Goal: Task Accomplishment & Management: Use online tool/utility

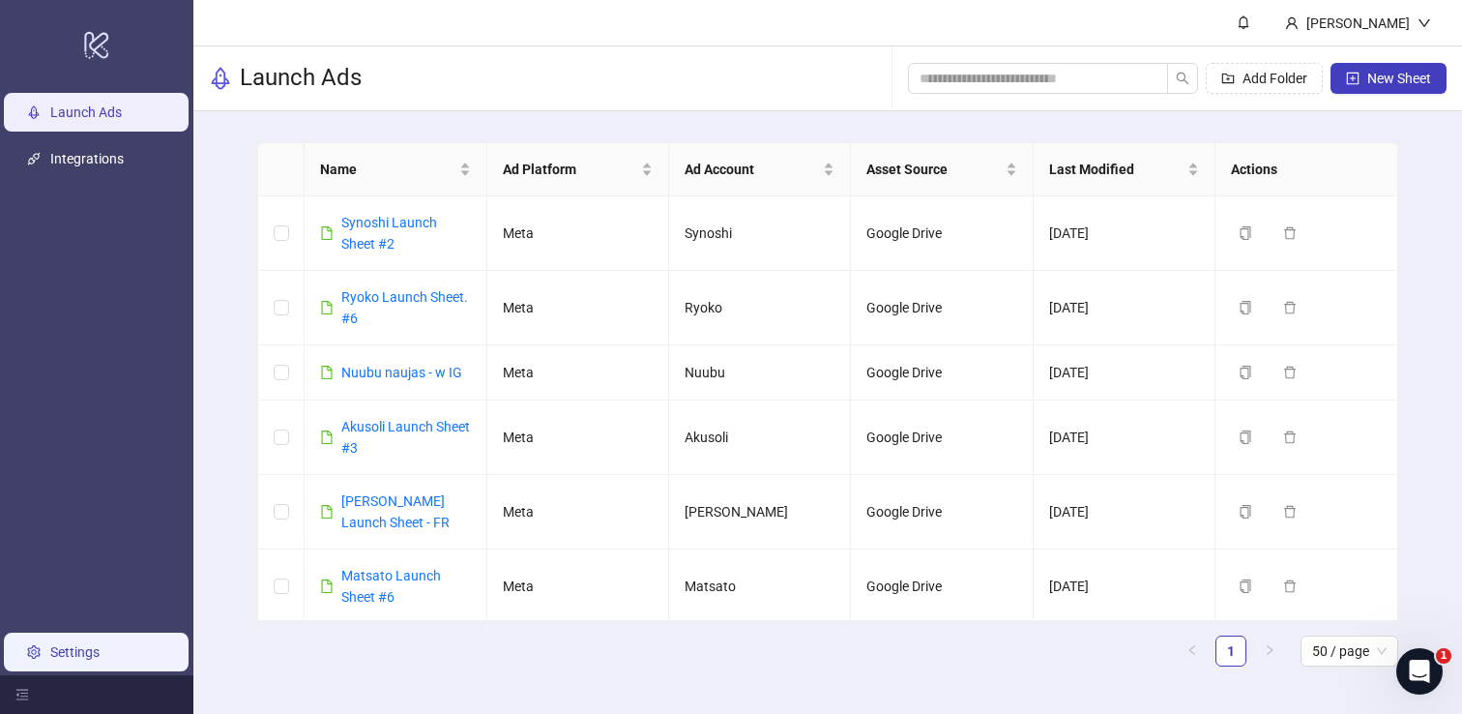
click at [100, 660] on link "Settings" at bounding box center [74, 651] width 49 height 15
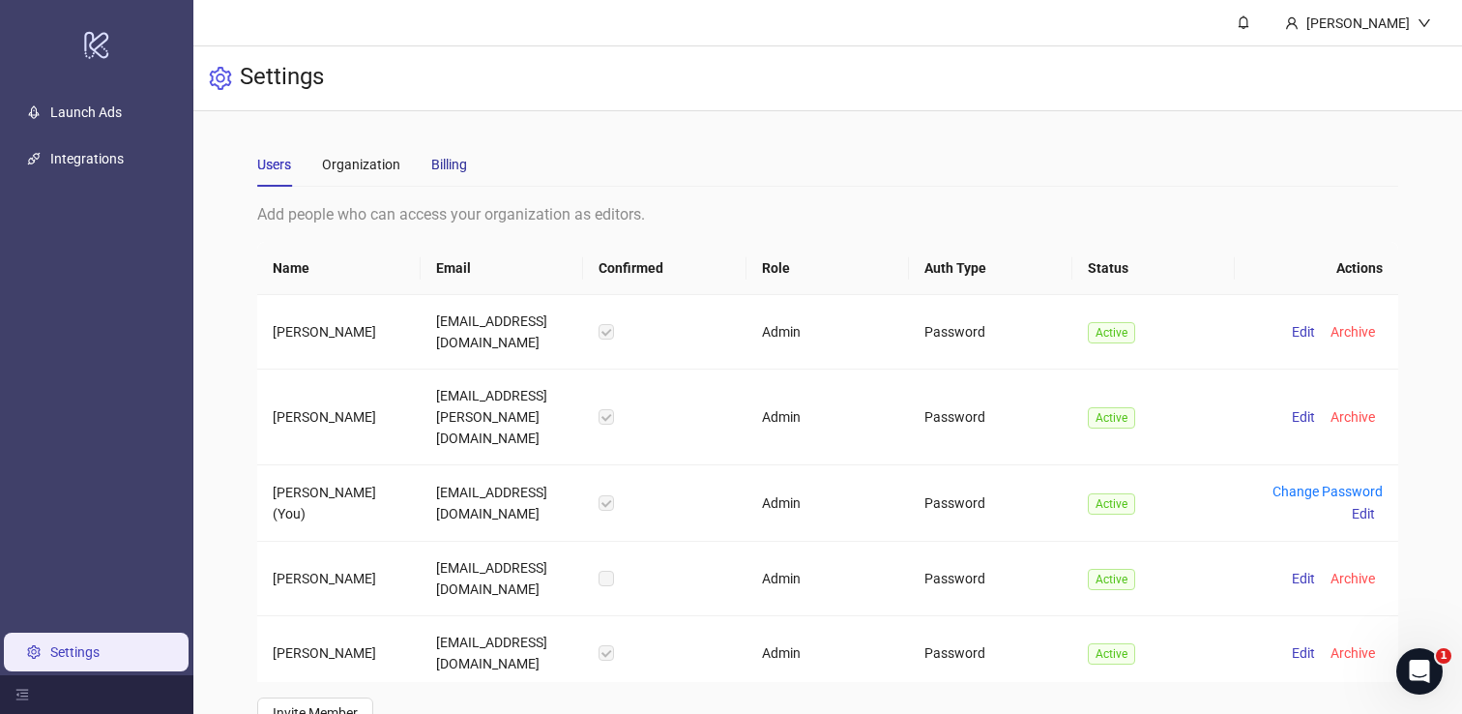
click at [450, 168] on div "Billing" at bounding box center [449, 164] width 36 height 21
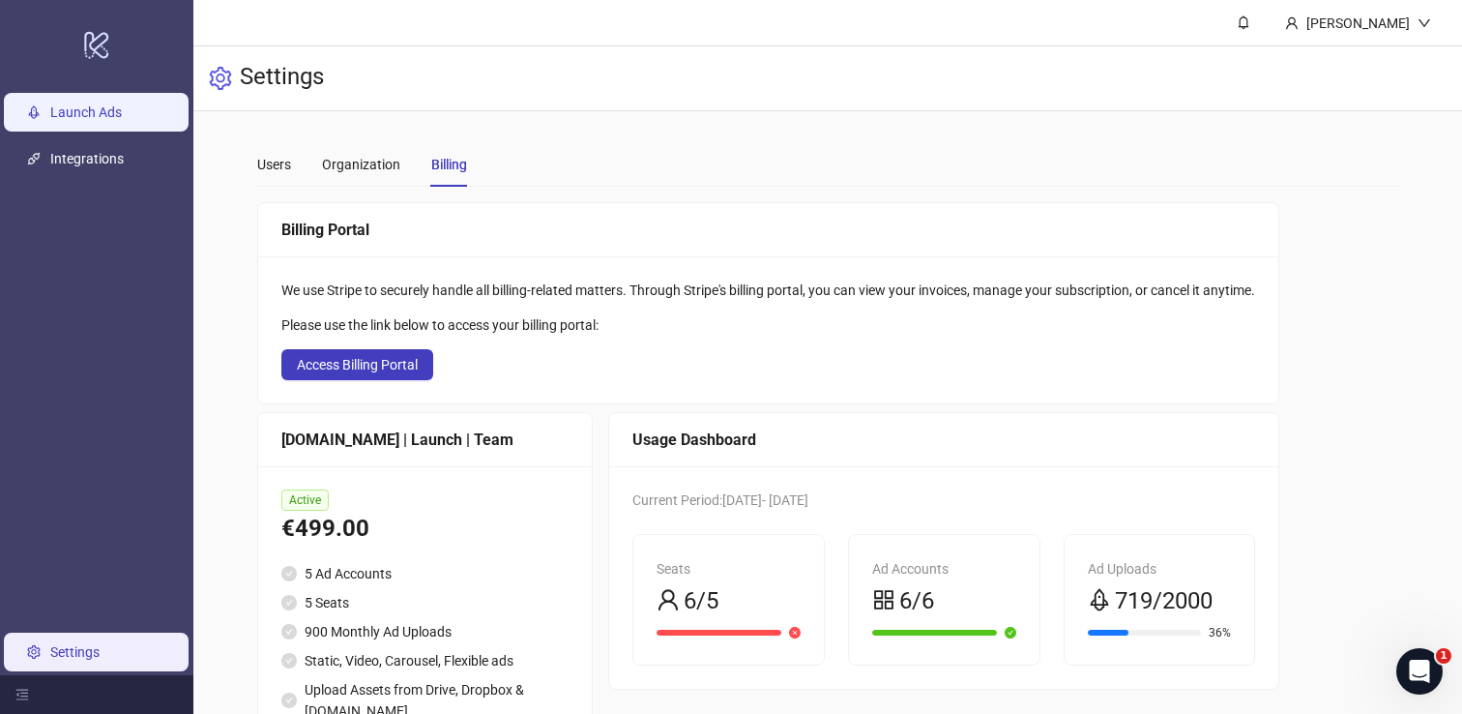
click at [89, 118] on link "Launch Ads" at bounding box center [86, 111] width 72 height 15
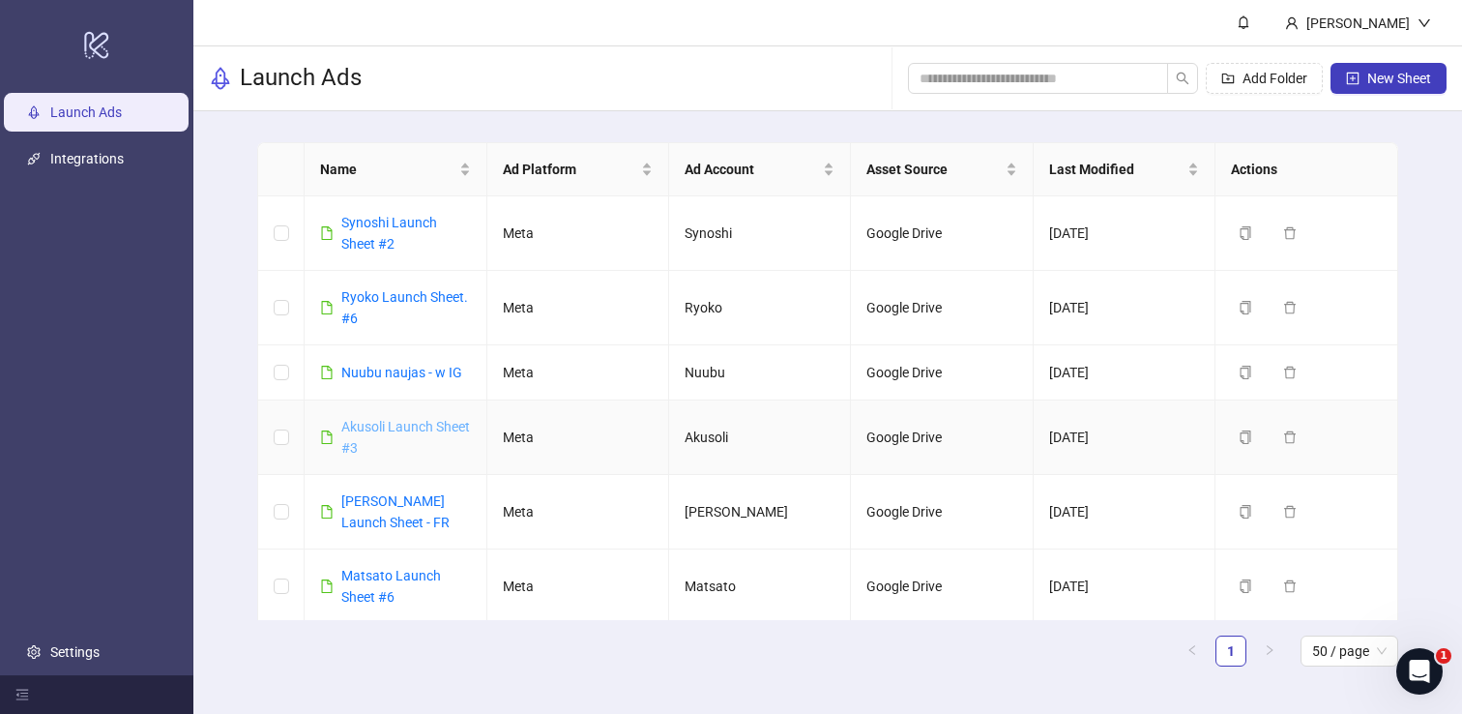
click at [386, 425] on link "Akusoli Launch Sheet #3" at bounding box center [405, 437] width 129 height 37
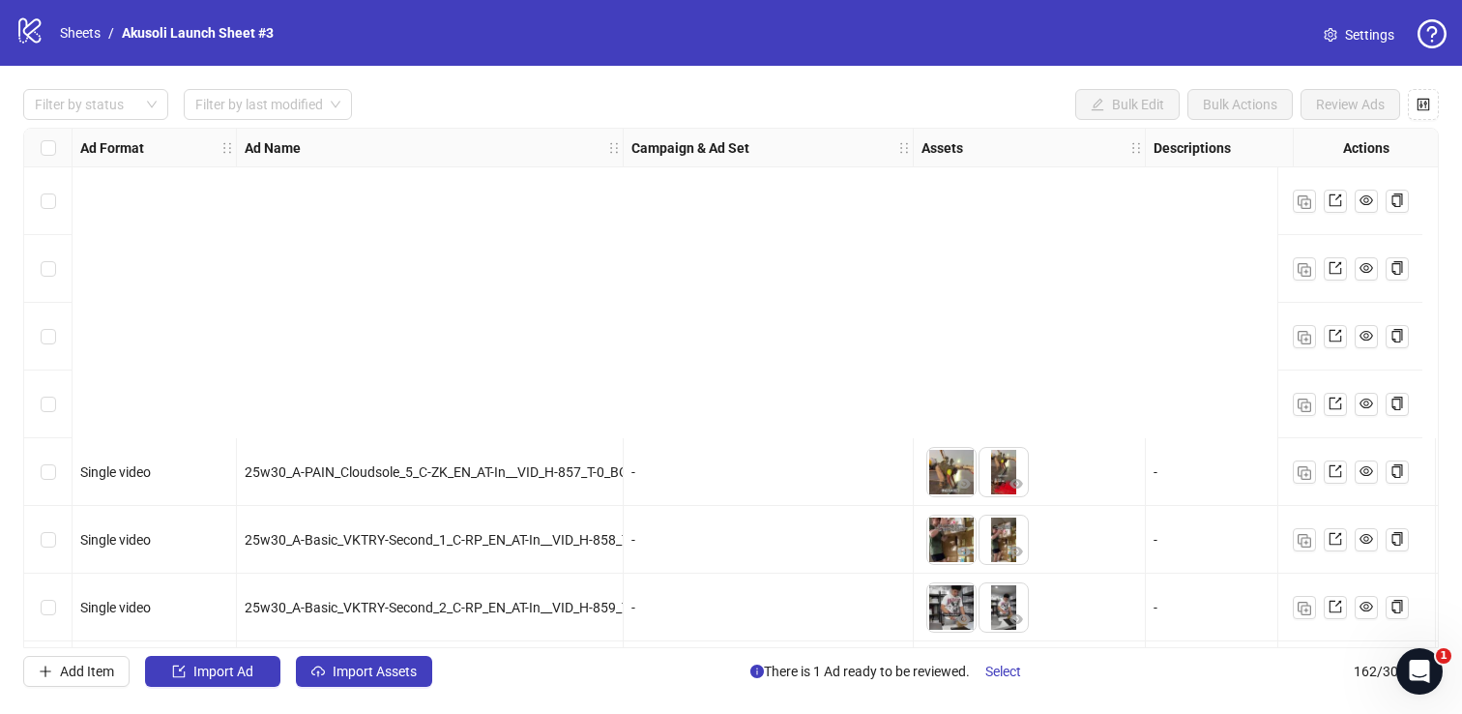
scroll to position [382, 0]
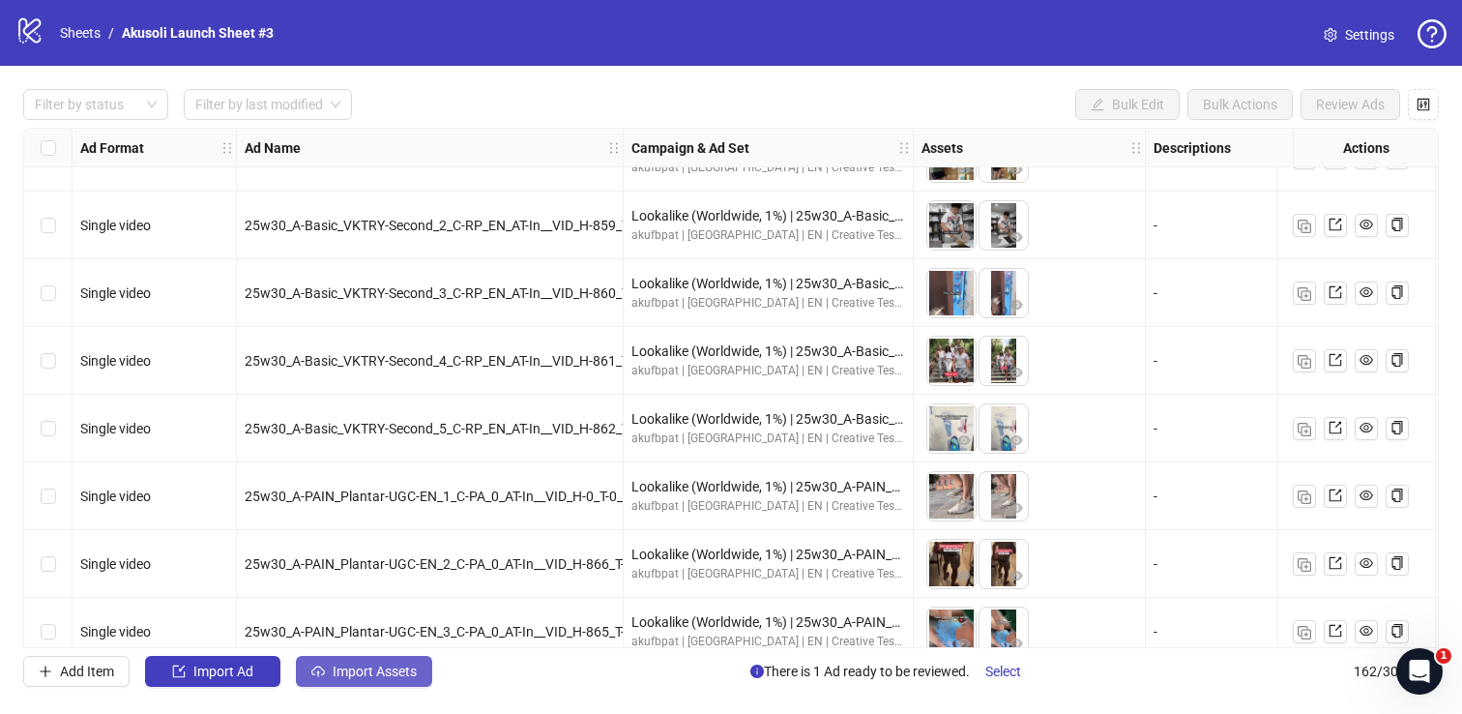
click at [364, 660] on button "Import Assets" at bounding box center [364, 671] width 136 height 31
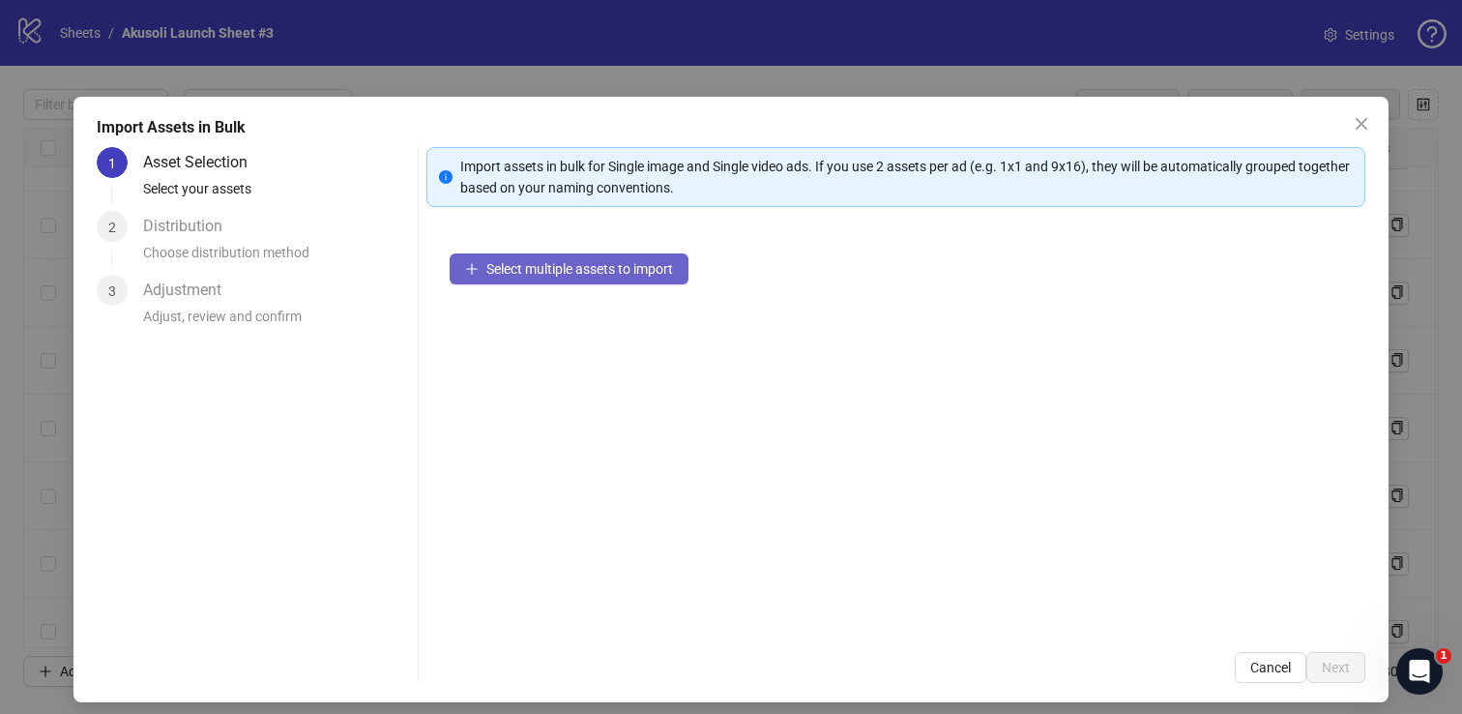
click at [587, 279] on button "Select multiple assets to import" at bounding box center [569, 268] width 239 height 31
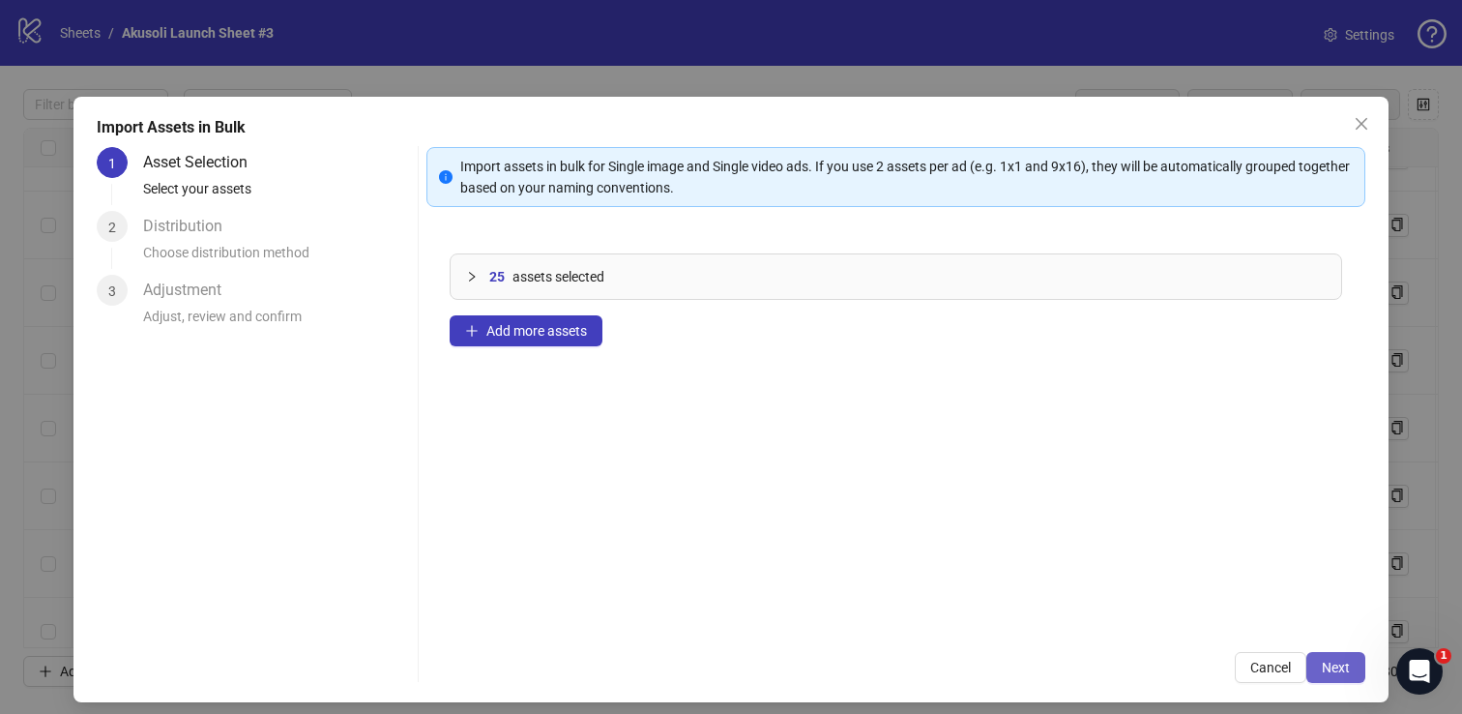
click at [1323, 667] on span "Next" at bounding box center [1336, 667] width 28 height 15
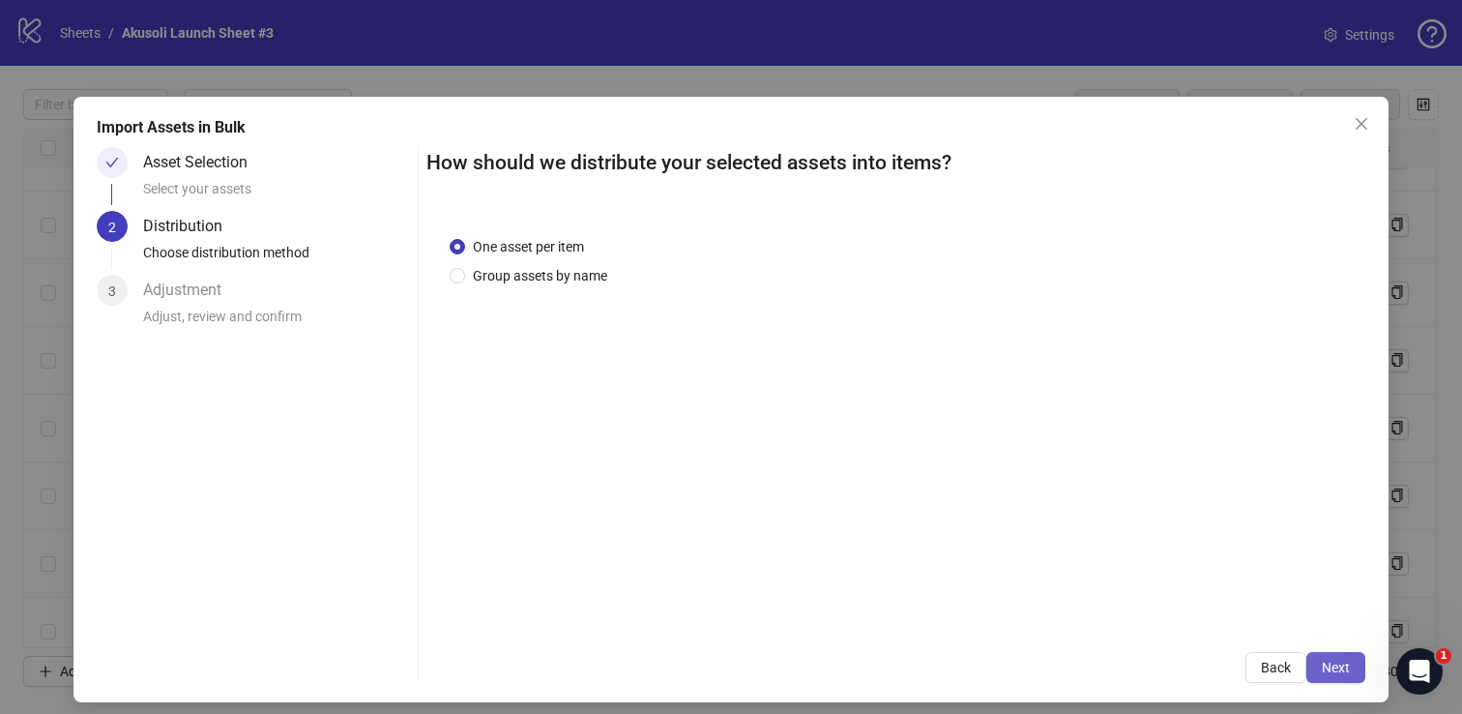
click at [1330, 663] on span "Next" at bounding box center [1336, 667] width 28 height 15
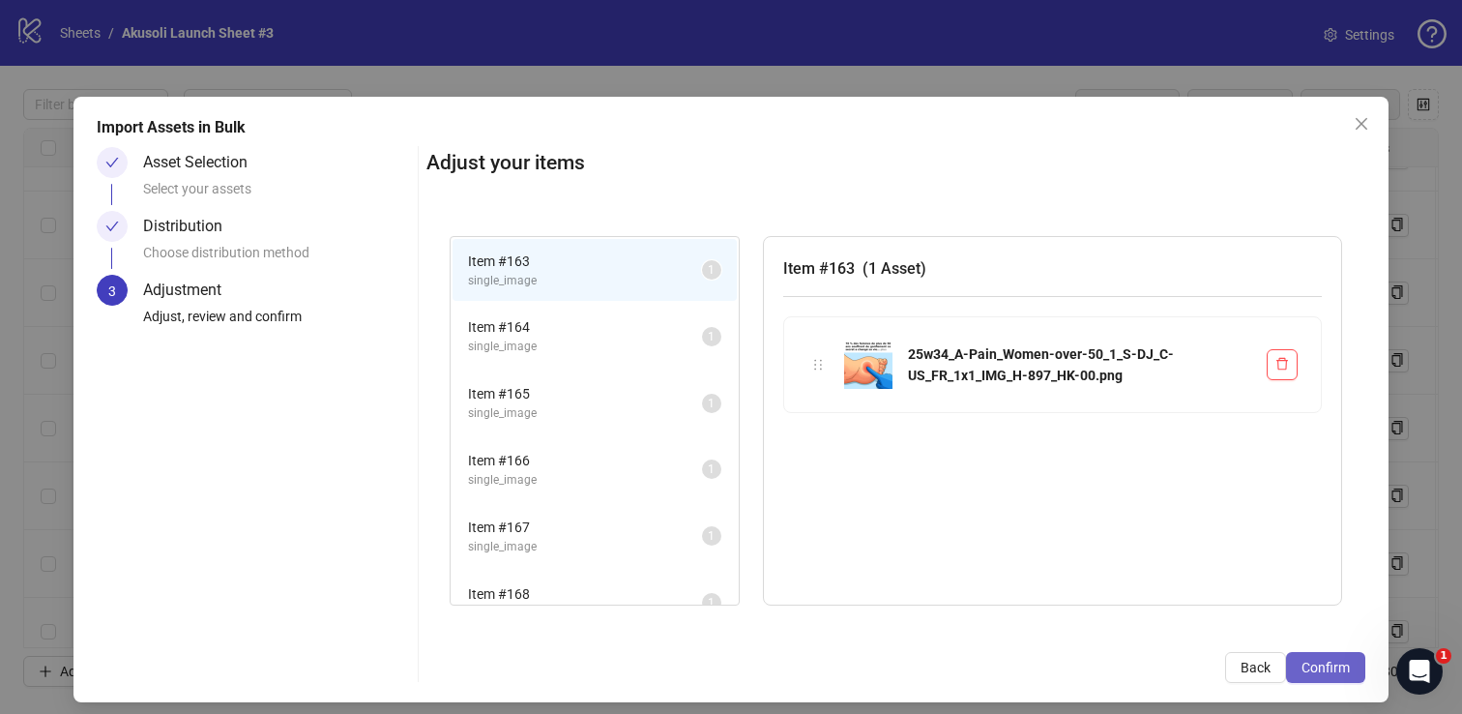
click at [1307, 674] on span "Confirm" at bounding box center [1326, 667] width 48 height 15
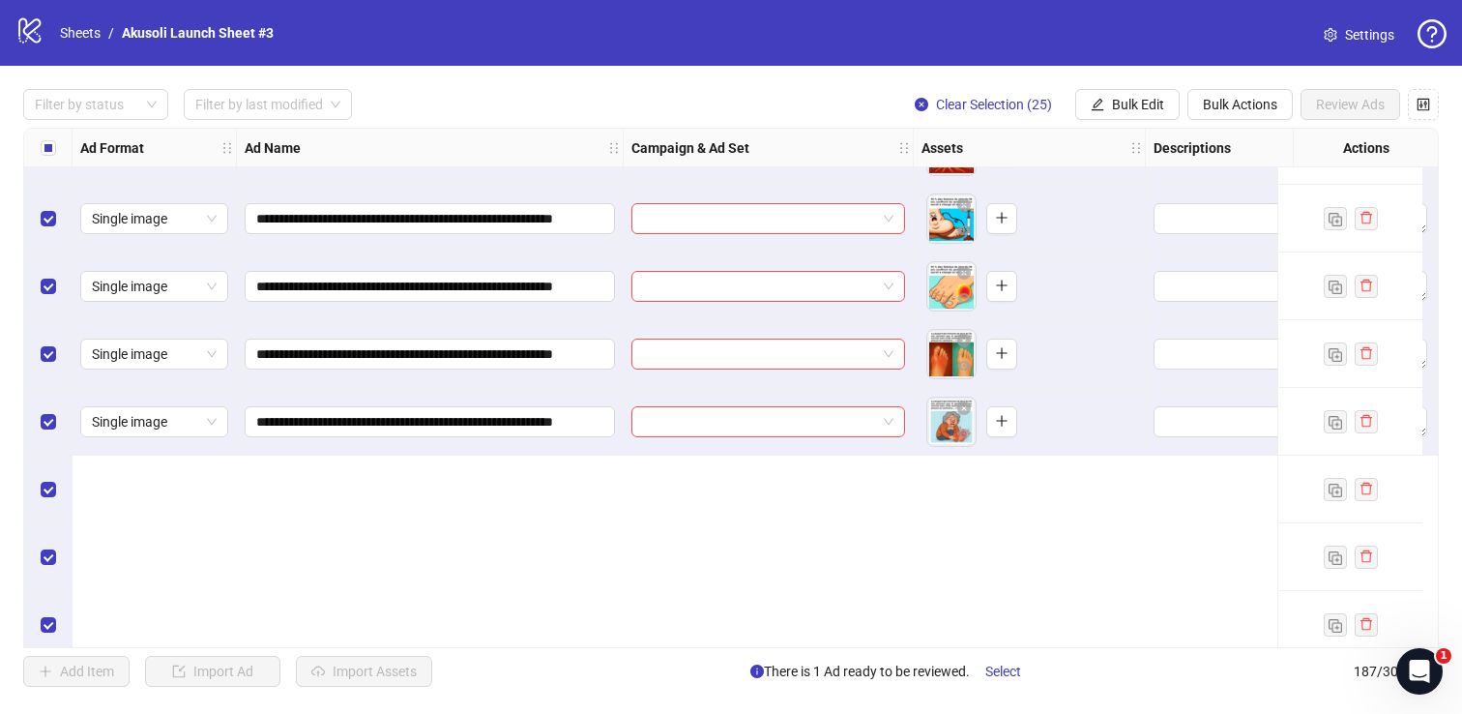
scroll to position [10700, 0]
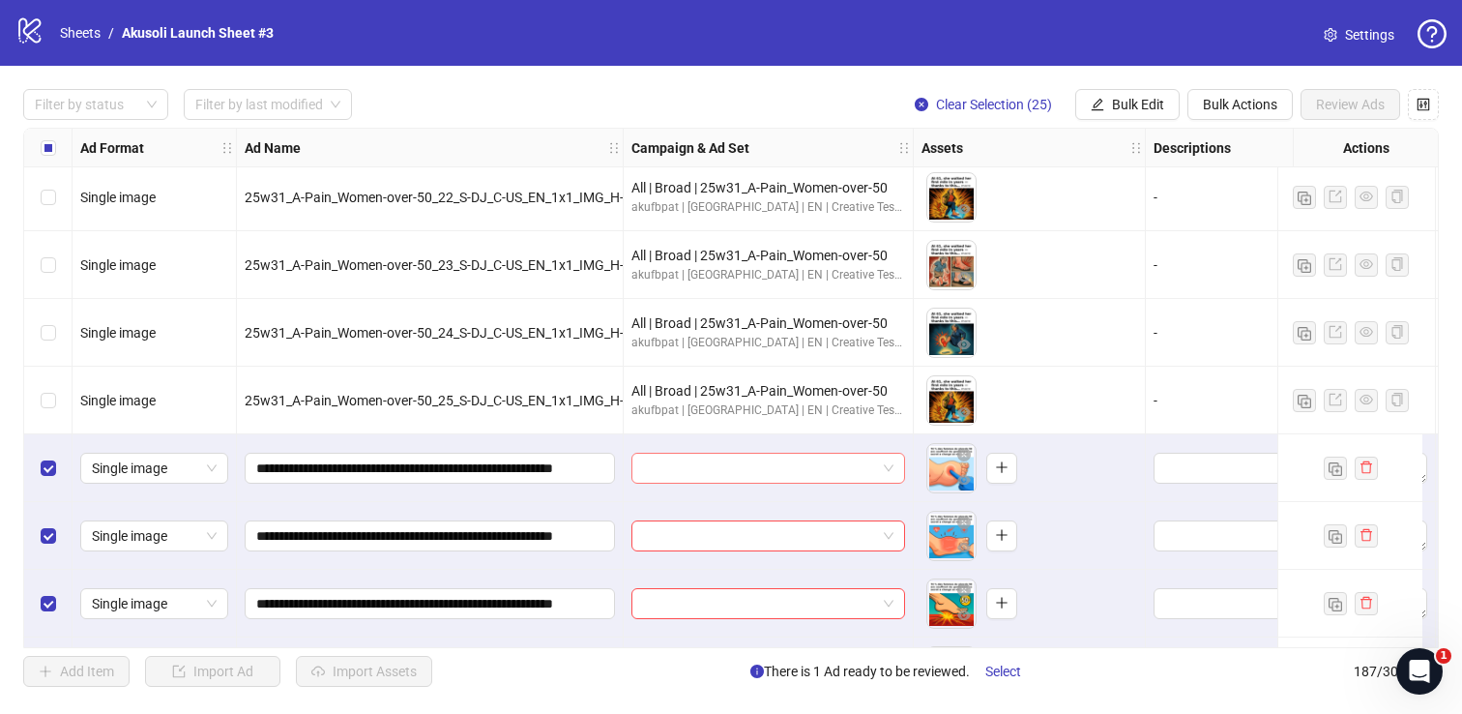
click at [699, 468] on input "search" at bounding box center [759, 468] width 233 height 29
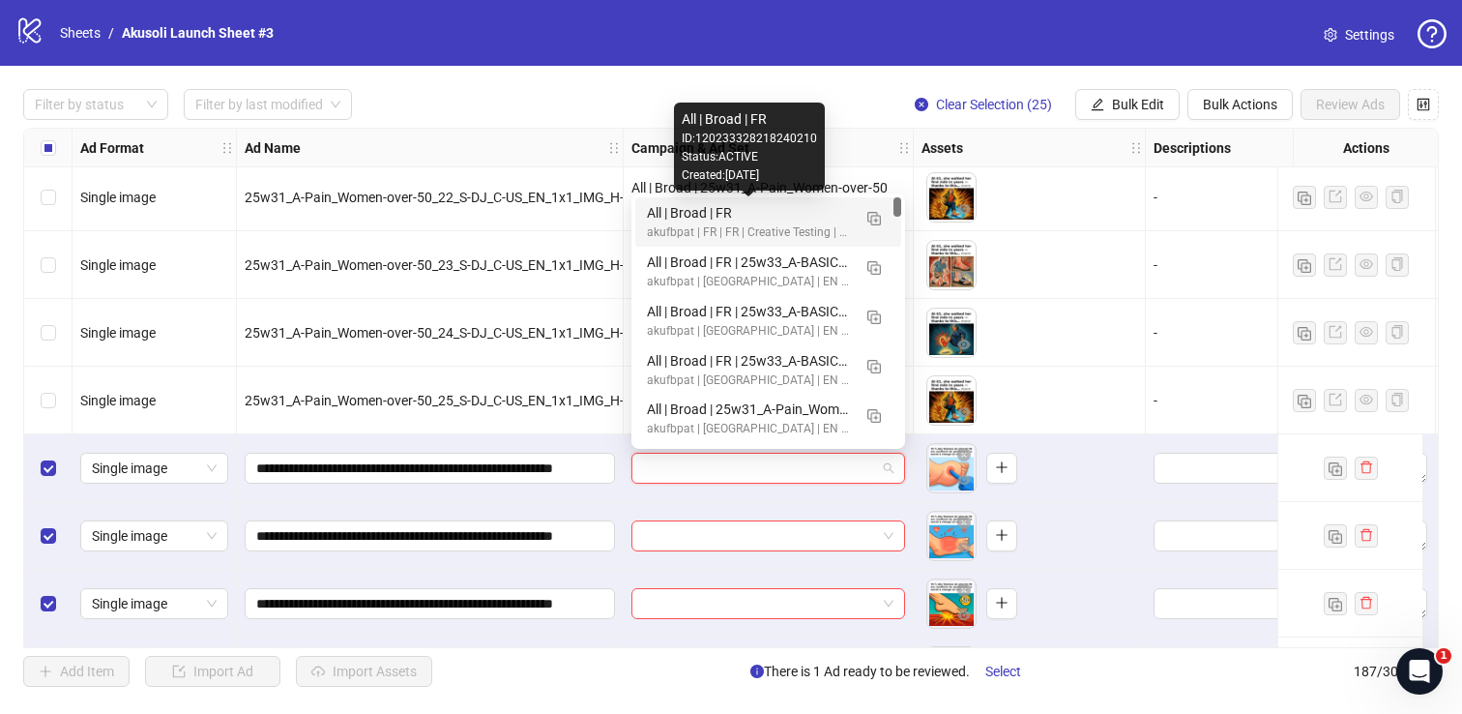
click at [814, 207] on div "All | Broad | FR" at bounding box center [749, 212] width 204 height 21
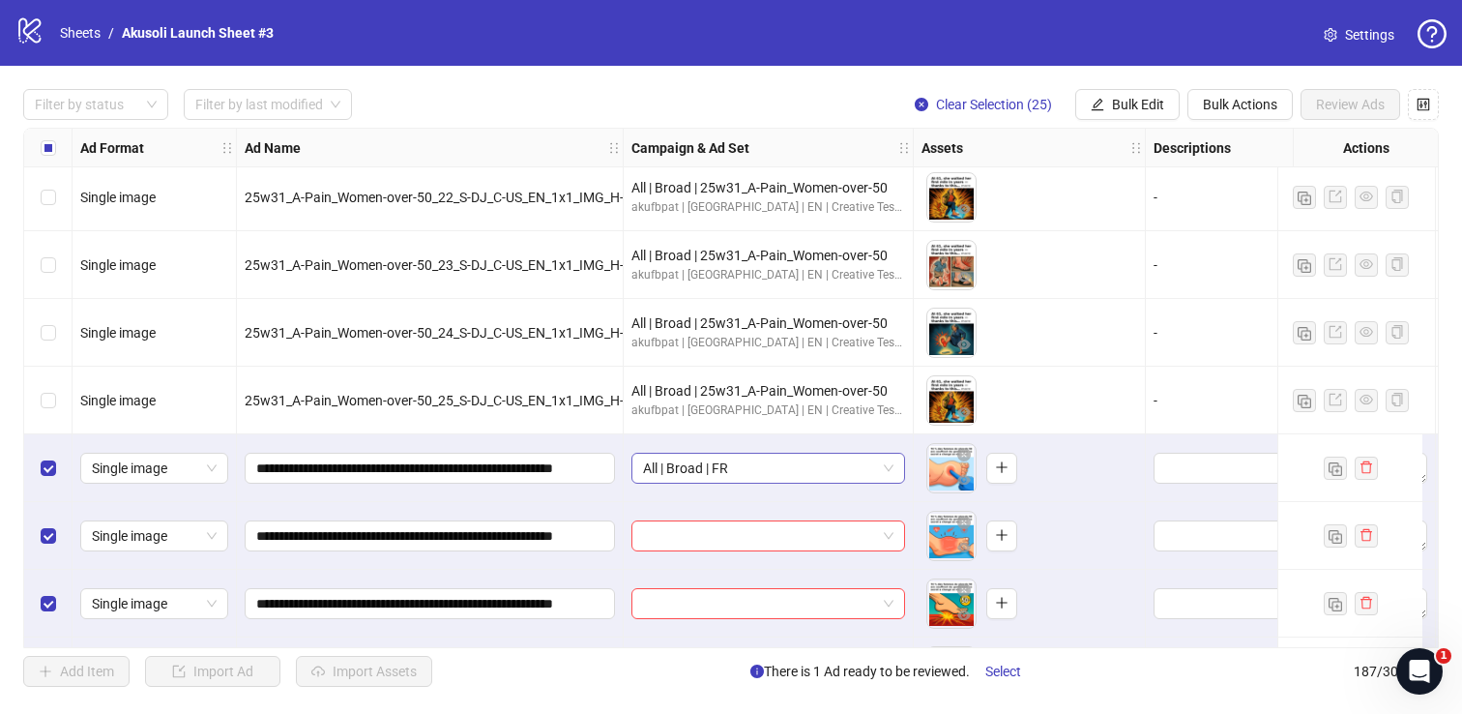
click at [826, 474] on span "All | Broad | FR" at bounding box center [768, 468] width 250 height 29
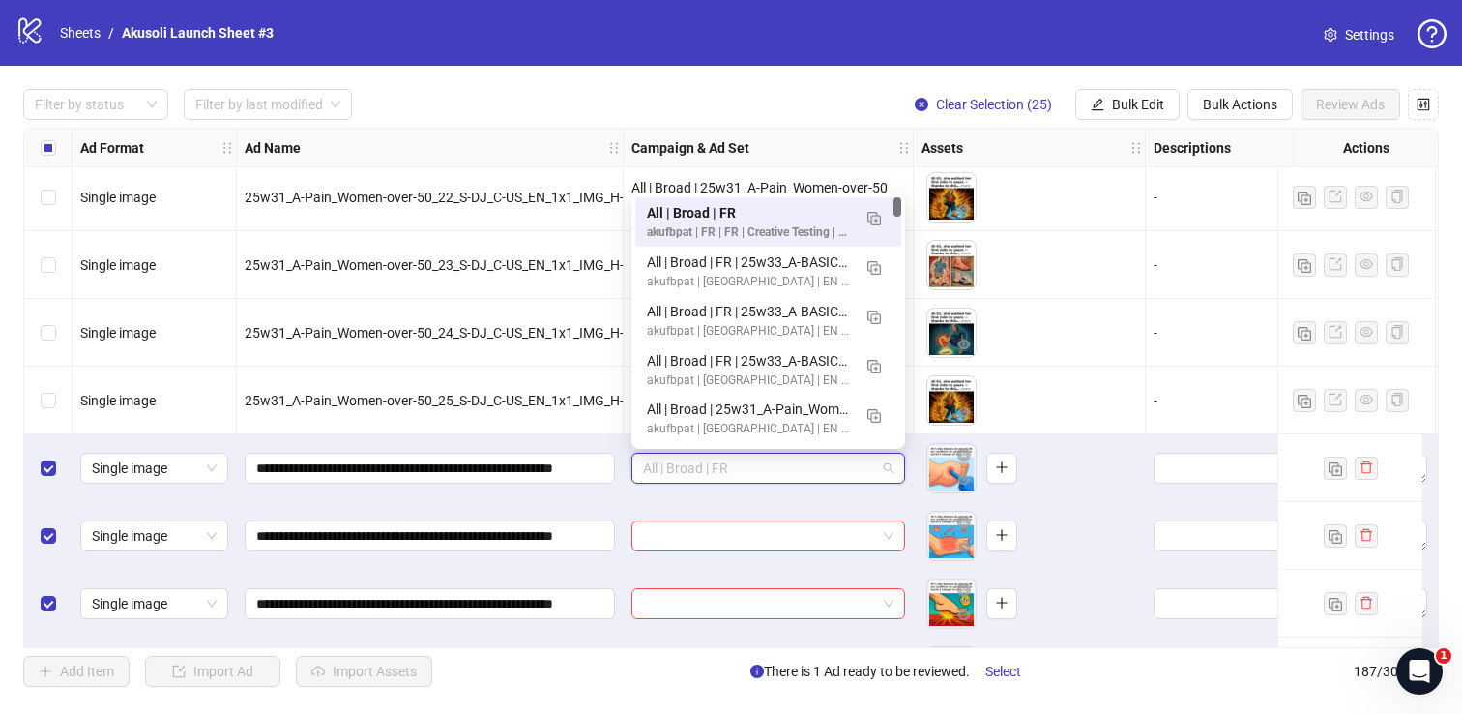
click at [866, 92] on div "Filter by status Filter by last modified Clear Selection (25) Bulk Edit Bulk Ac…" at bounding box center [731, 104] width 1416 height 31
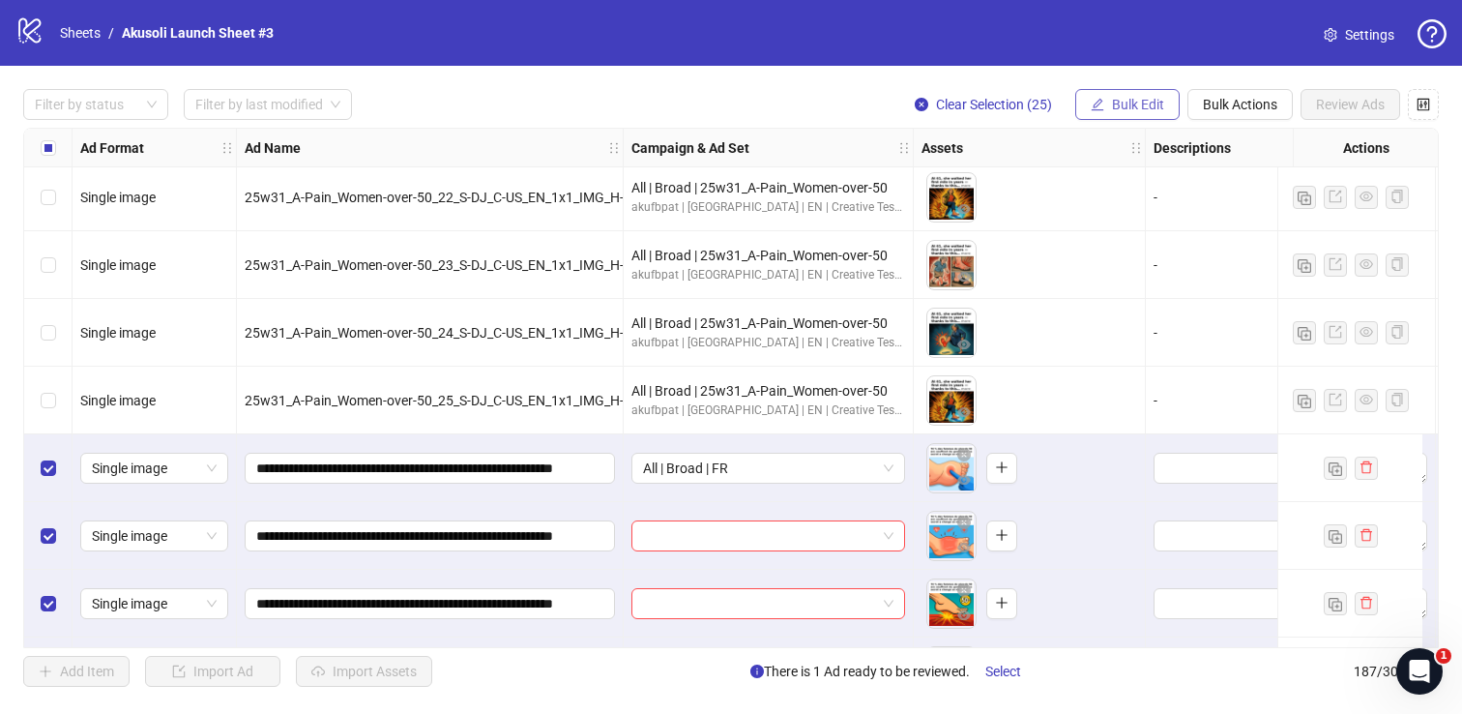
click at [1147, 102] on span "Bulk Edit" at bounding box center [1138, 104] width 52 height 15
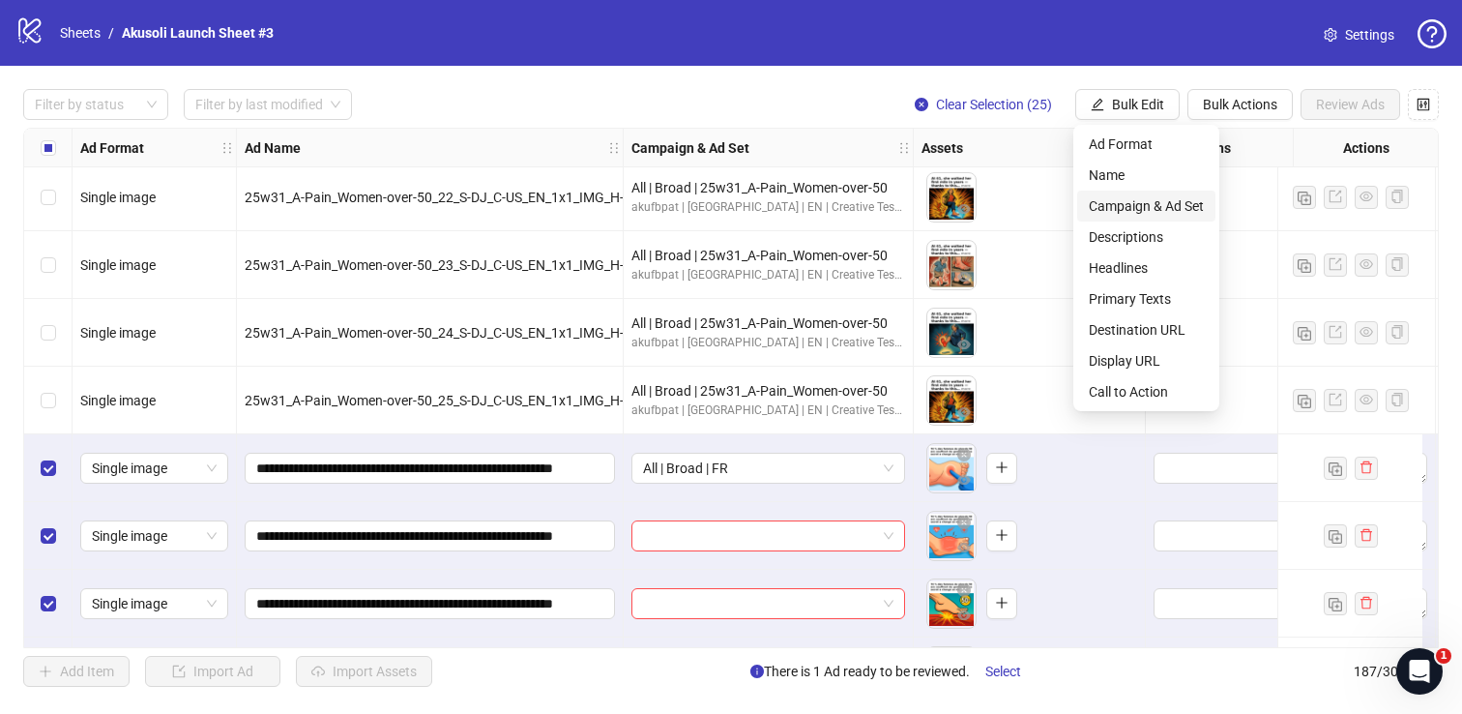
click at [1145, 197] on span "Campaign & Ad Set" at bounding box center [1146, 205] width 115 height 21
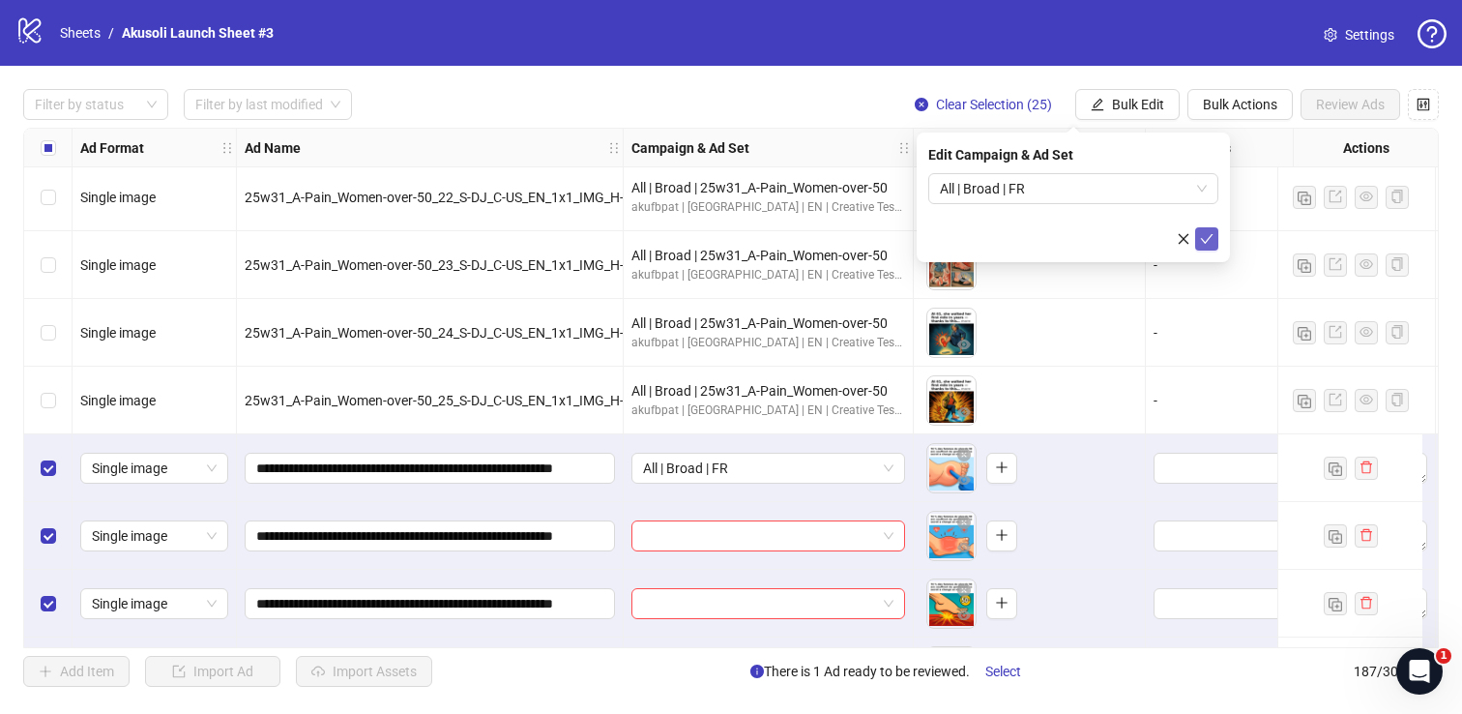
click at [1198, 233] on button "submit" at bounding box center [1206, 238] width 23 height 23
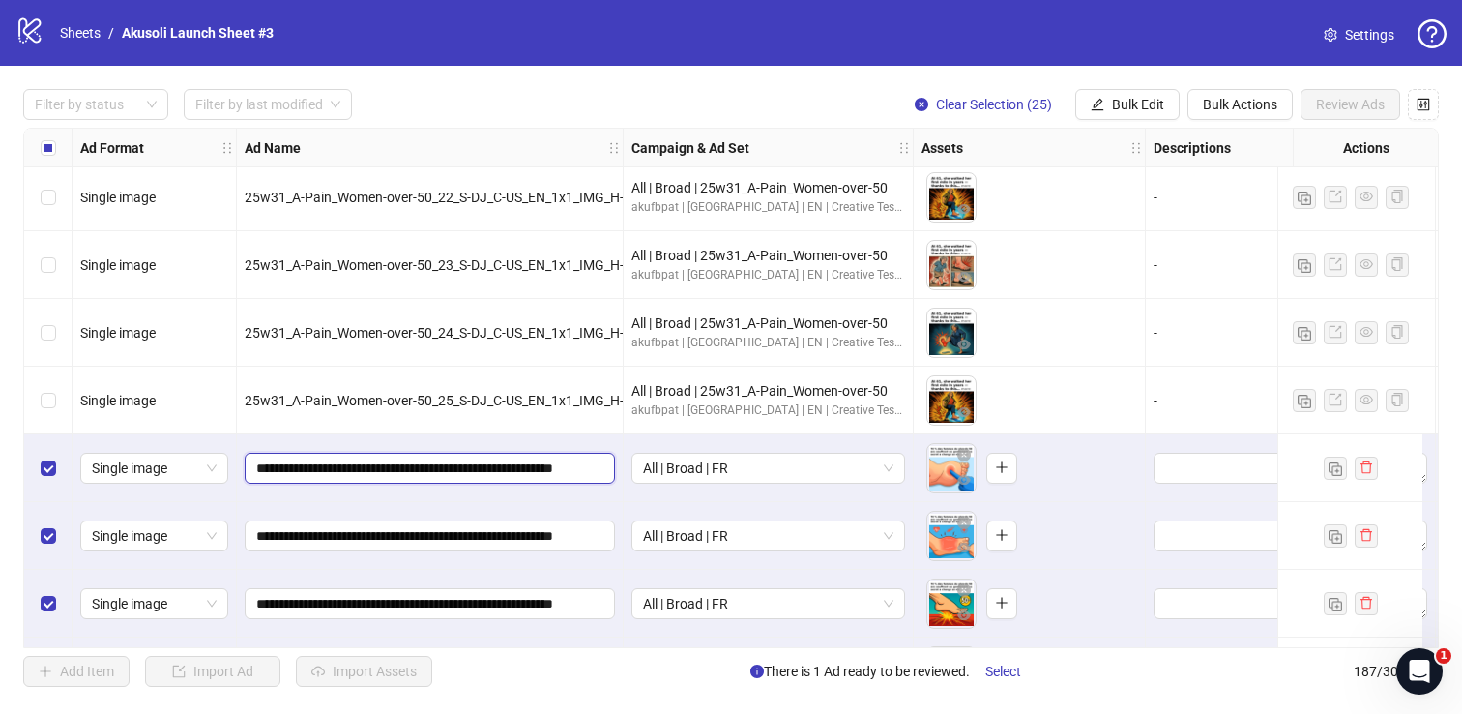
drag, startPoint x: 257, startPoint y: 470, endPoint x: 440, endPoint y: 469, distance: 182.8
click at [440, 469] on input "**********" at bounding box center [427, 467] width 343 height 21
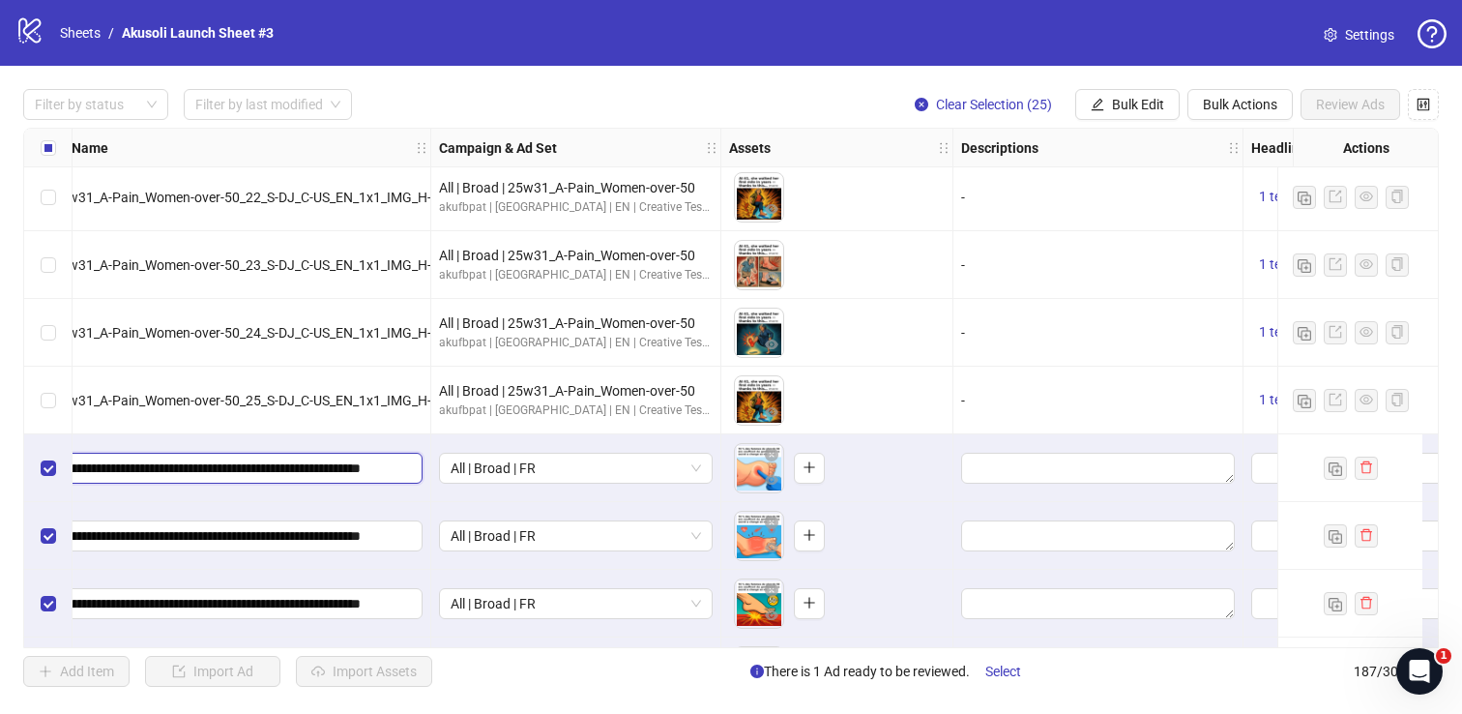
scroll to position [10700, 382]
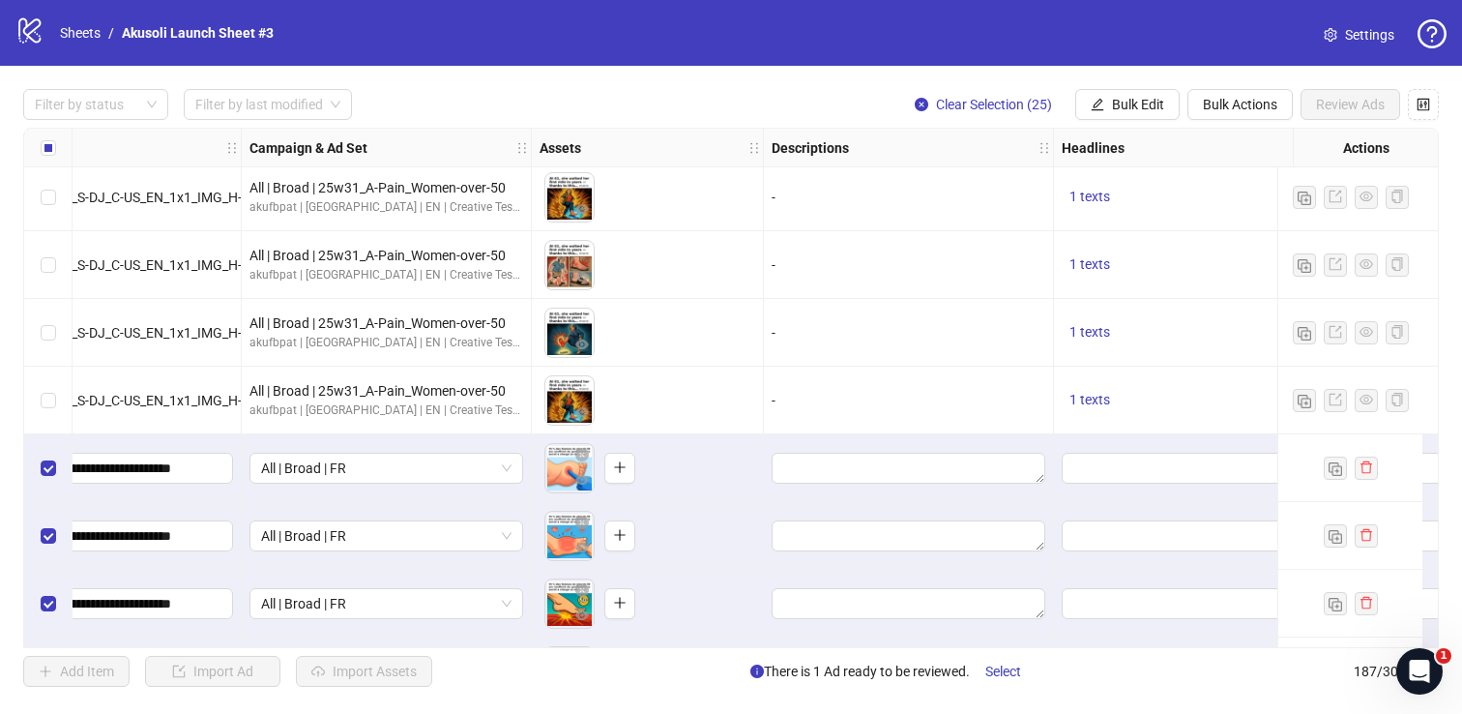
click at [1118, 396] on div "1 texts" at bounding box center [1199, 400] width 274 height 23
click at [1105, 397] on span "1 texts" at bounding box center [1090, 399] width 41 height 15
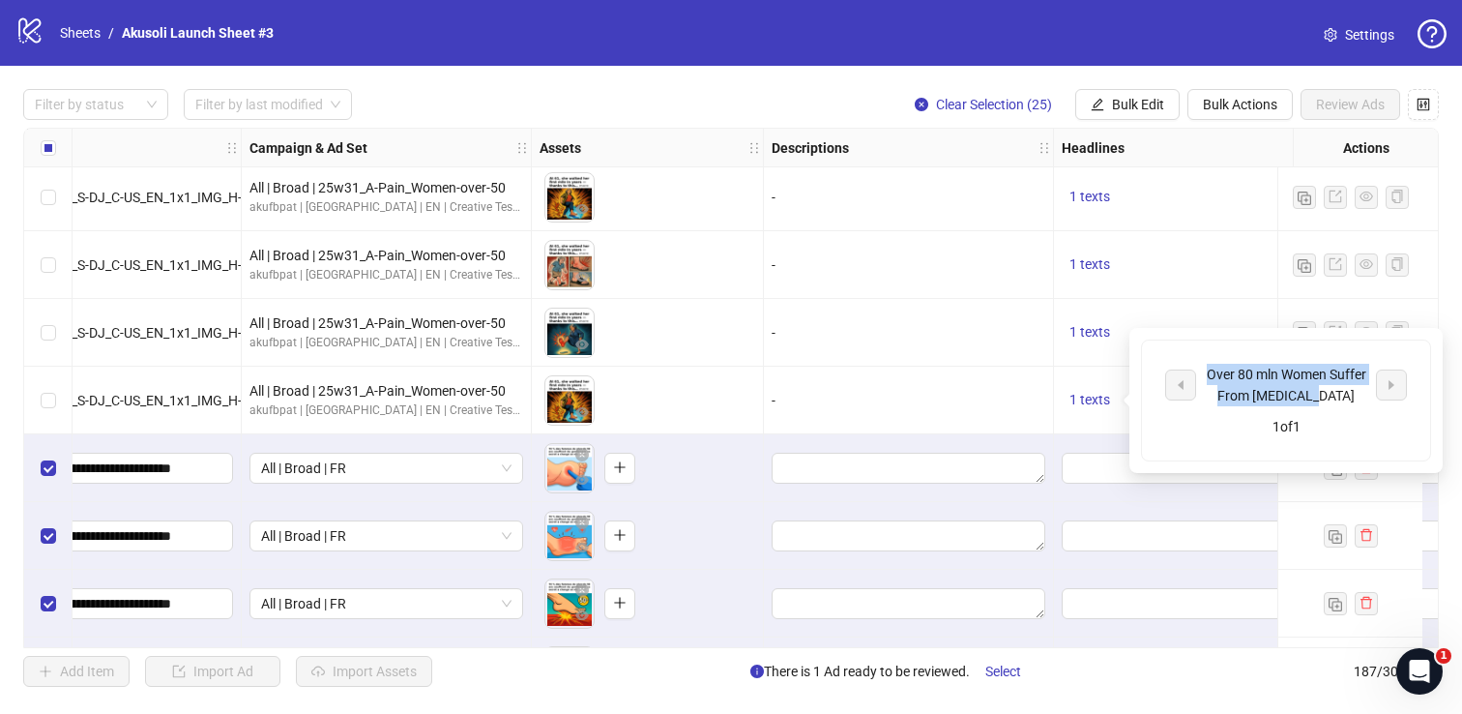
drag, startPoint x: 1228, startPoint y: 369, endPoint x: 1356, endPoint y: 392, distance: 129.6
click at [1356, 392] on div "Over 80 mln Women Suffer From [MEDICAL_DATA]" at bounding box center [1286, 385] width 161 height 43
copy div "Over 80 mln Women Suffer From [MEDICAL_DATA]"
click at [1093, 471] on input "Edit values" at bounding box center [1196, 467] width 247 height 21
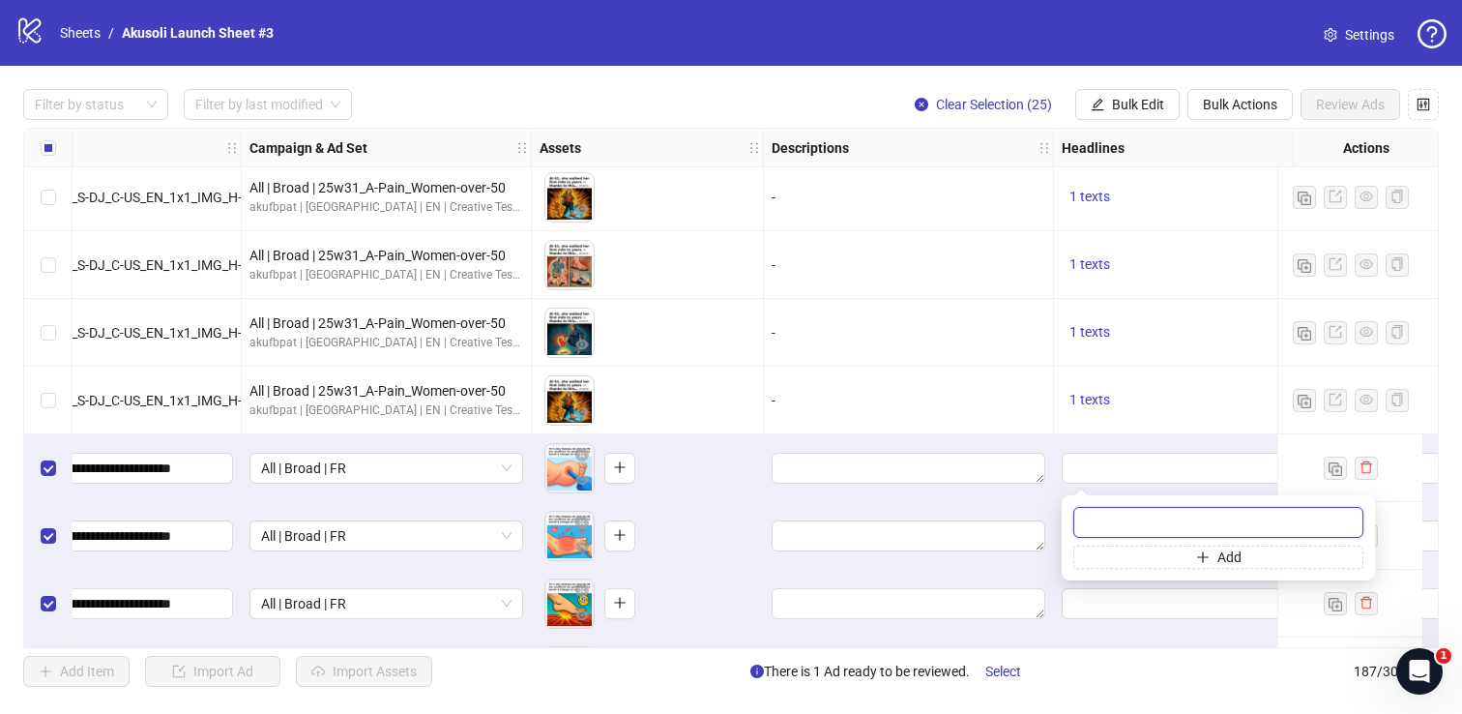
paste input "**********"
type input "**********"
click at [1054, 436] on div at bounding box center [1199, 468] width 290 height 68
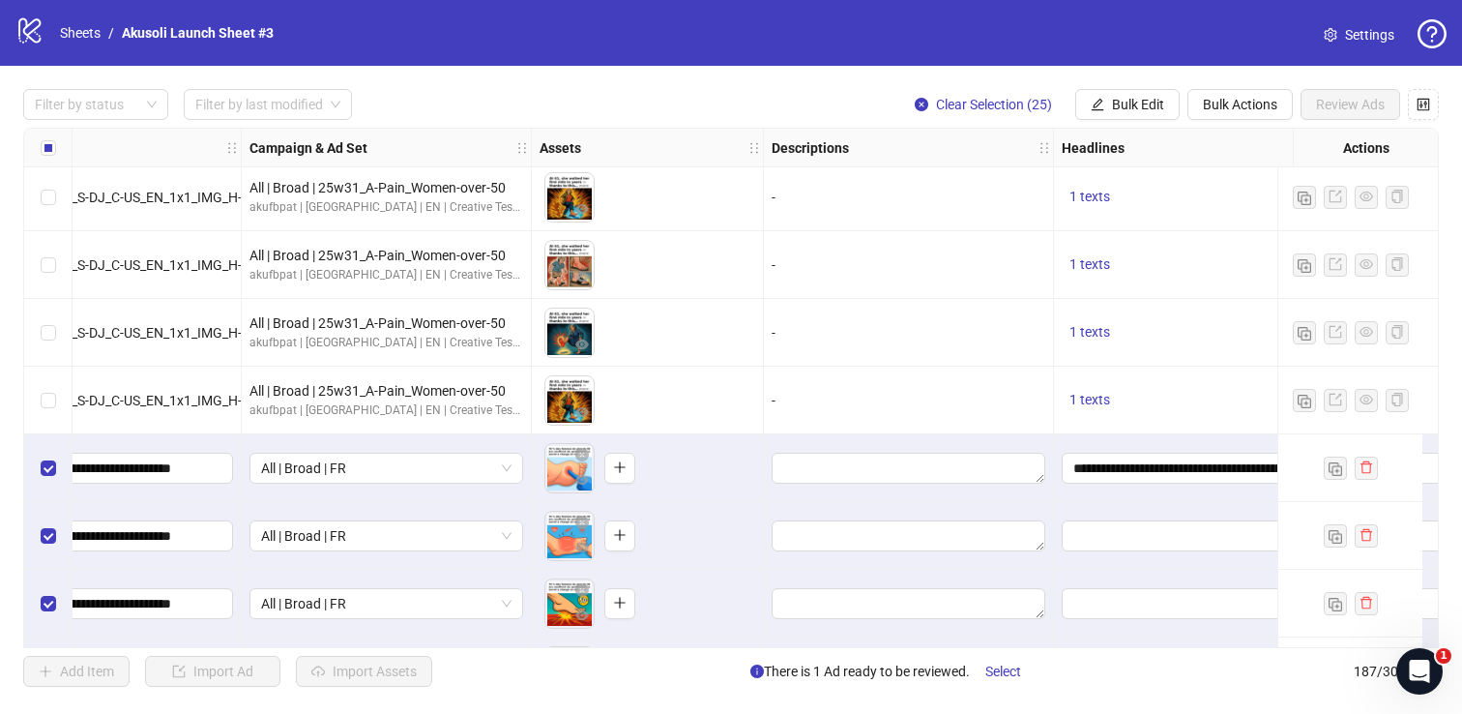
scroll to position [10700, 708]
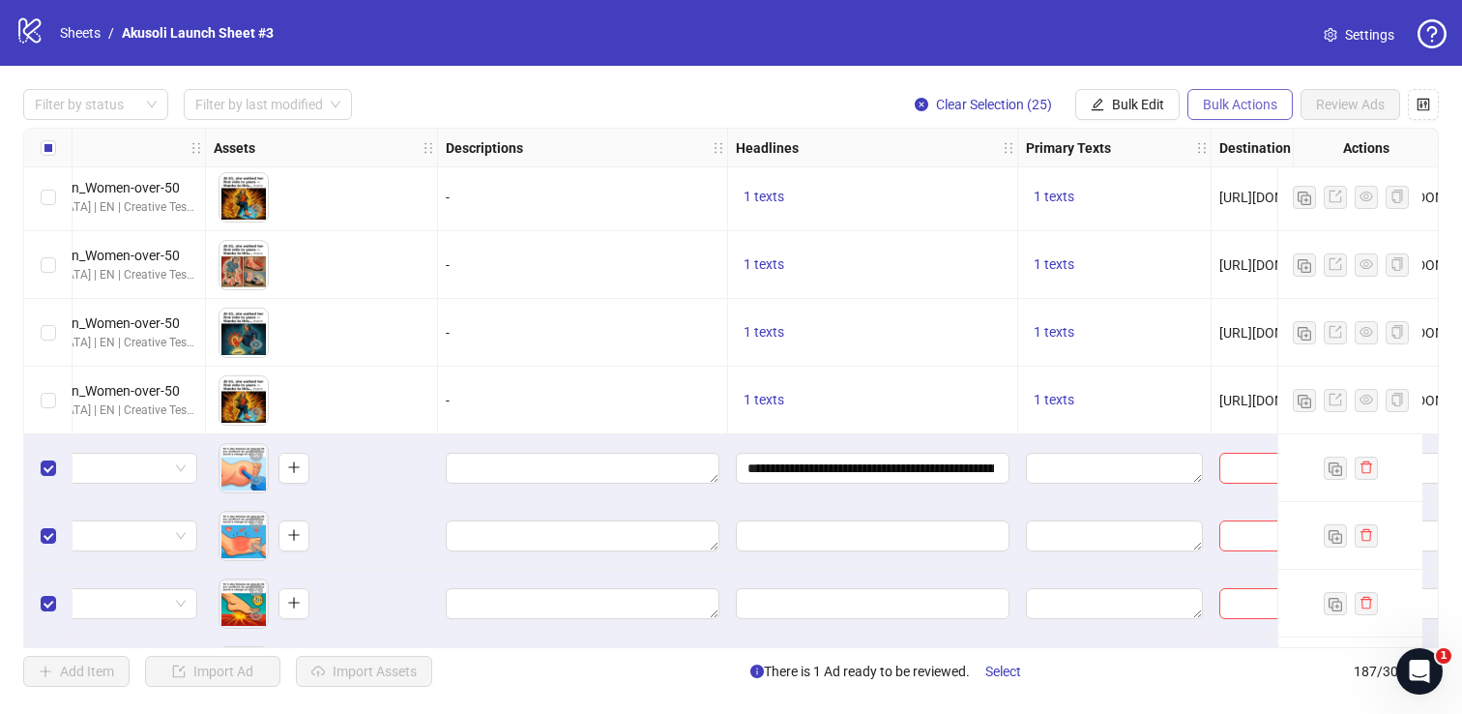
click at [1235, 103] on span "Bulk Actions" at bounding box center [1240, 104] width 74 height 15
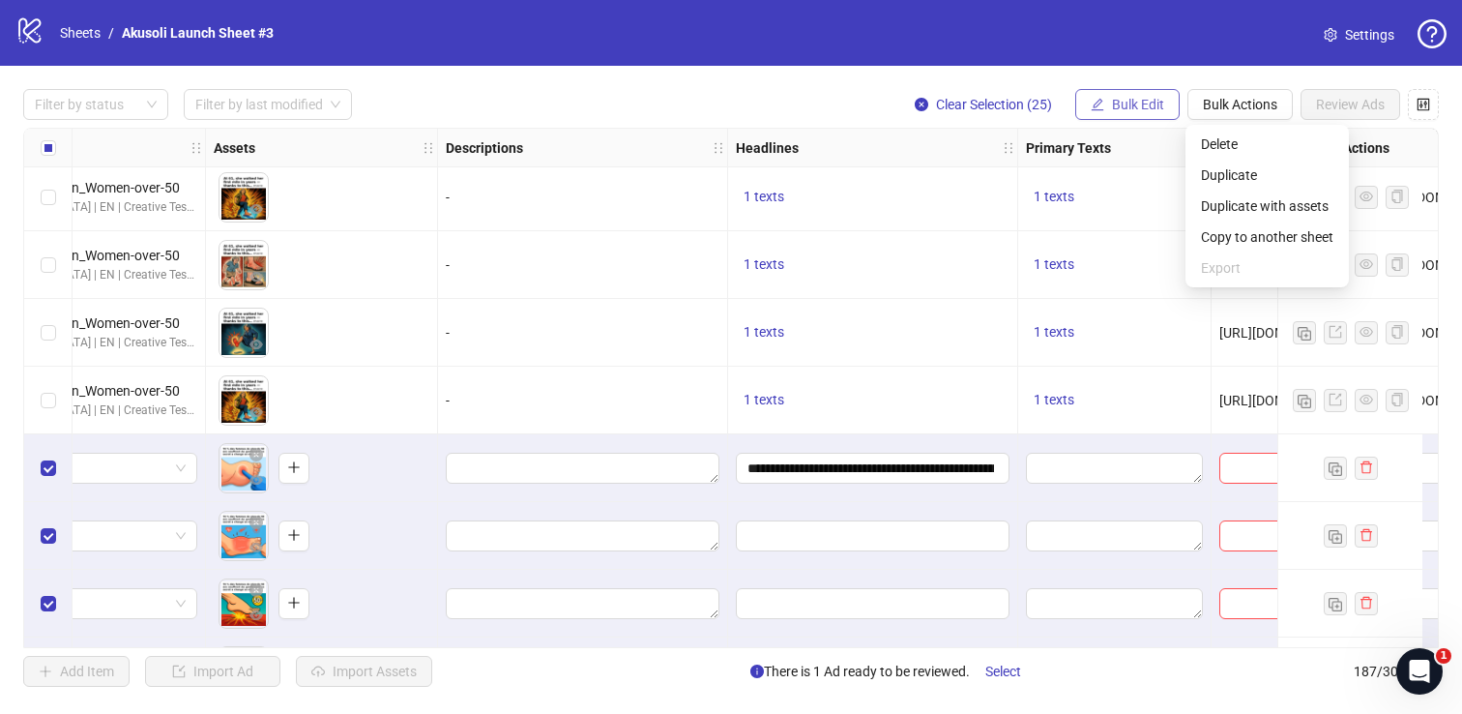
click at [1151, 92] on button "Bulk Edit" at bounding box center [1127, 104] width 104 height 31
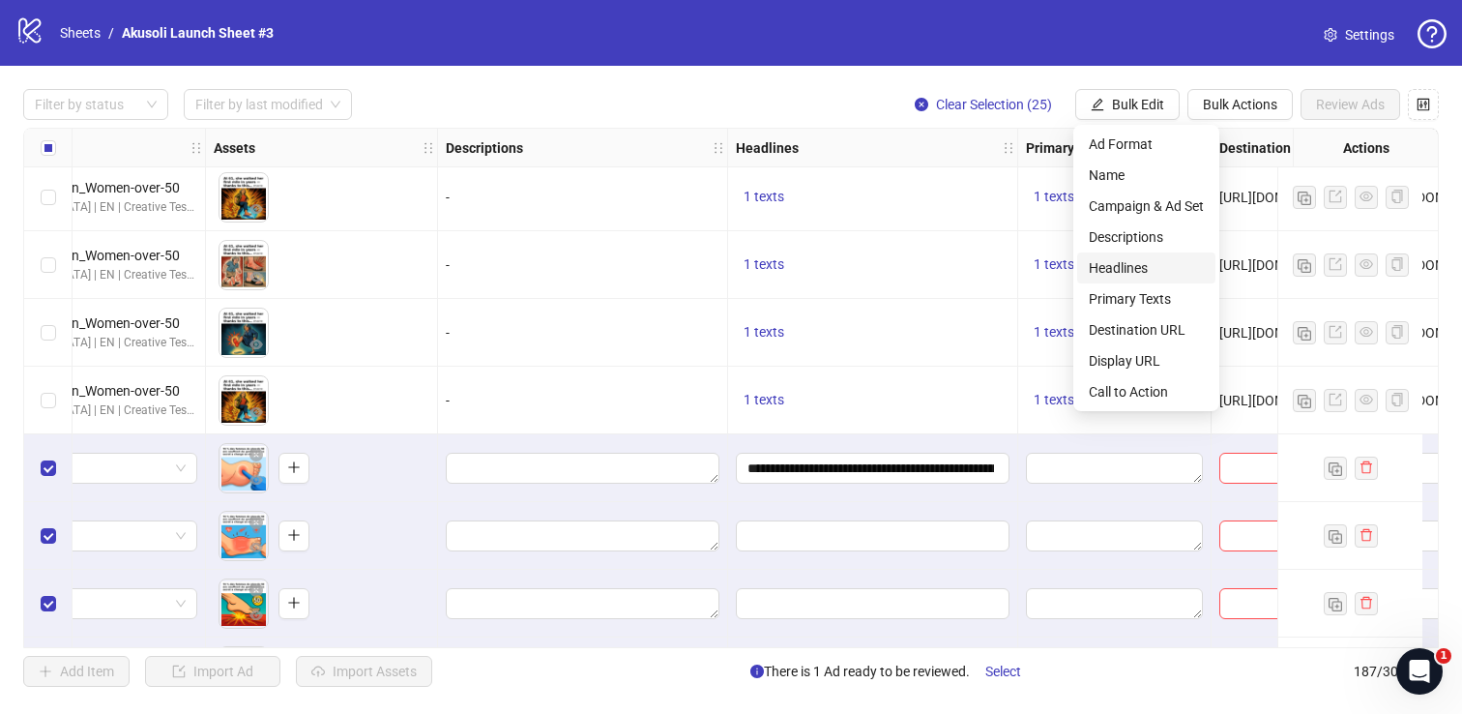
click at [1139, 257] on span "Headlines" at bounding box center [1146, 267] width 115 height 21
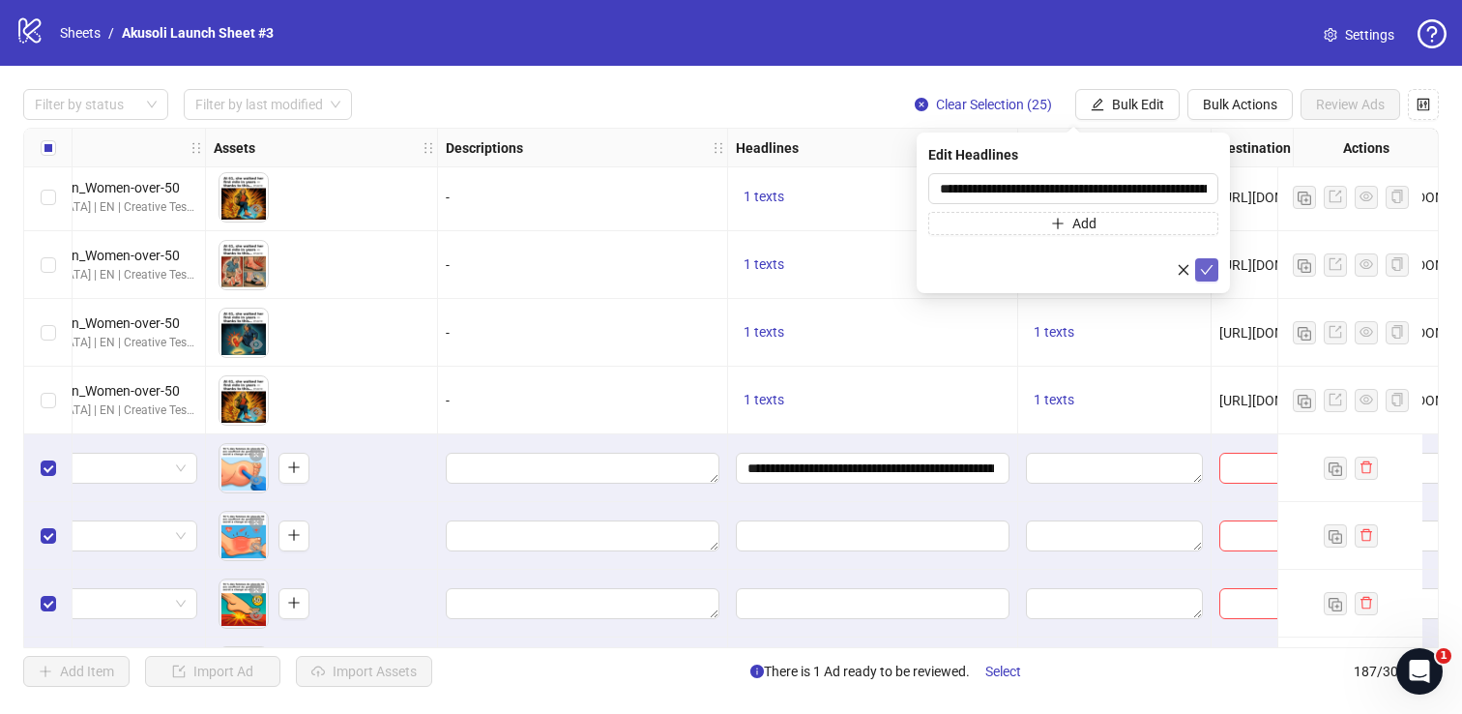
click at [1201, 262] on span "submit" at bounding box center [1207, 269] width 14 height 15
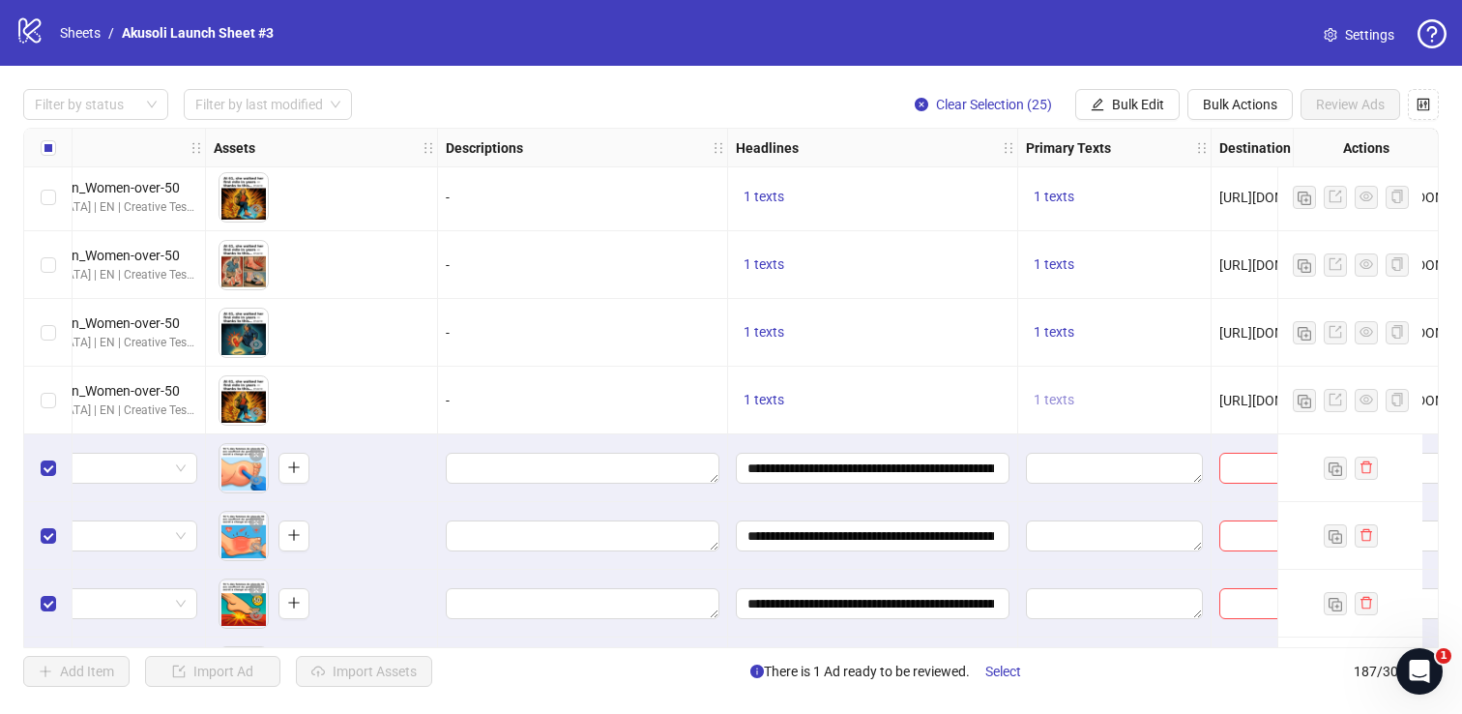
click at [1070, 402] on span "1 texts" at bounding box center [1054, 399] width 41 height 15
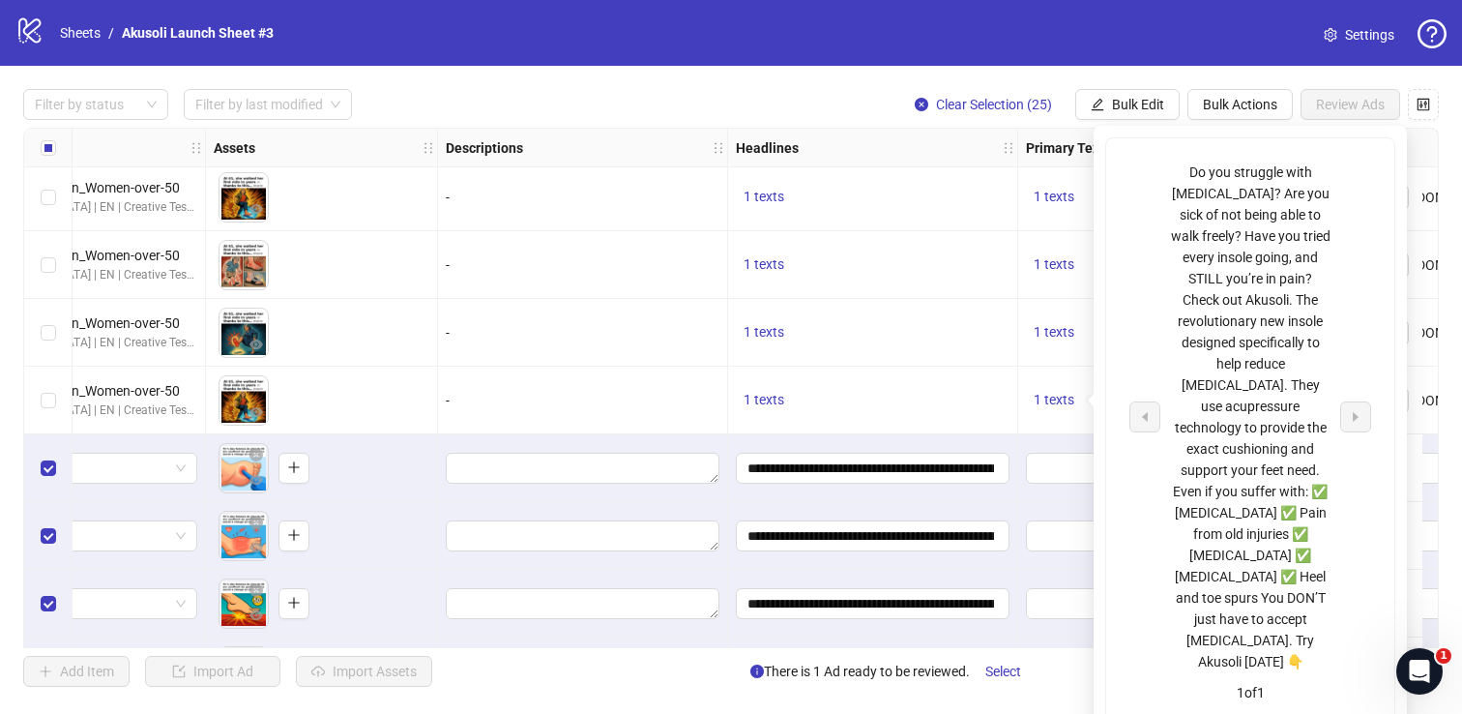
click at [1026, 452] on div at bounding box center [1114, 468] width 193 height 68
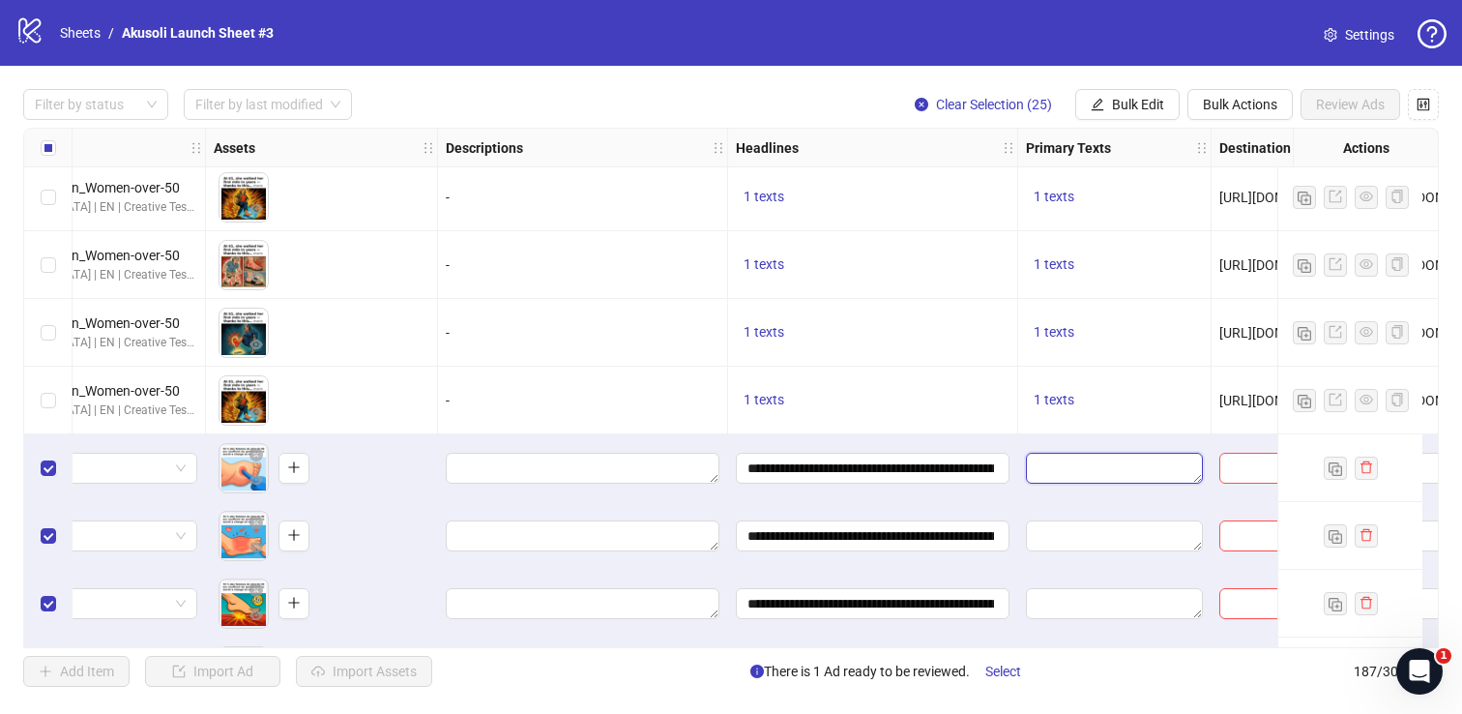
click at [1057, 462] on textarea "Edit values" at bounding box center [1114, 468] width 177 height 31
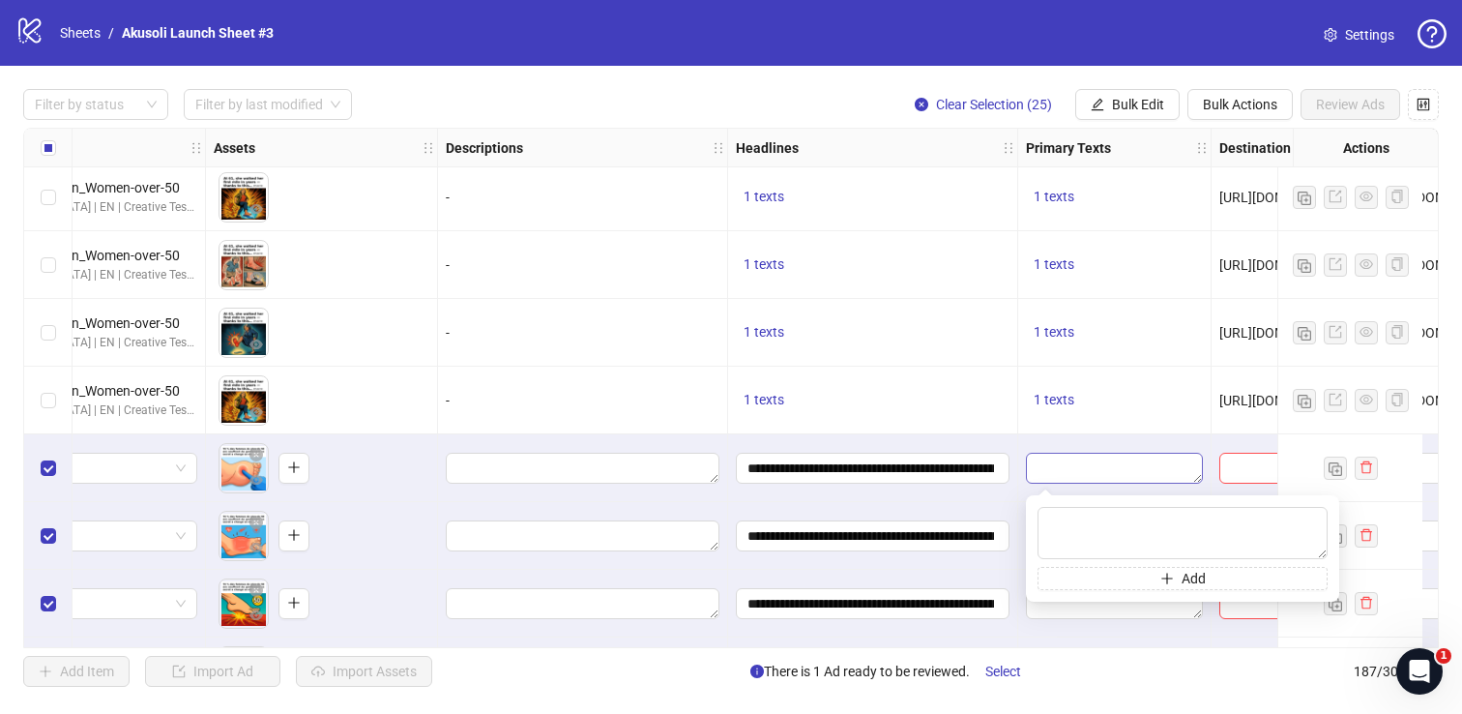
type textarea "**********"
click at [1013, 439] on div "**********" at bounding box center [873, 468] width 290 height 68
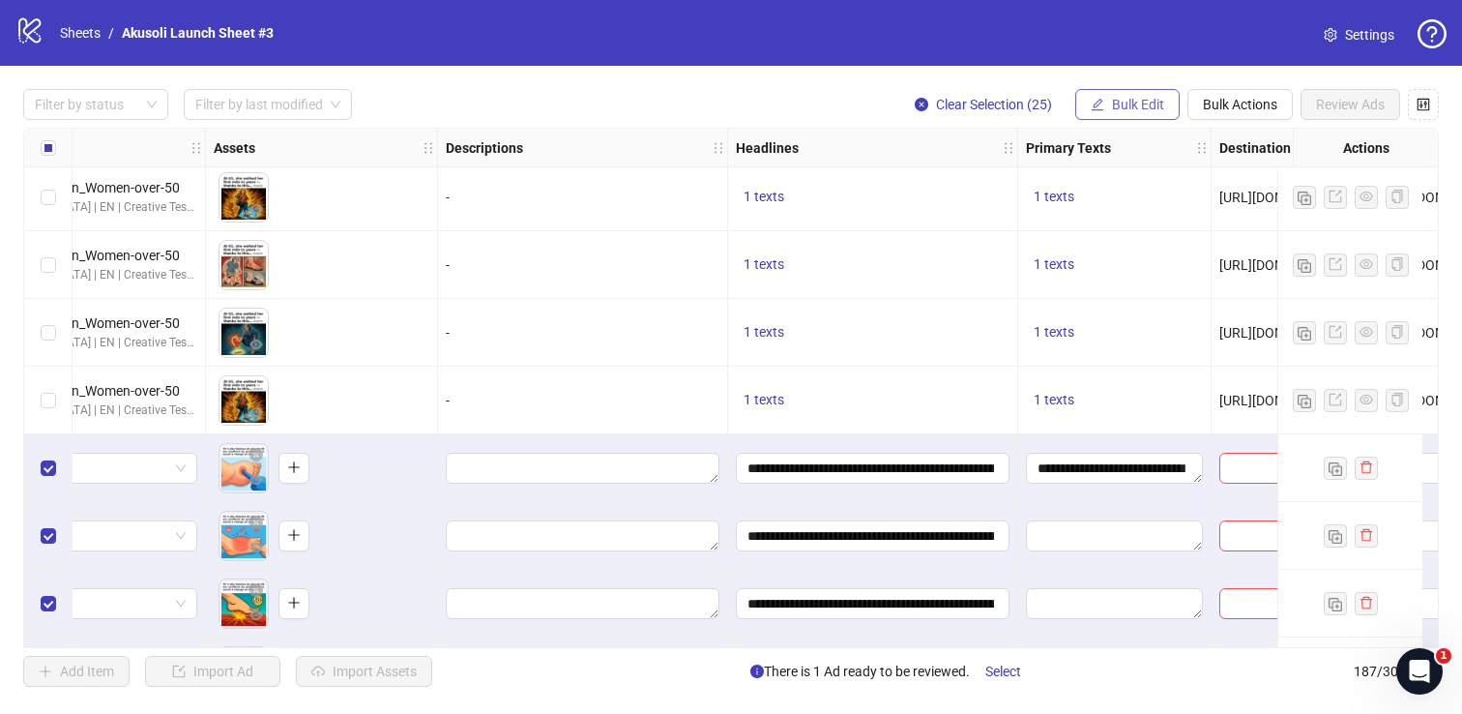
click at [1122, 101] on span "Bulk Edit" at bounding box center [1138, 104] width 52 height 15
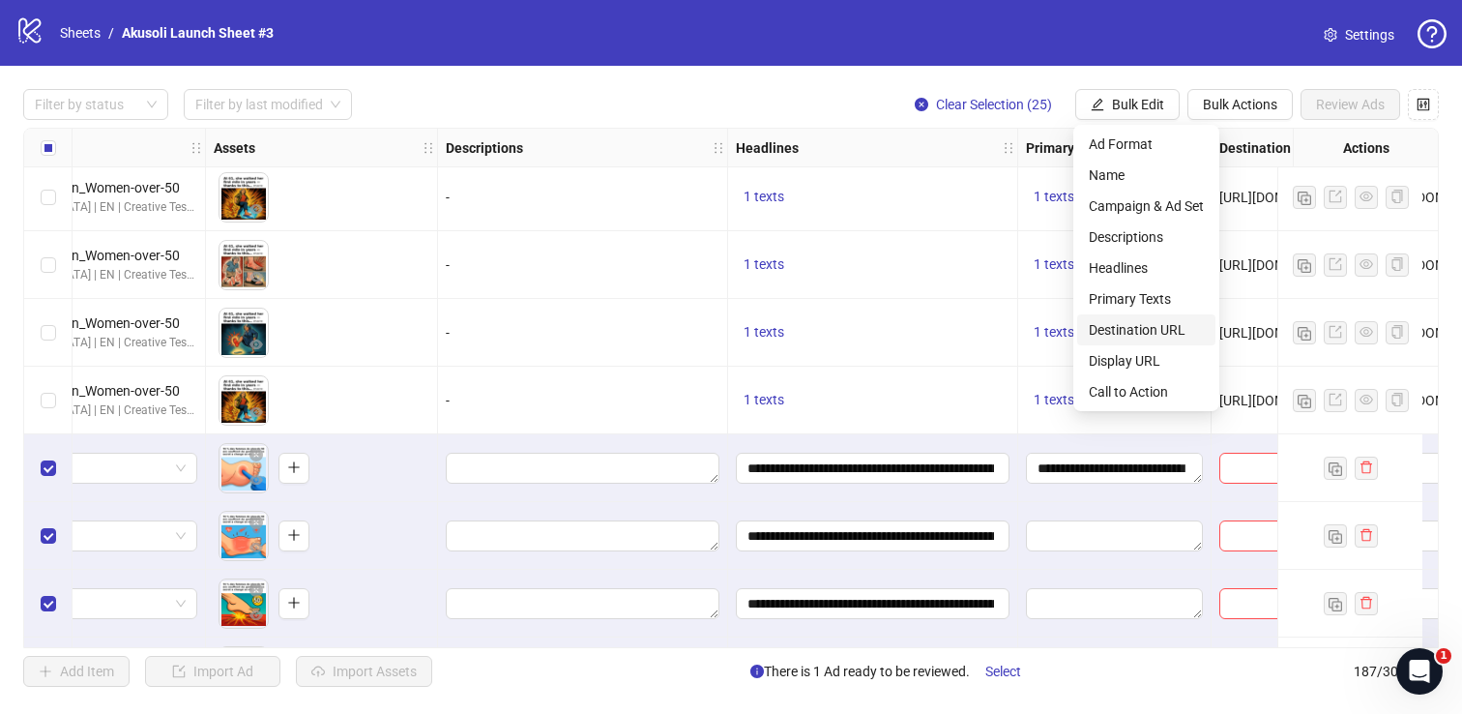
click at [1121, 317] on li "Destination URL" at bounding box center [1146, 329] width 138 height 31
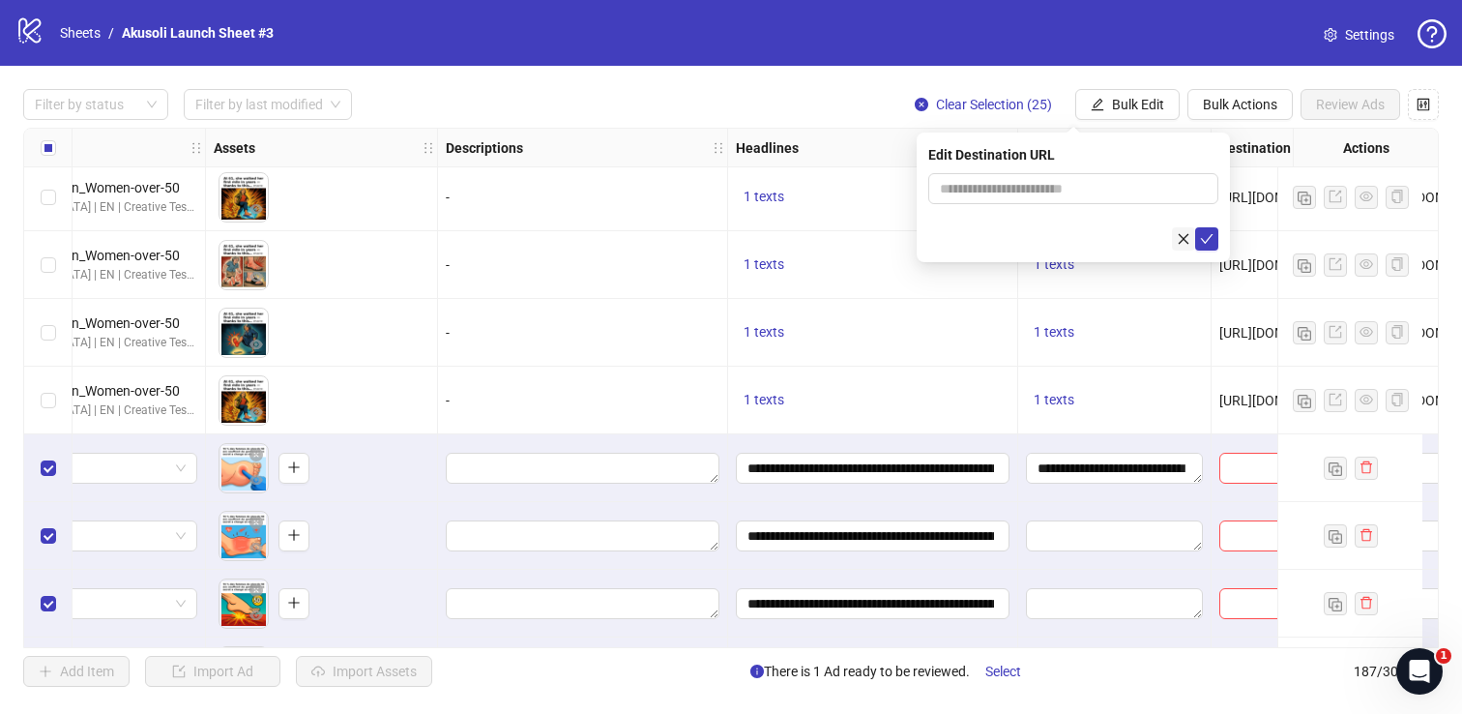
click at [1184, 231] on span "button" at bounding box center [1184, 238] width 14 height 15
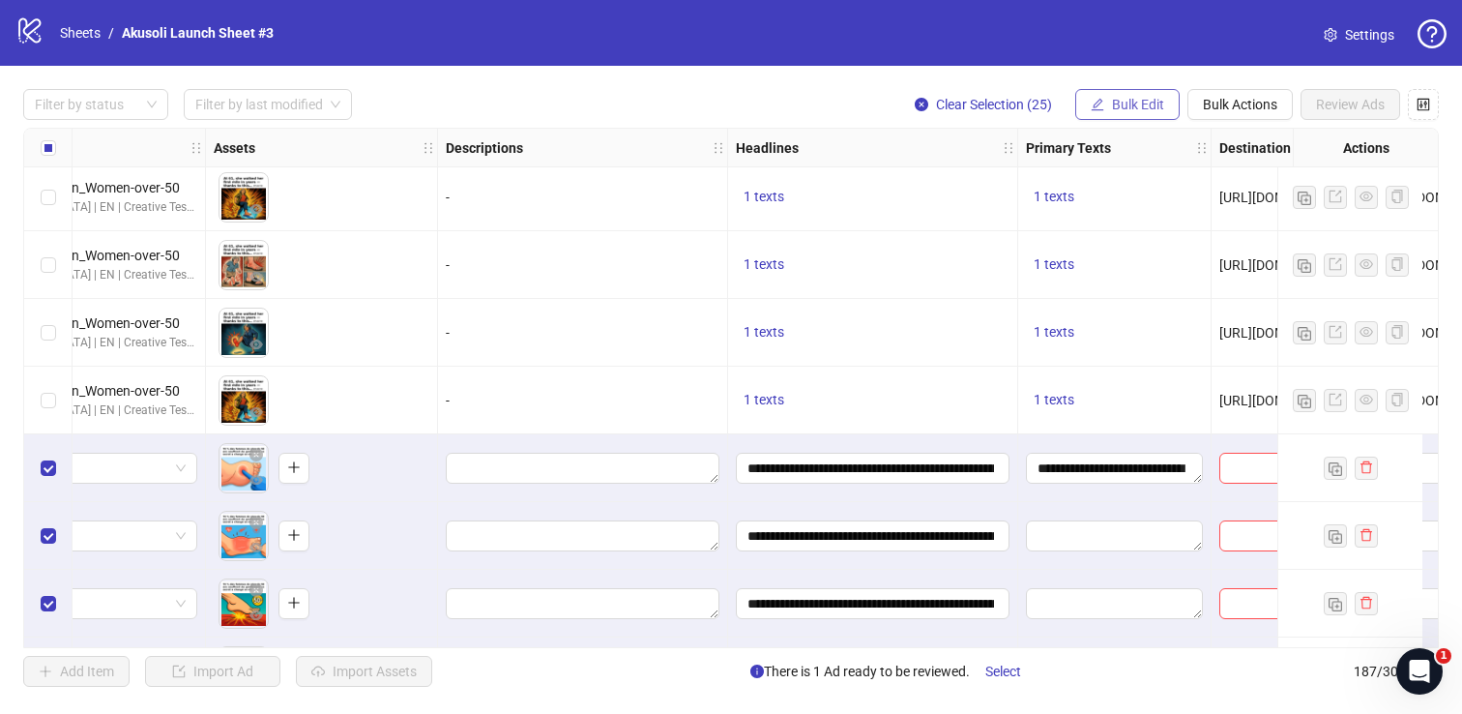
click at [1133, 97] on span "Bulk Edit" at bounding box center [1138, 104] width 52 height 15
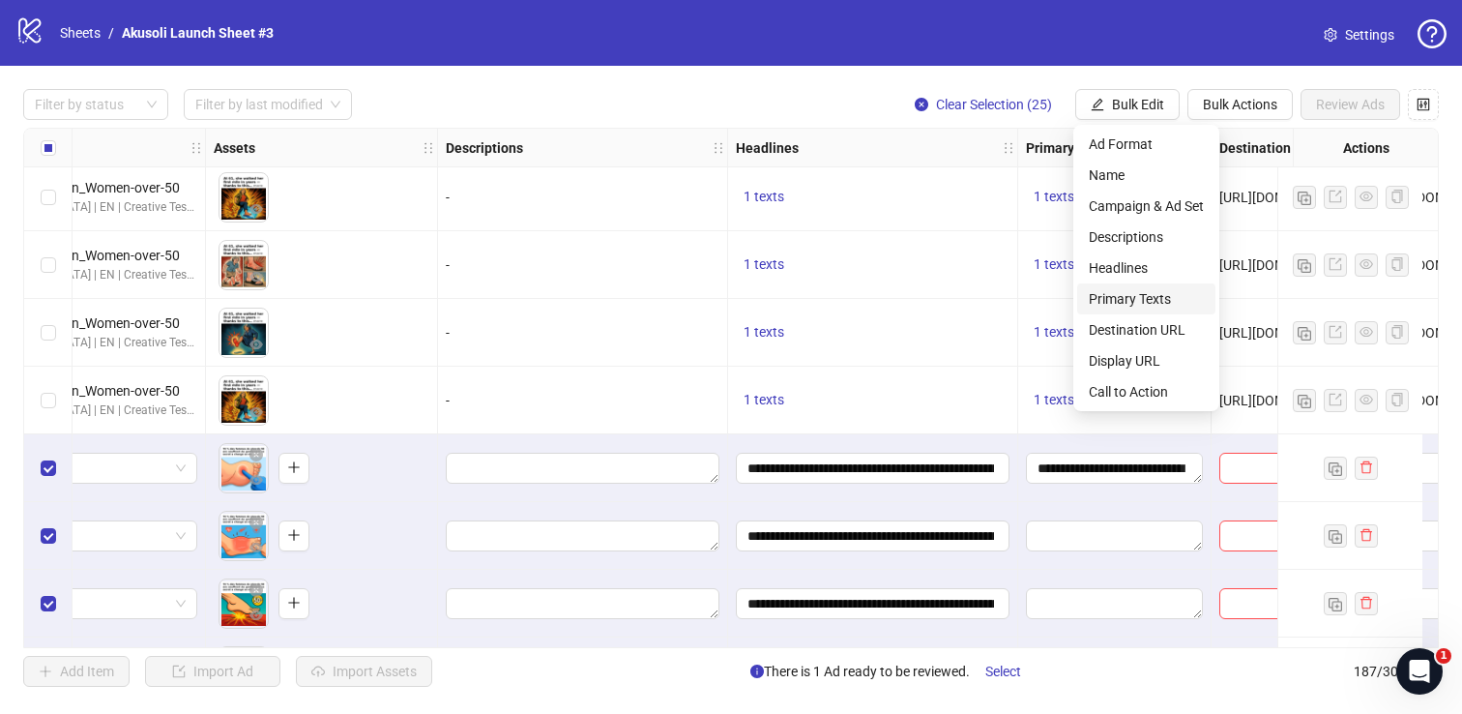
click at [1130, 305] on span "Primary Texts" at bounding box center [1146, 298] width 115 height 21
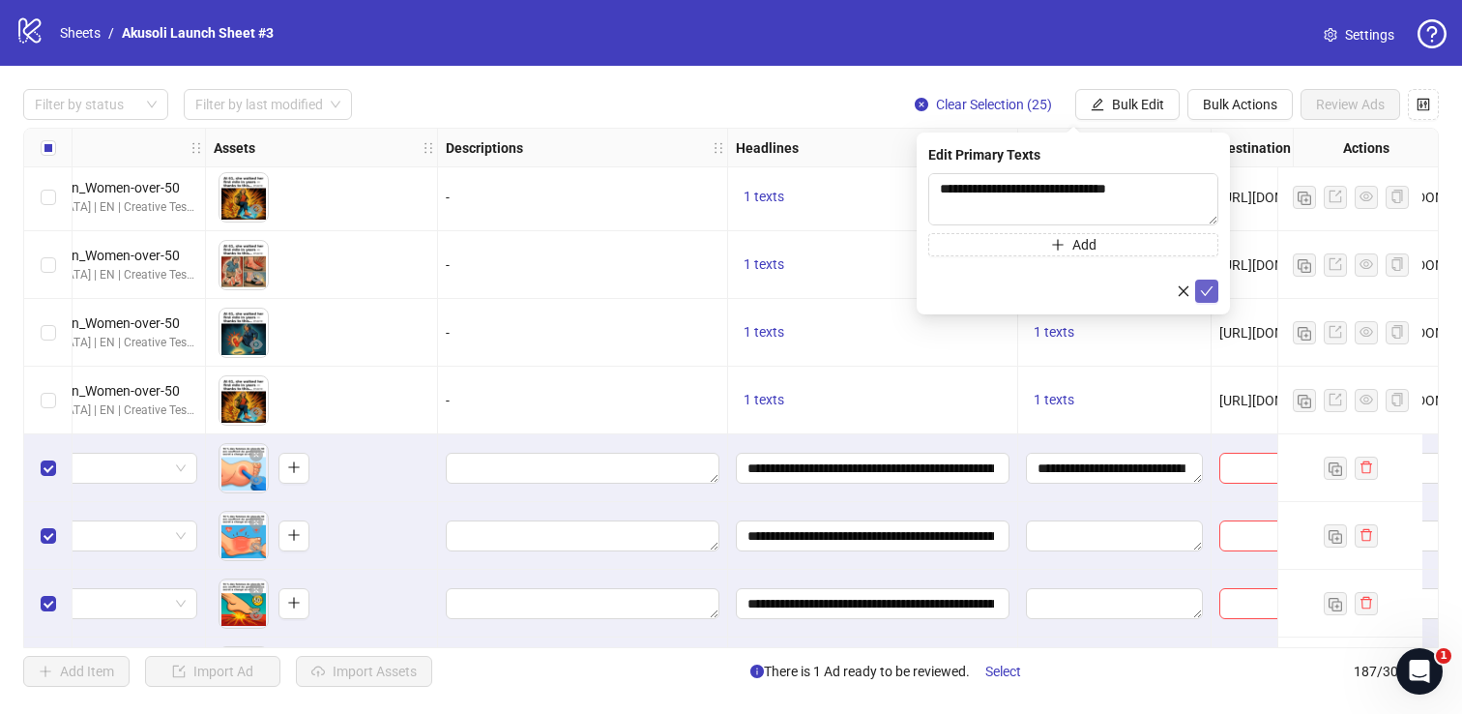
click at [1209, 295] on icon "check" at bounding box center [1207, 291] width 14 height 14
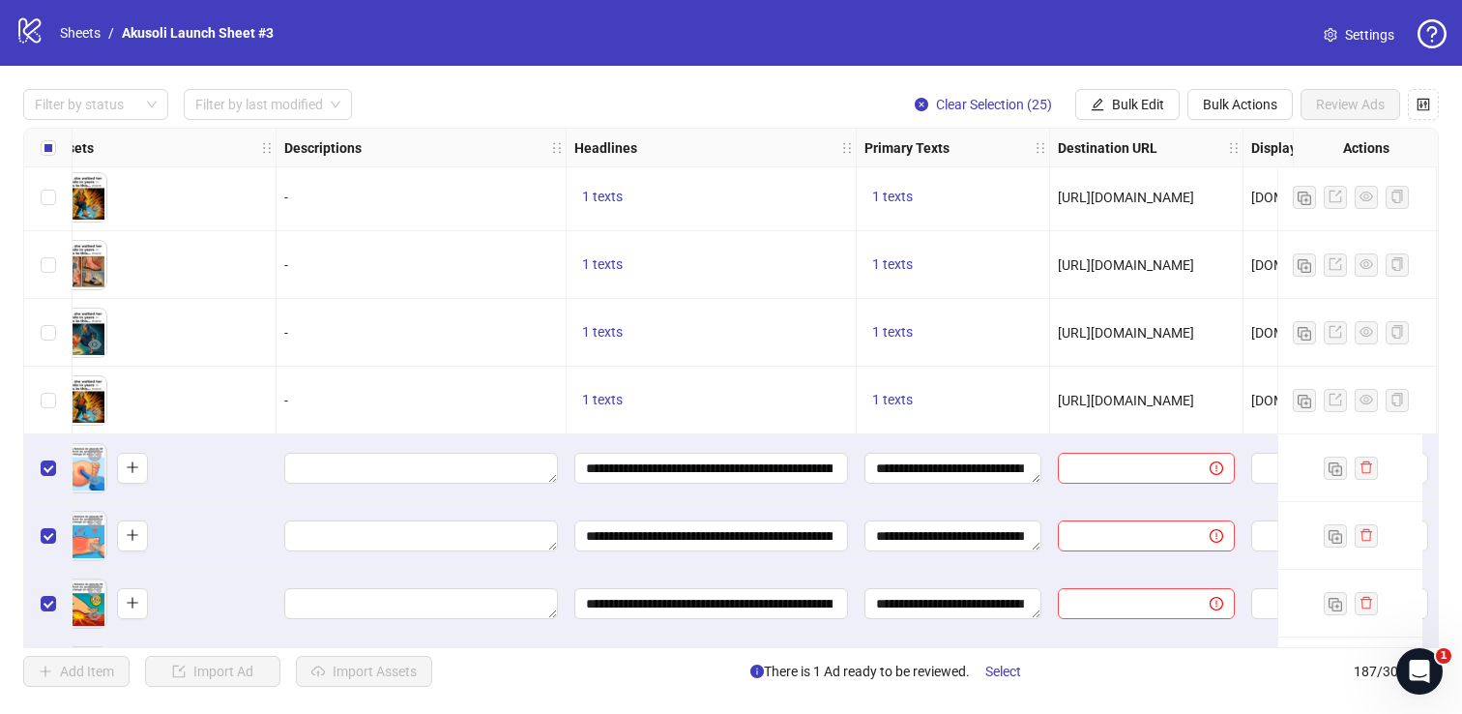
scroll to position [10700, 996]
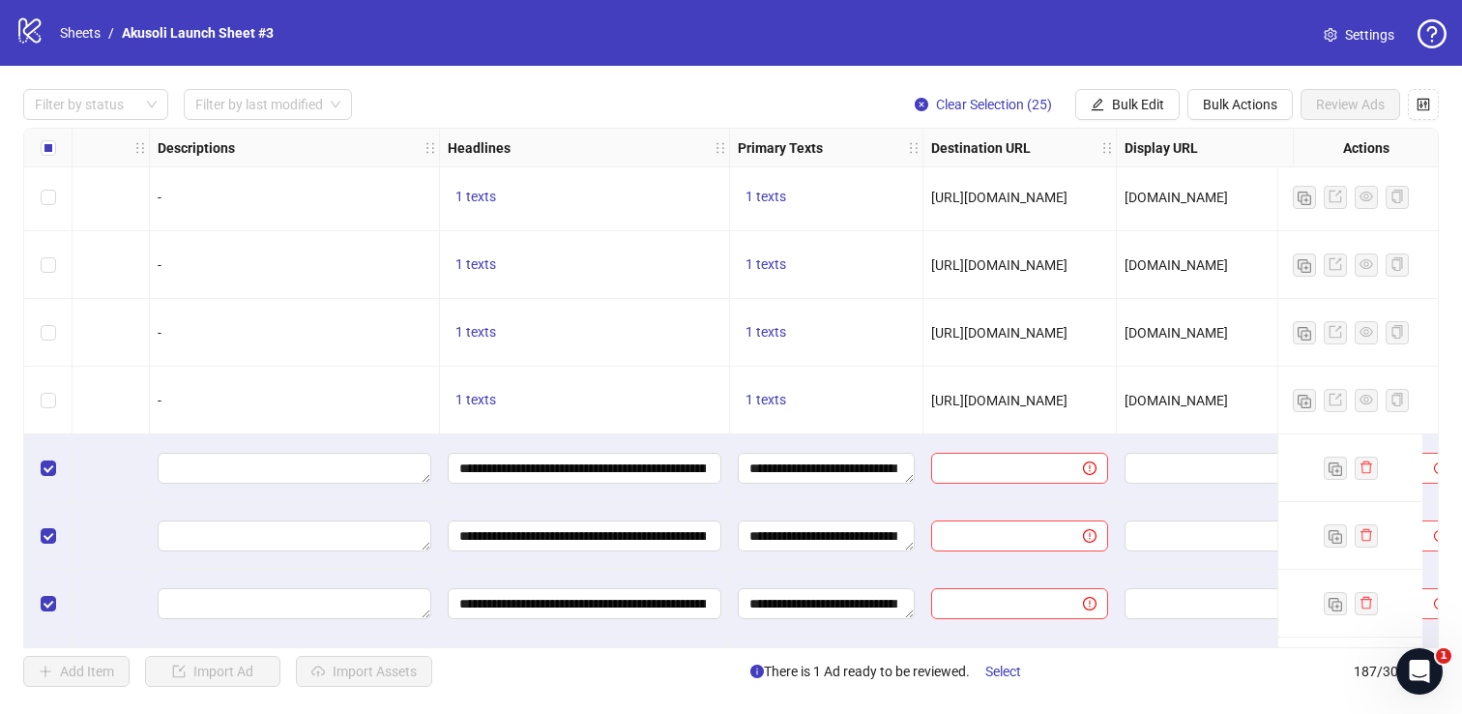
click at [1022, 400] on span "[URL][DOMAIN_NAME]" at bounding box center [999, 400] width 136 height 15
copy span "[URL][DOMAIN_NAME]"
click at [1007, 472] on input "text" at bounding box center [999, 467] width 113 height 21
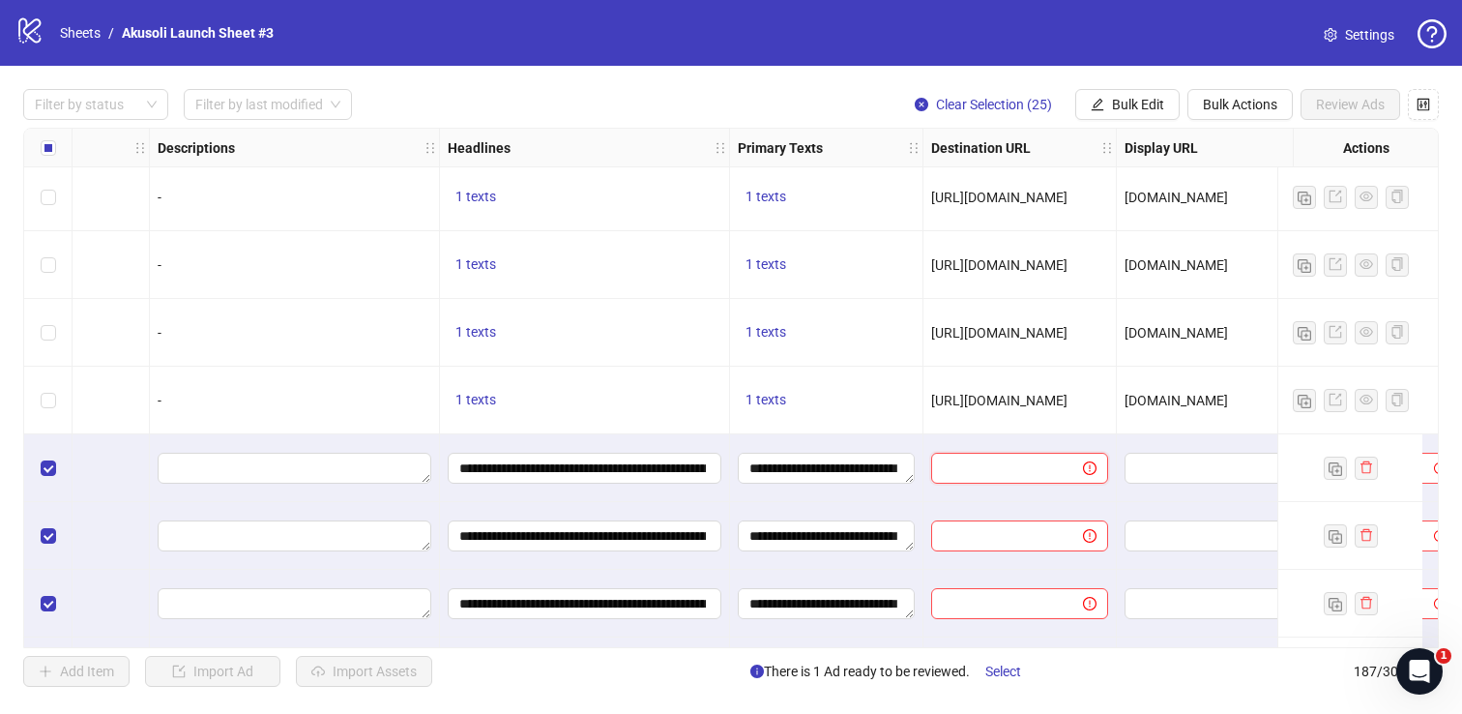
paste input "**********"
drag, startPoint x: 974, startPoint y: 466, endPoint x: 962, endPoint y: 466, distance: 11.6
click at [962, 466] on input "**********" at bounding box center [1006, 467] width 127 height 21
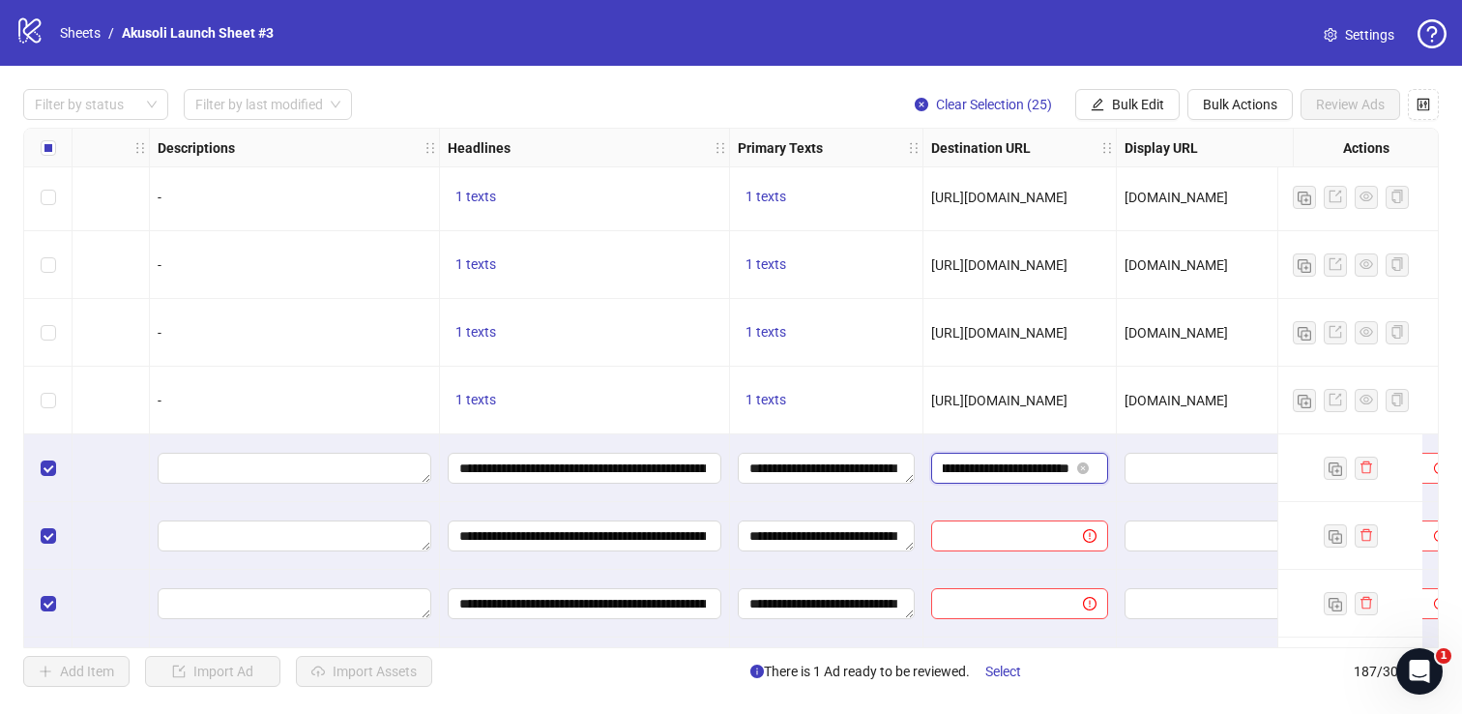
type input "**********"
click at [975, 467] on input "**********" at bounding box center [1006, 467] width 127 height 21
click at [948, 467] on input "**********" at bounding box center [1006, 467] width 127 height 21
click at [1003, 433] on div "[URL][DOMAIN_NAME]" at bounding box center [1020, 401] width 193 height 68
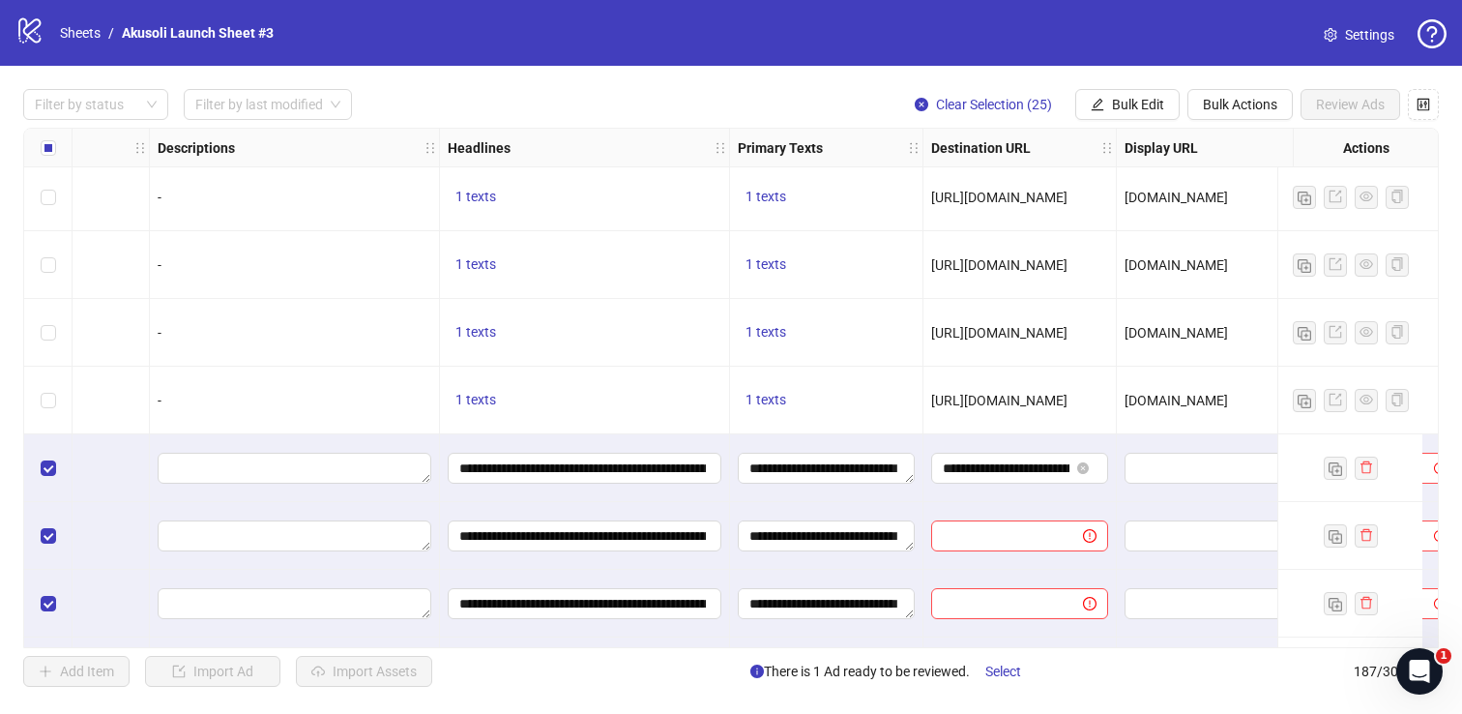
click at [1174, 402] on span "[DOMAIN_NAME]" at bounding box center [1176, 400] width 103 height 15
copy span "[DOMAIN_NAME]"
click at [1178, 453] on span at bounding box center [1213, 468] width 177 height 31
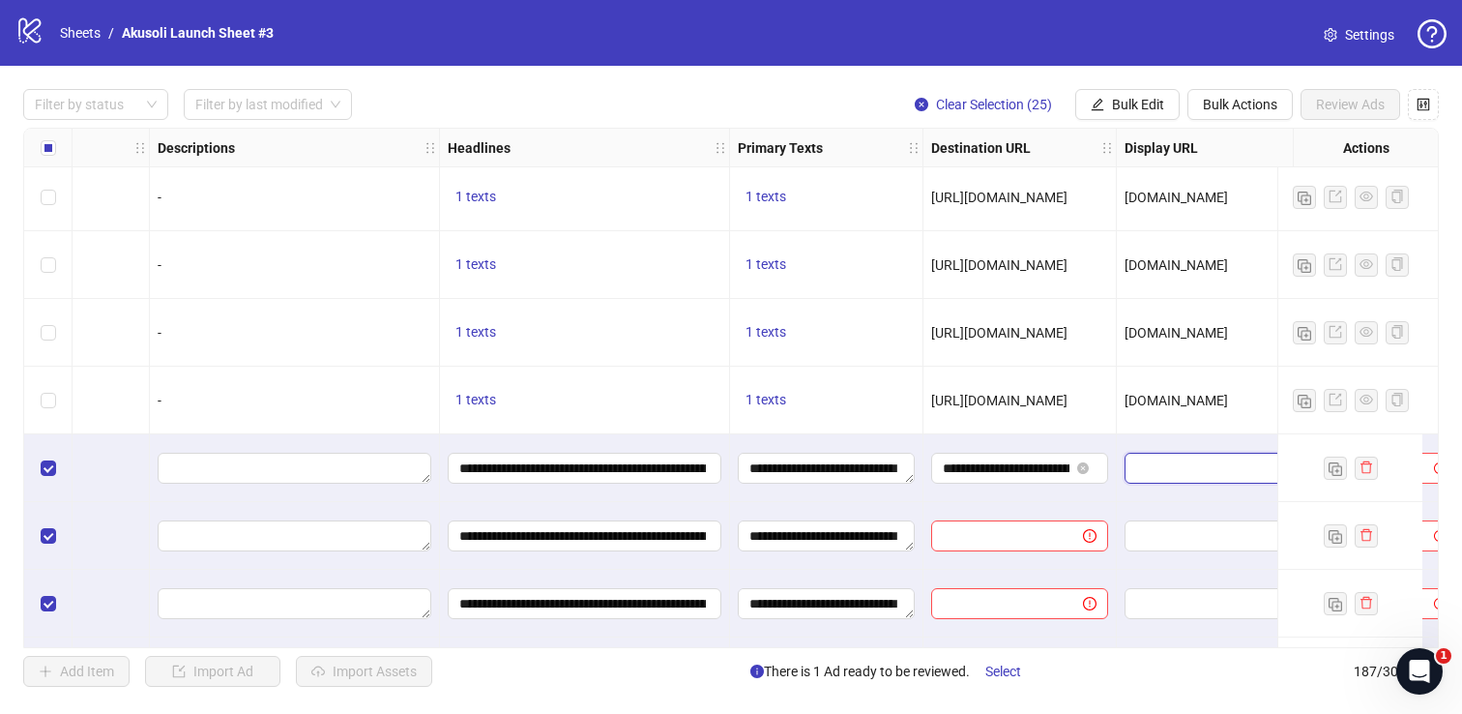
paste input "**********"
type input "**********"
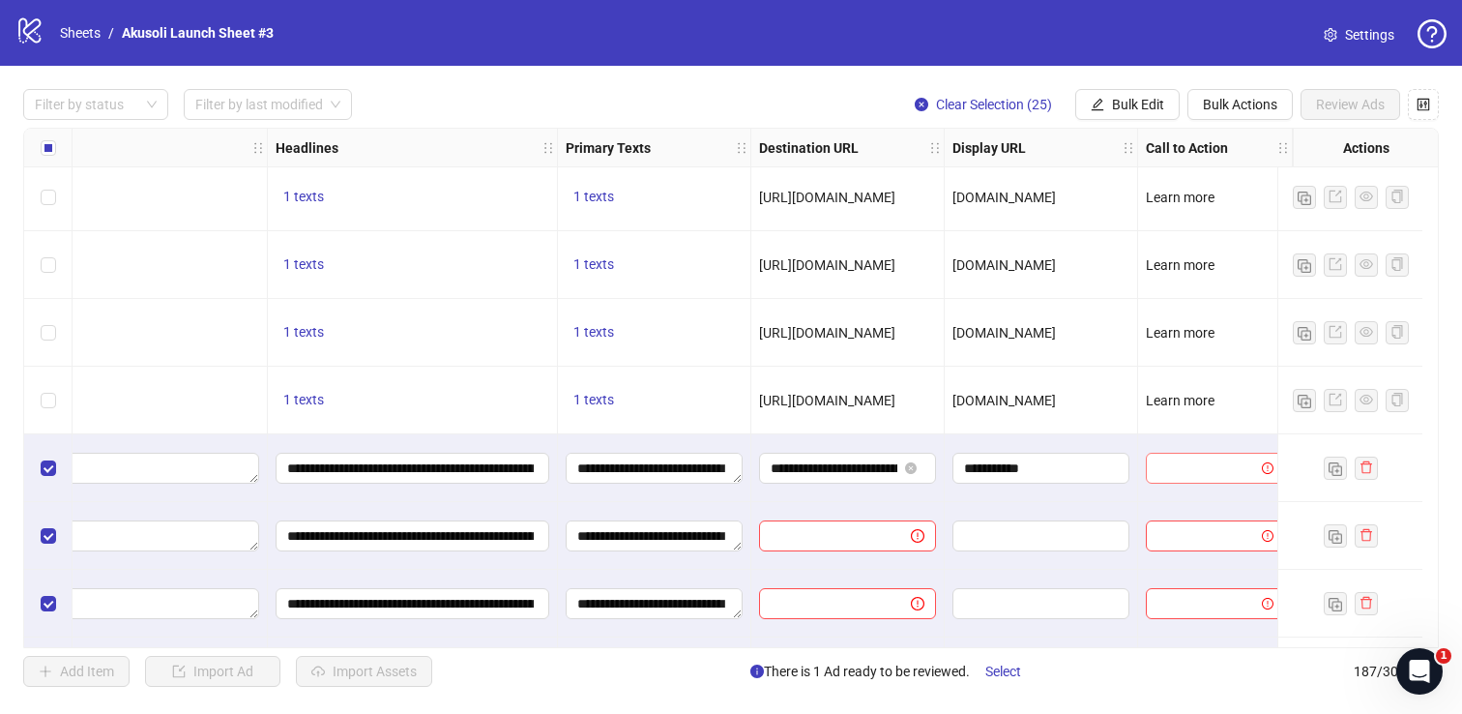
click at [1211, 454] on input "search" at bounding box center [1207, 468] width 98 height 29
type input "***"
click at [1207, 426] on div "Learn more" at bounding box center [1199, 429] width 107 height 21
click at [1138, 97] on span "Bulk Edit" at bounding box center [1138, 104] width 52 height 15
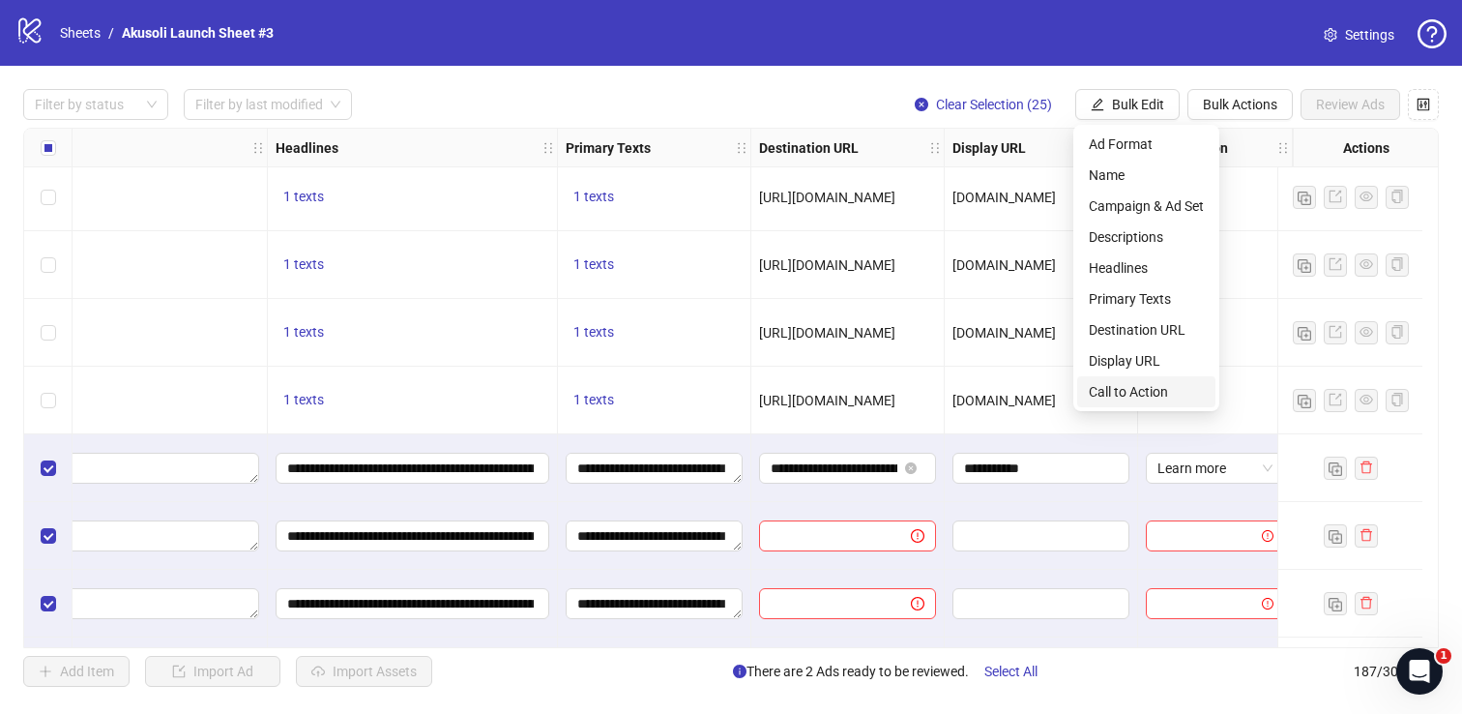
click at [1112, 386] on span "Call to Action" at bounding box center [1146, 391] width 115 height 21
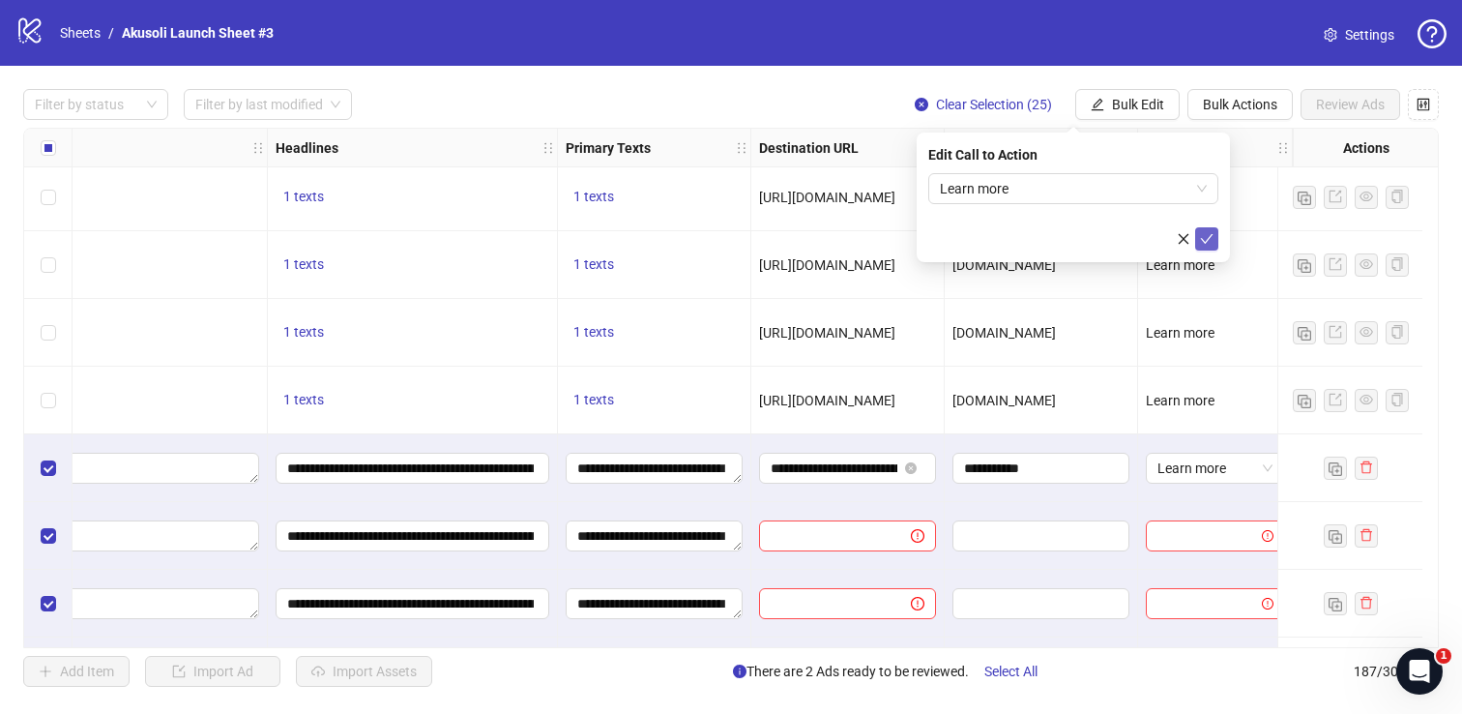
click at [1203, 238] on icon "check" at bounding box center [1207, 239] width 14 height 14
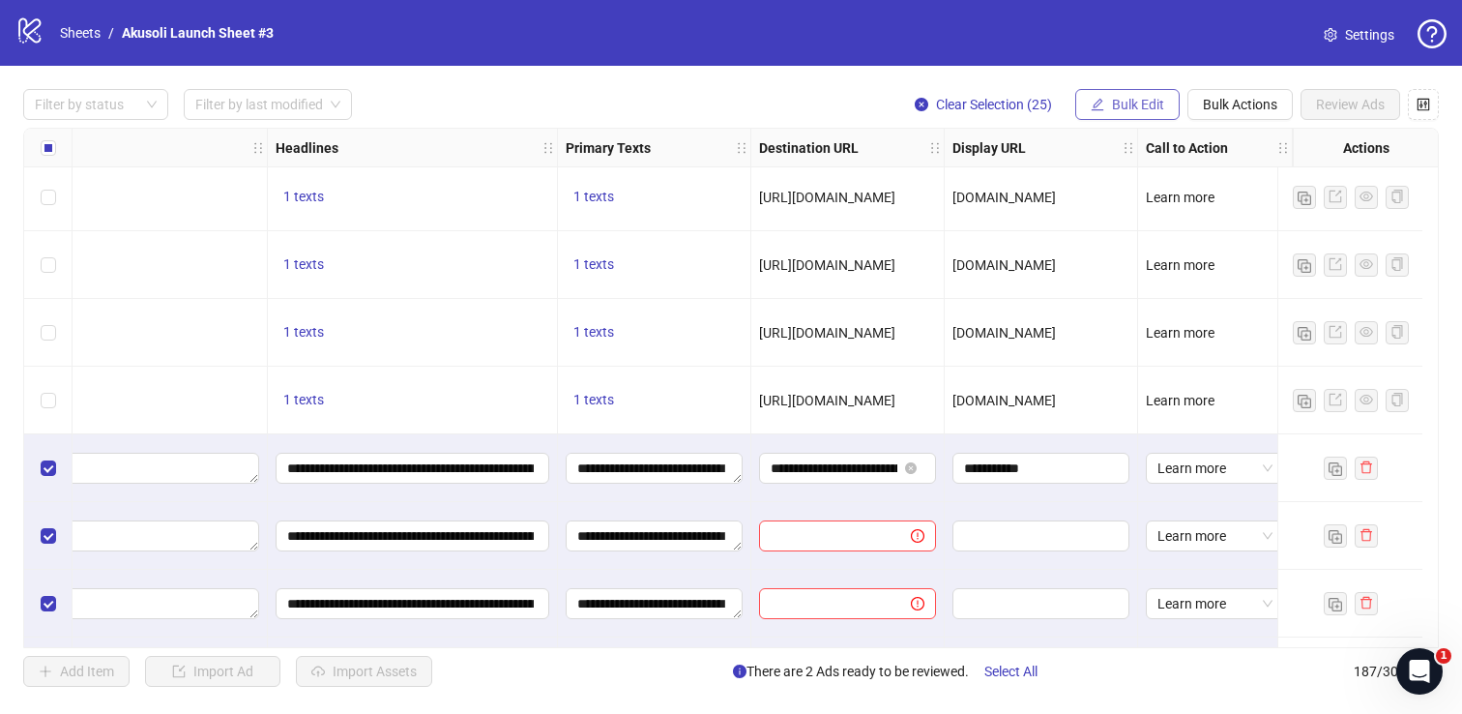
click at [1148, 92] on button "Bulk Edit" at bounding box center [1127, 104] width 104 height 31
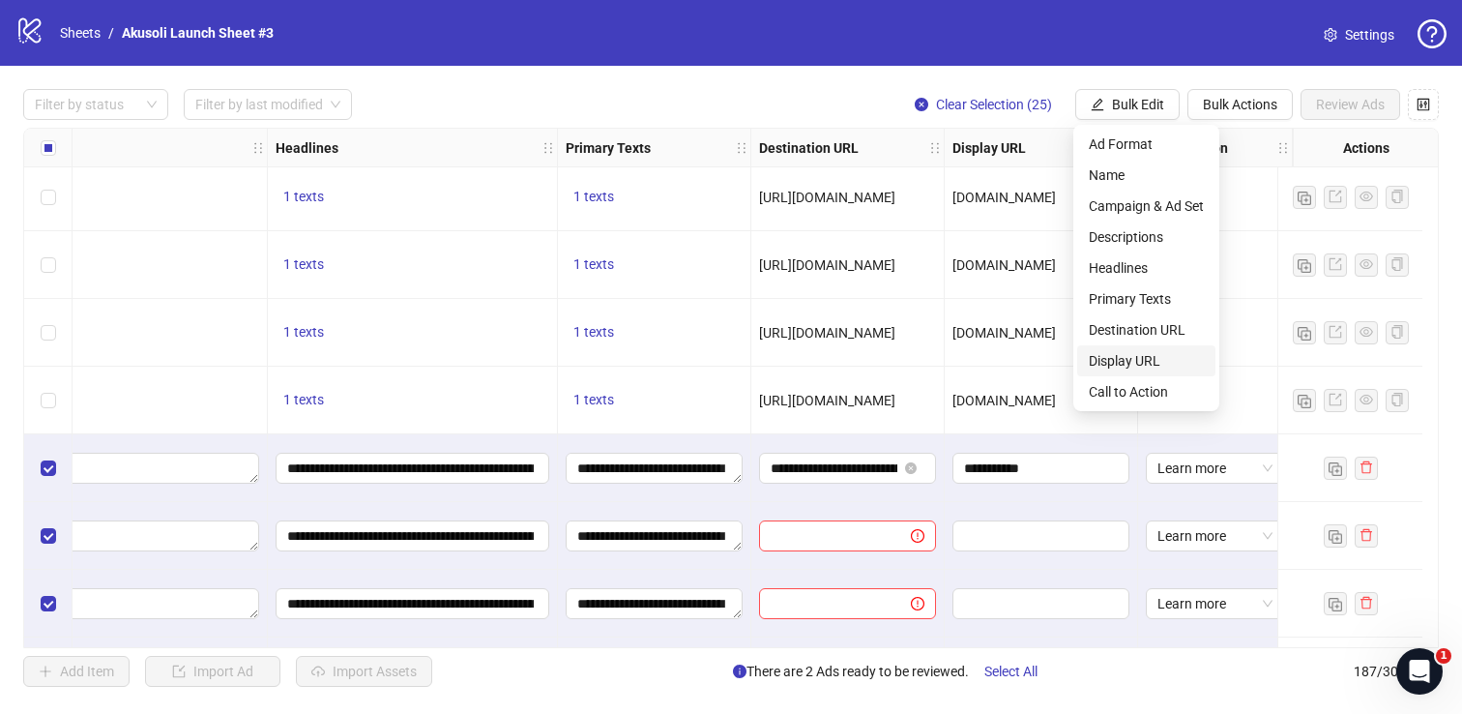
click at [1126, 355] on span "Display URL" at bounding box center [1146, 360] width 115 height 21
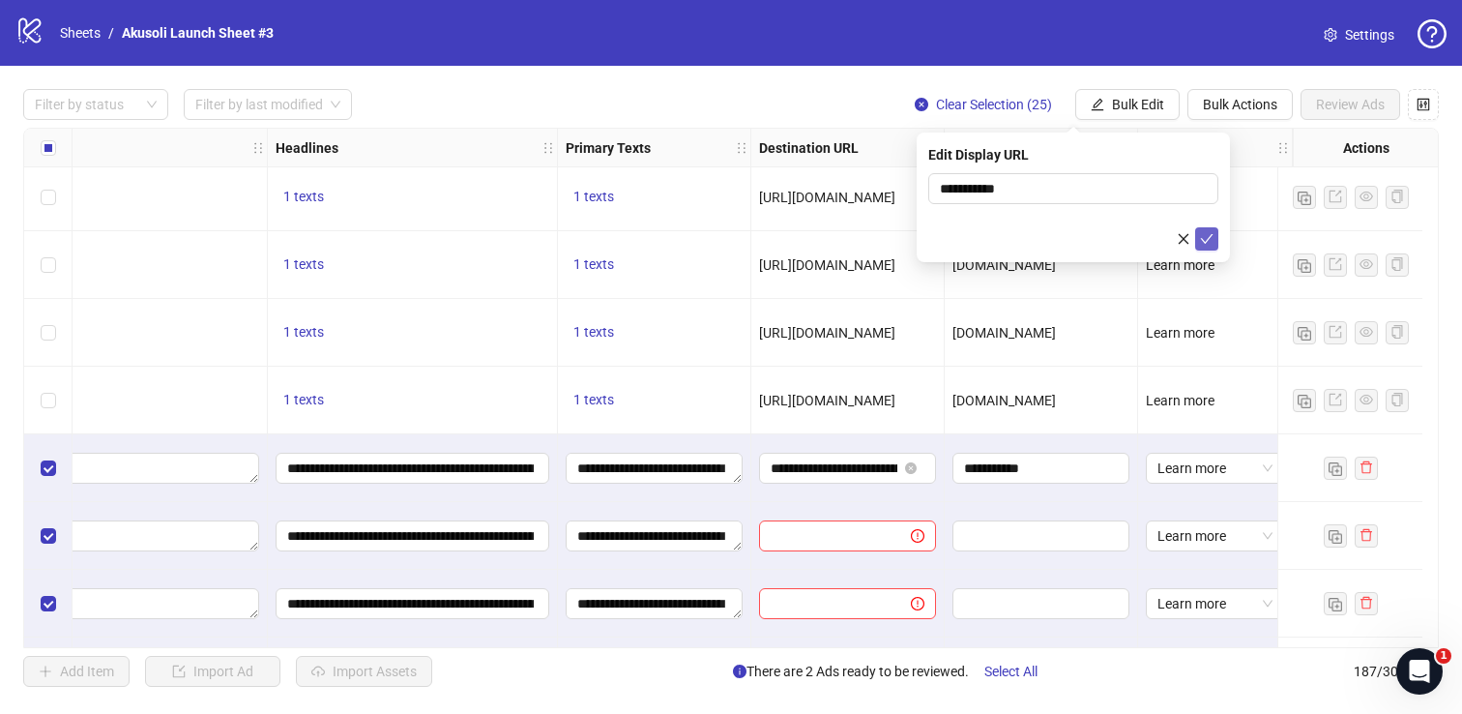
click at [1210, 236] on icon "check" at bounding box center [1207, 239] width 14 height 14
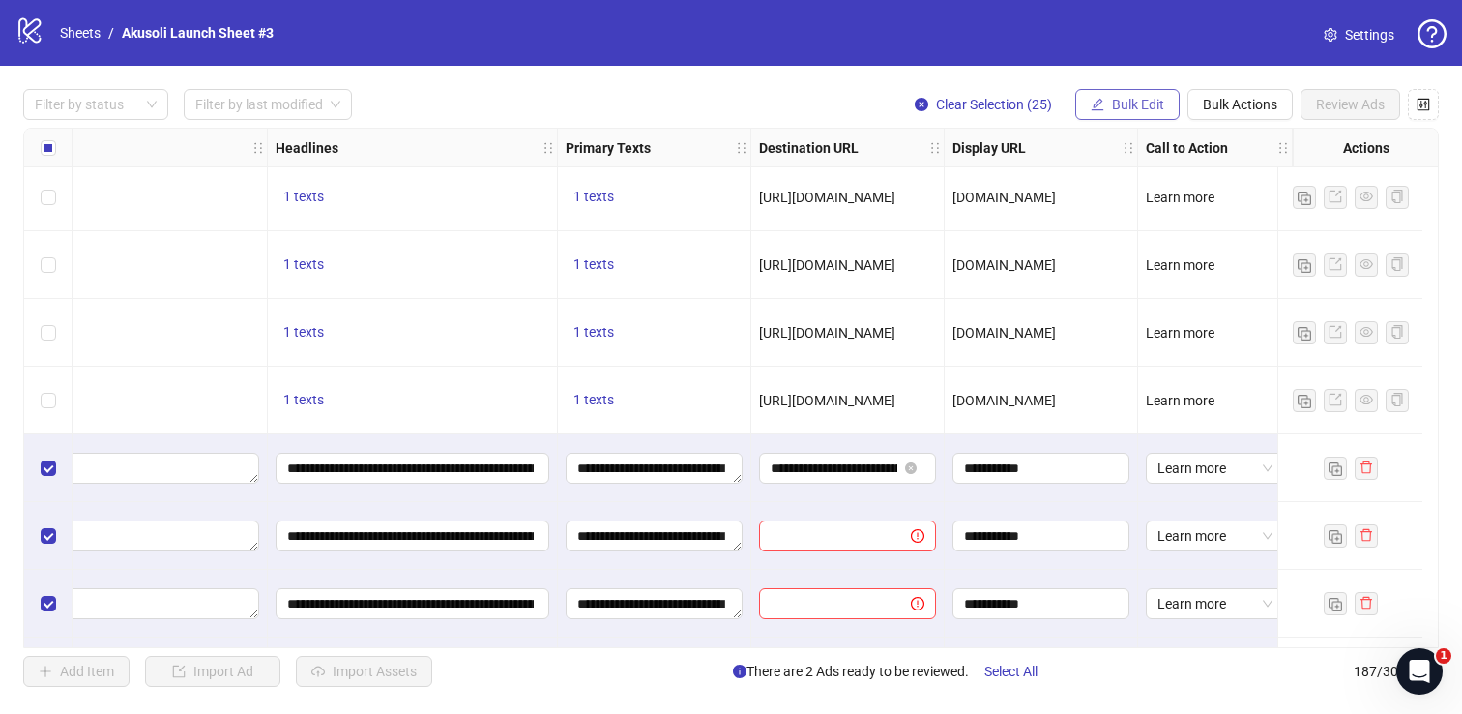
click at [1121, 103] on span "Bulk Edit" at bounding box center [1138, 104] width 52 height 15
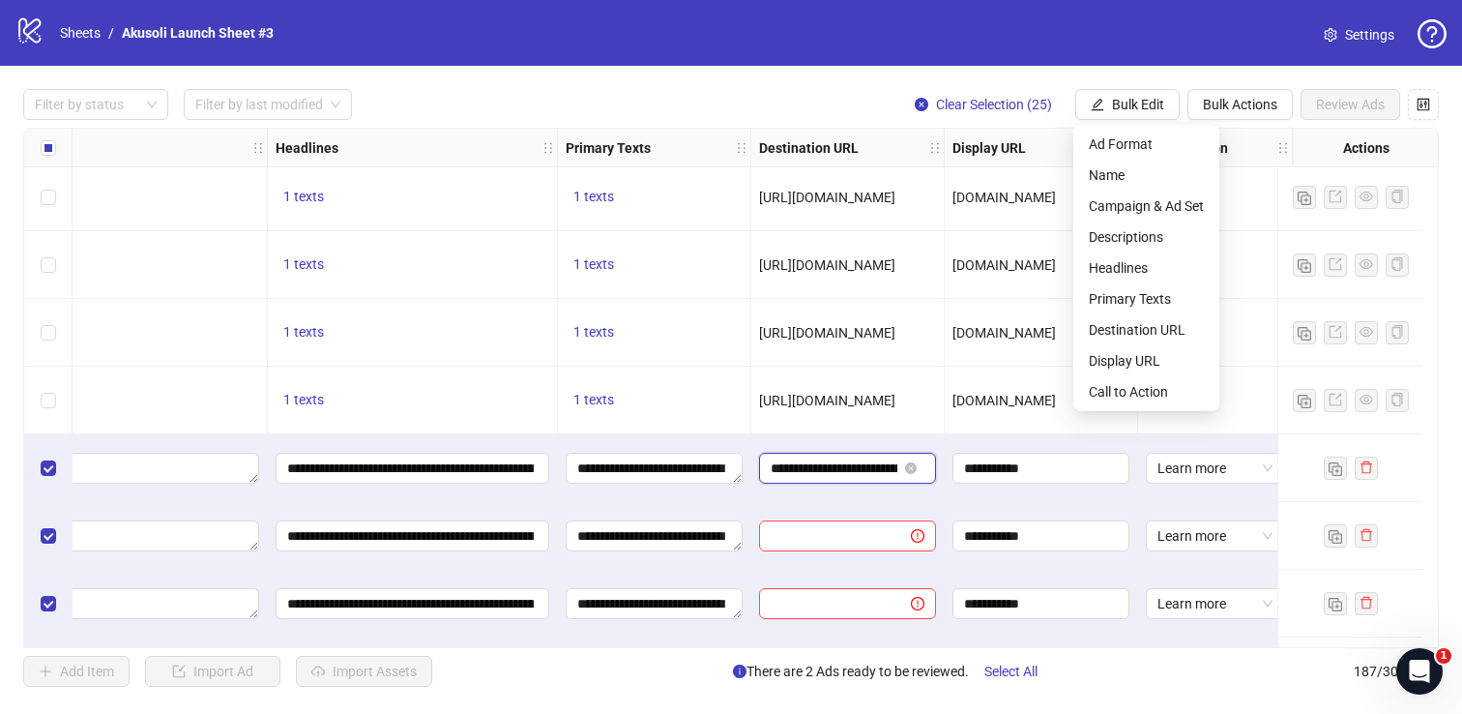
click at [819, 469] on input "**********" at bounding box center [834, 467] width 127 height 21
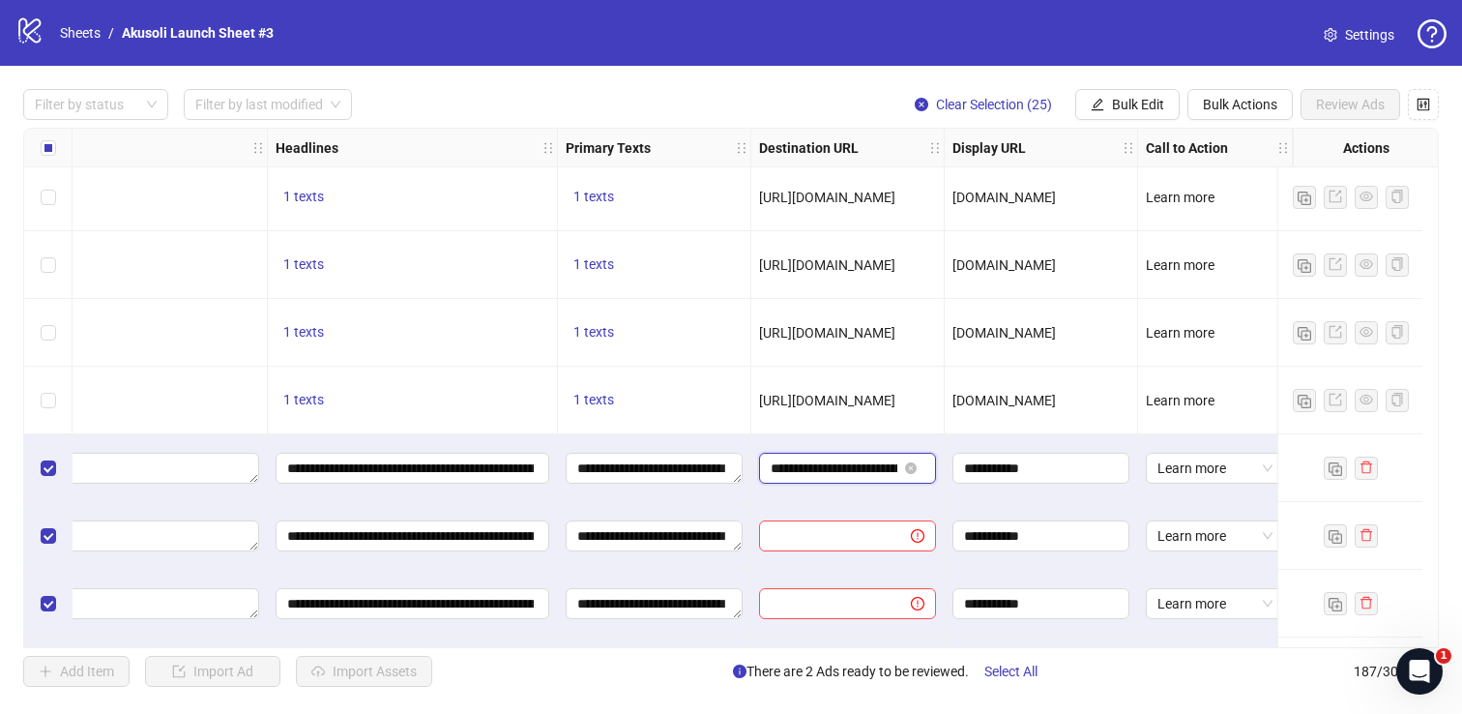
click at [819, 469] on input "**********" at bounding box center [834, 467] width 127 height 21
paste input "**********"
type input "**********"
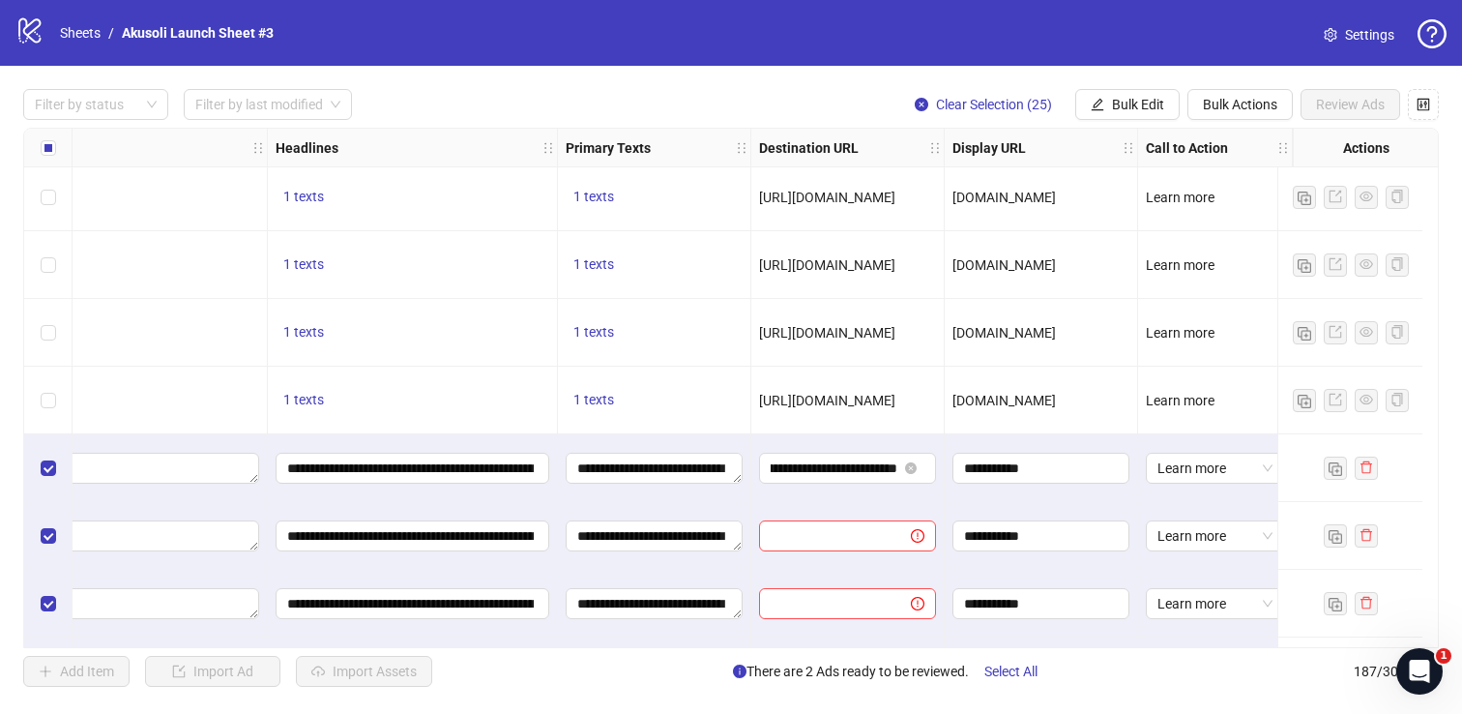
click at [824, 439] on div "**********" at bounding box center [847, 468] width 193 height 68
click at [1137, 98] on span "Bulk Edit" at bounding box center [1138, 104] width 52 height 15
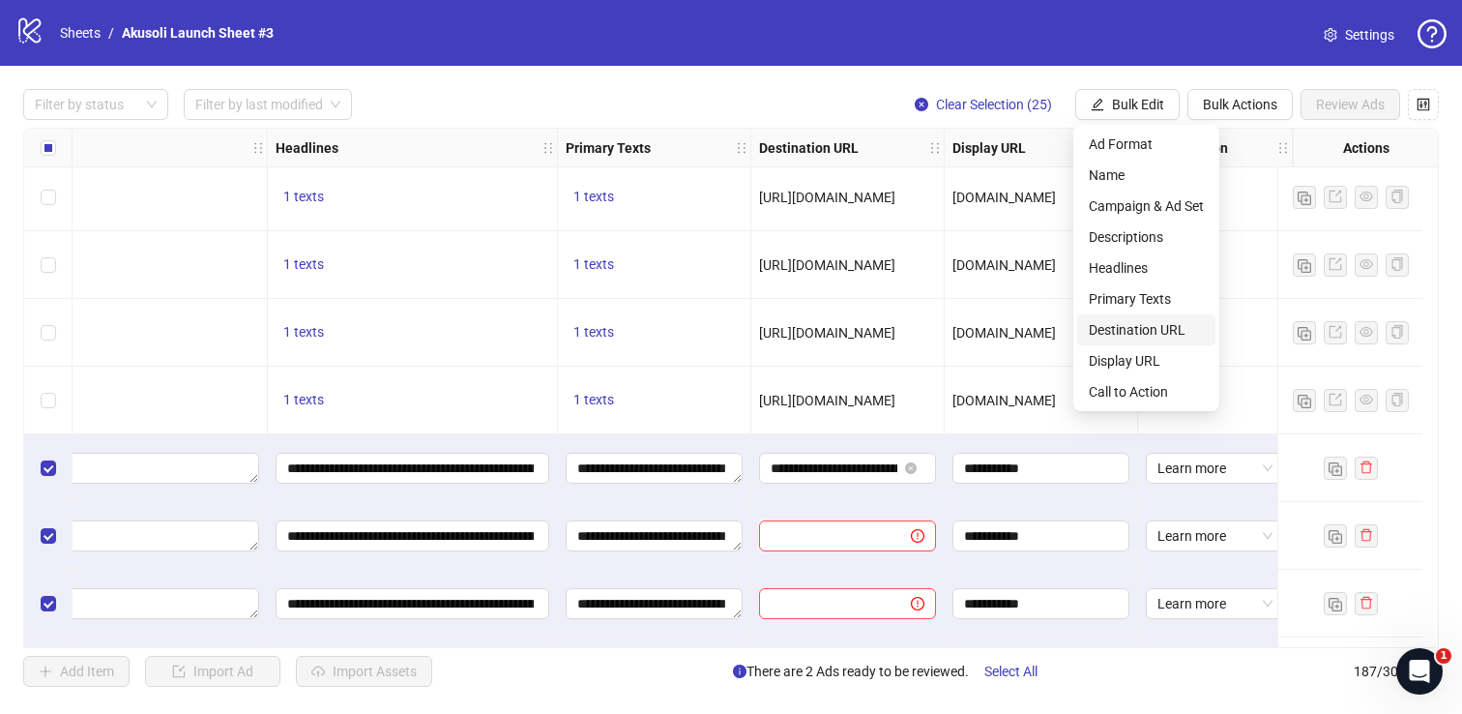
click at [1134, 327] on span "Destination URL" at bounding box center [1146, 329] width 115 height 21
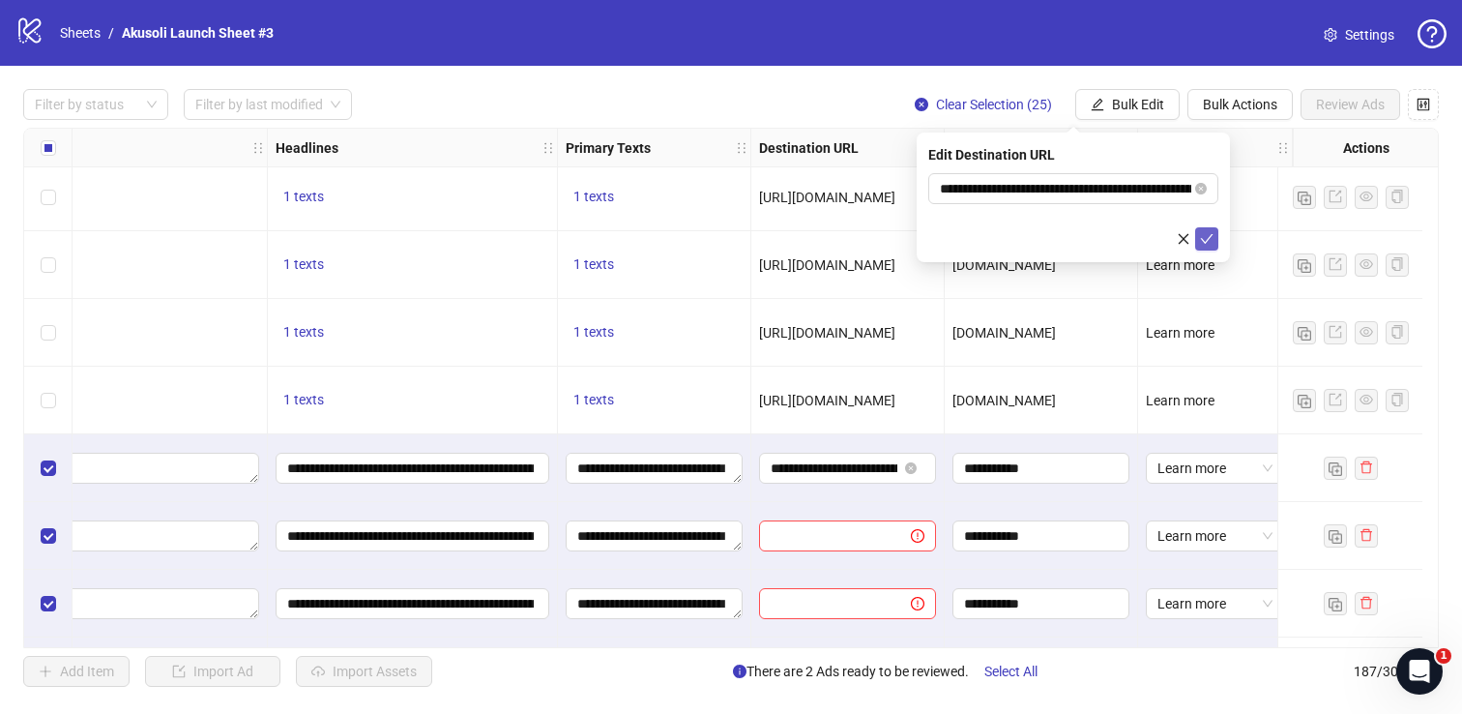
click at [1206, 237] on icon "check" at bounding box center [1207, 239] width 14 height 14
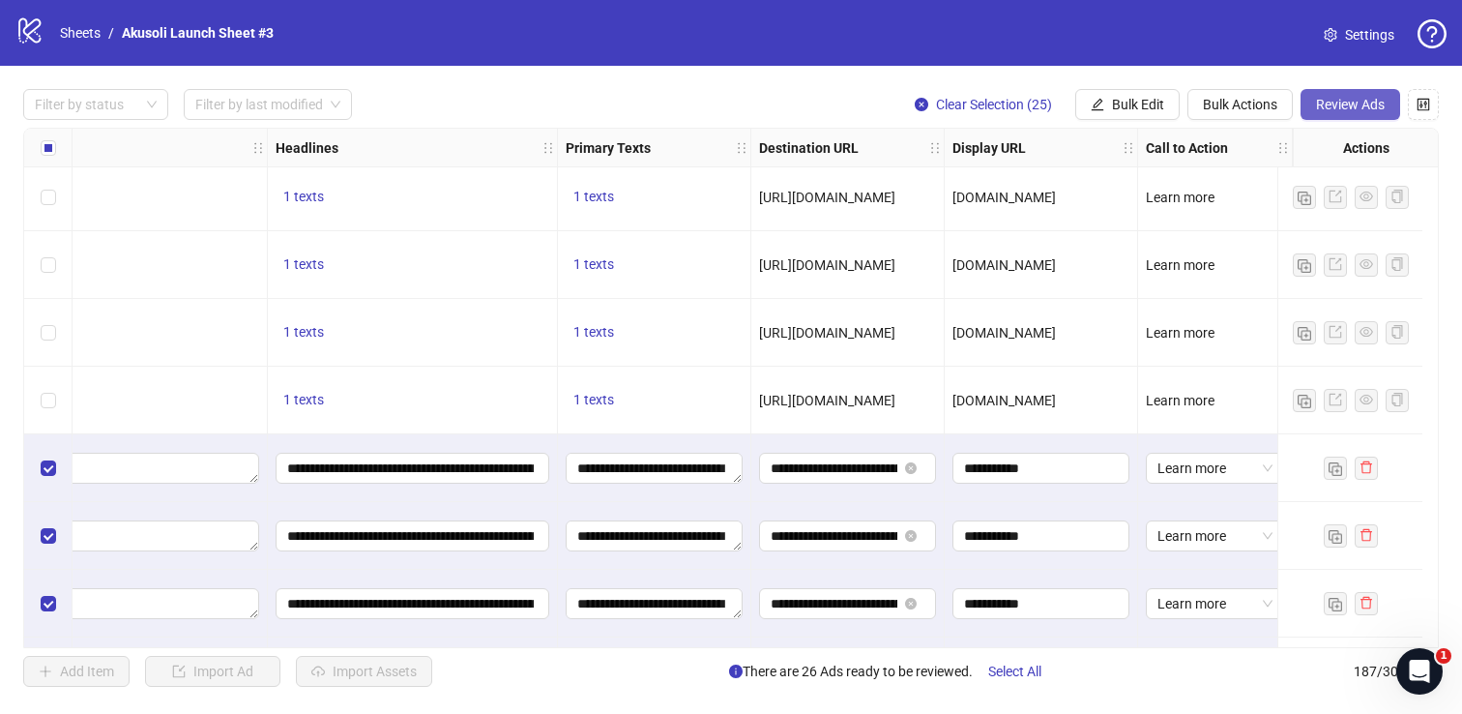
click at [1322, 108] on span "Review Ads" at bounding box center [1350, 104] width 69 height 15
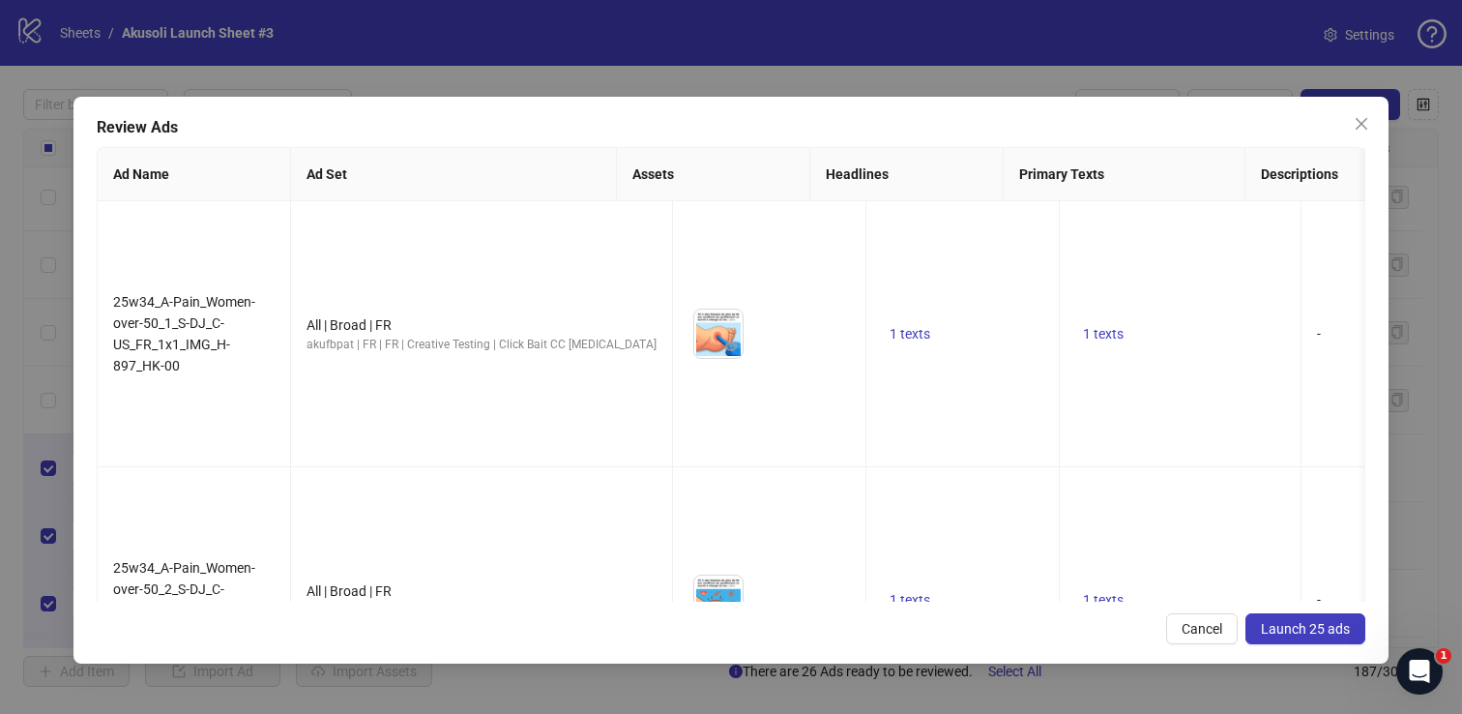
click at [1278, 617] on button "Launch 25 ads" at bounding box center [1306, 628] width 120 height 31
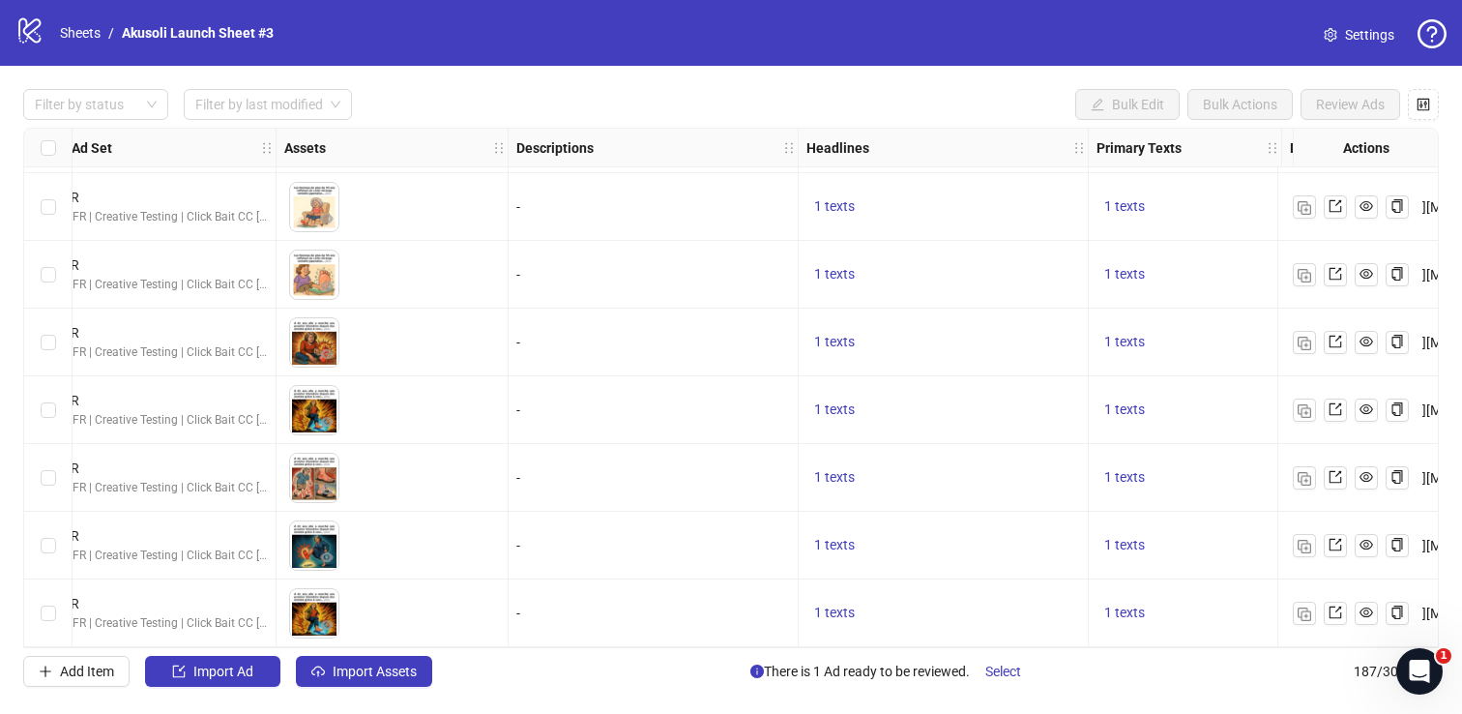
scroll to position [12187, 0]
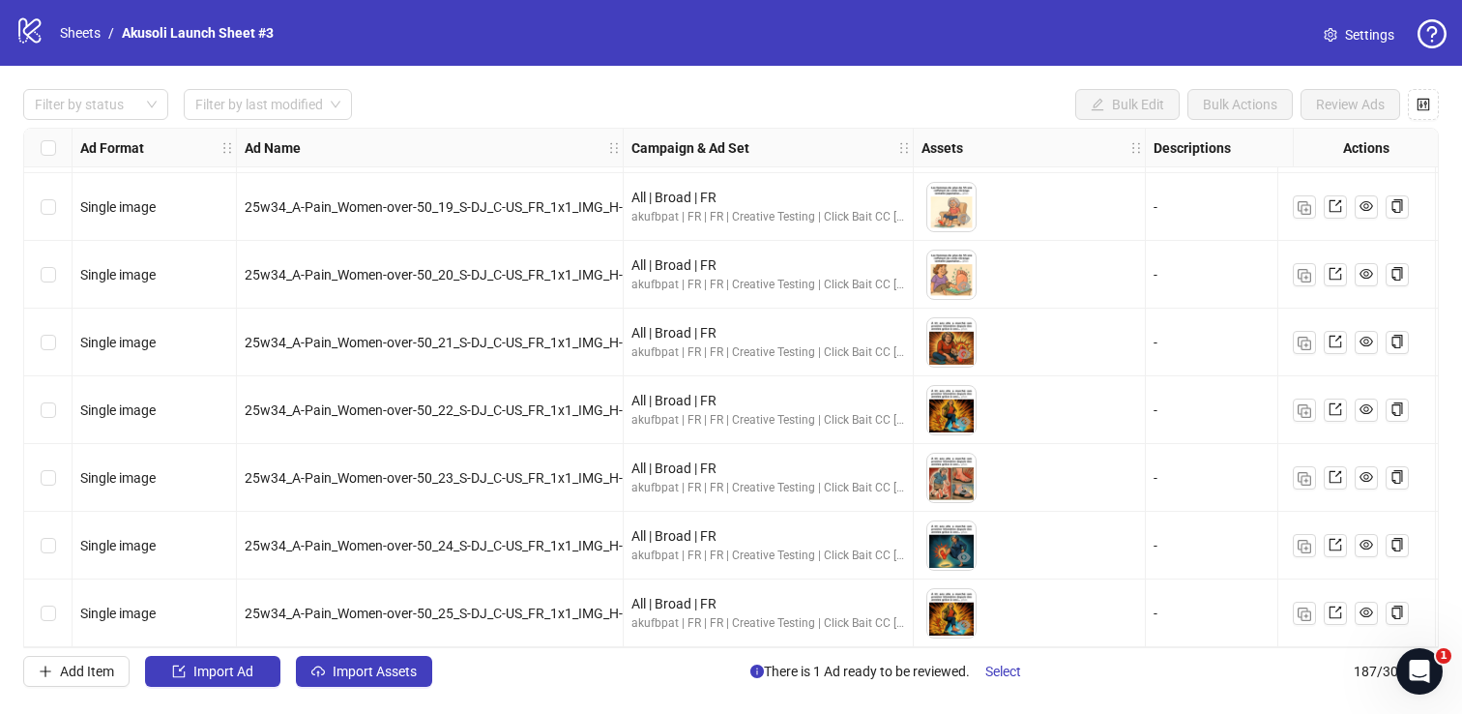
click at [249, 470] on span "25w34_A-Pain_Women-over-50_23_S-DJ_C-US_FR_1x1_IMG_H-891_HK-00" at bounding box center [467, 477] width 445 height 15
drag, startPoint x: 248, startPoint y: 465, endPoint x: 429, endPoint y: 467, distance: 181.8
click at [429, 470] on span "25w34_A-Pain_Women-over-50_23_S-DJ_C-US_FR_1x1_IMG_H-891_HK-00" at bounding box center [467, 477] width 445 height 15
copy span "25w34_A-Pain_Women-over-50"
click at [613, 103] on div "Filter by status Filter by last modified Bulk Edit Bulk Actions Review Ads" at bounding box center [731, 104] width 1416 height 31
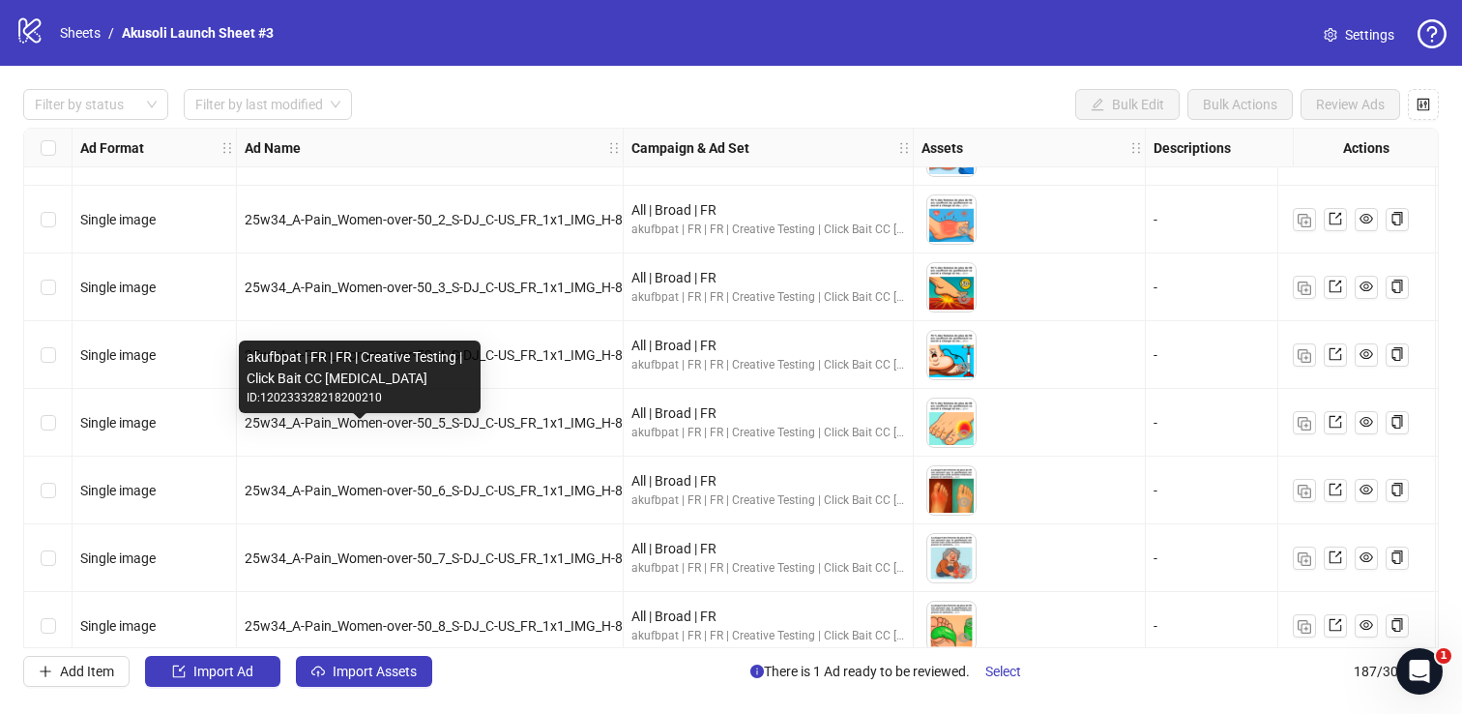
scroll to position [11016, 409]
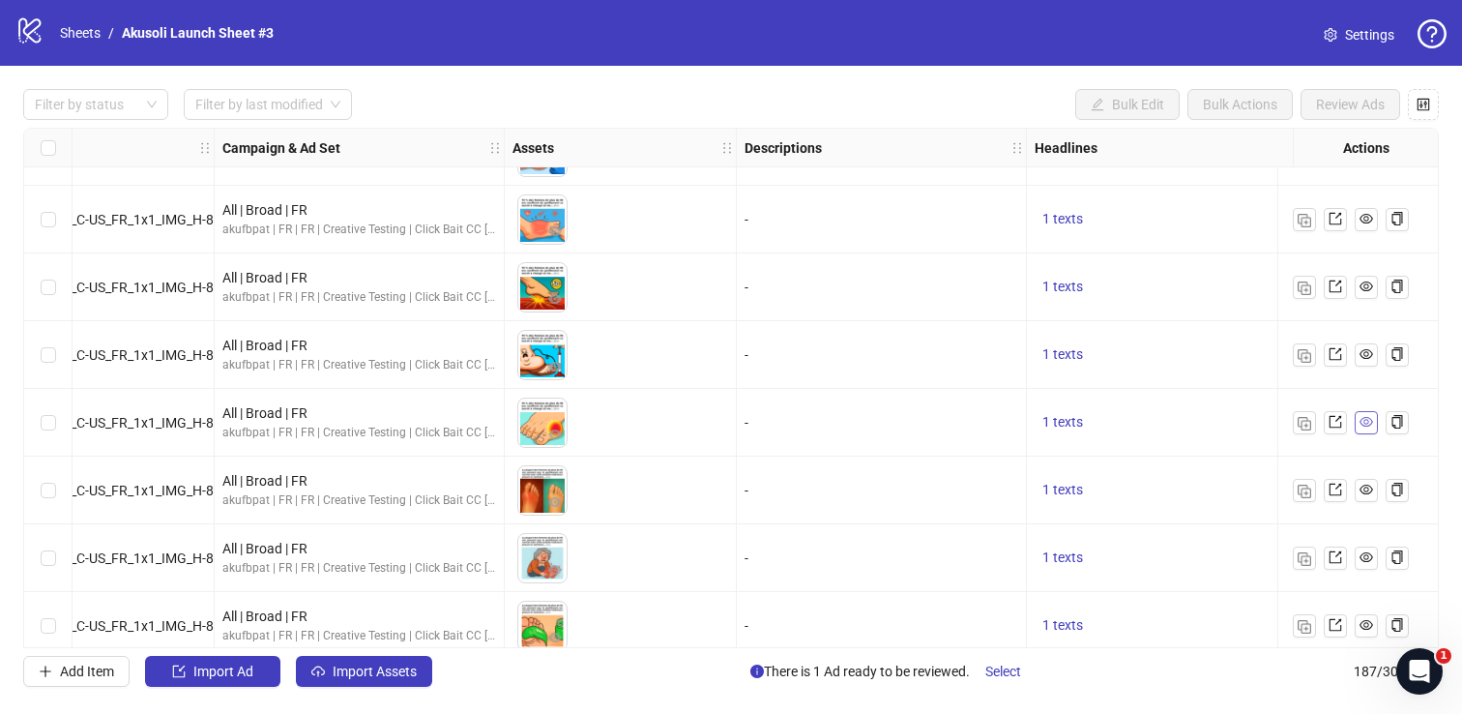
click at [1366, 415] on icon "eye" at bounding box center [1367, 422] width 14 height 14
click at [1336, 416] on icon "export" at bounding box center [1336, 422] width 14 height 14
click at [151, 426] on span "25w34_A-Pain_Women-over-50_5_S-DJ_C-US_FR_1x1_IMG_H-897_HK-00" at bounding box center [54, 422] width 437 height 15
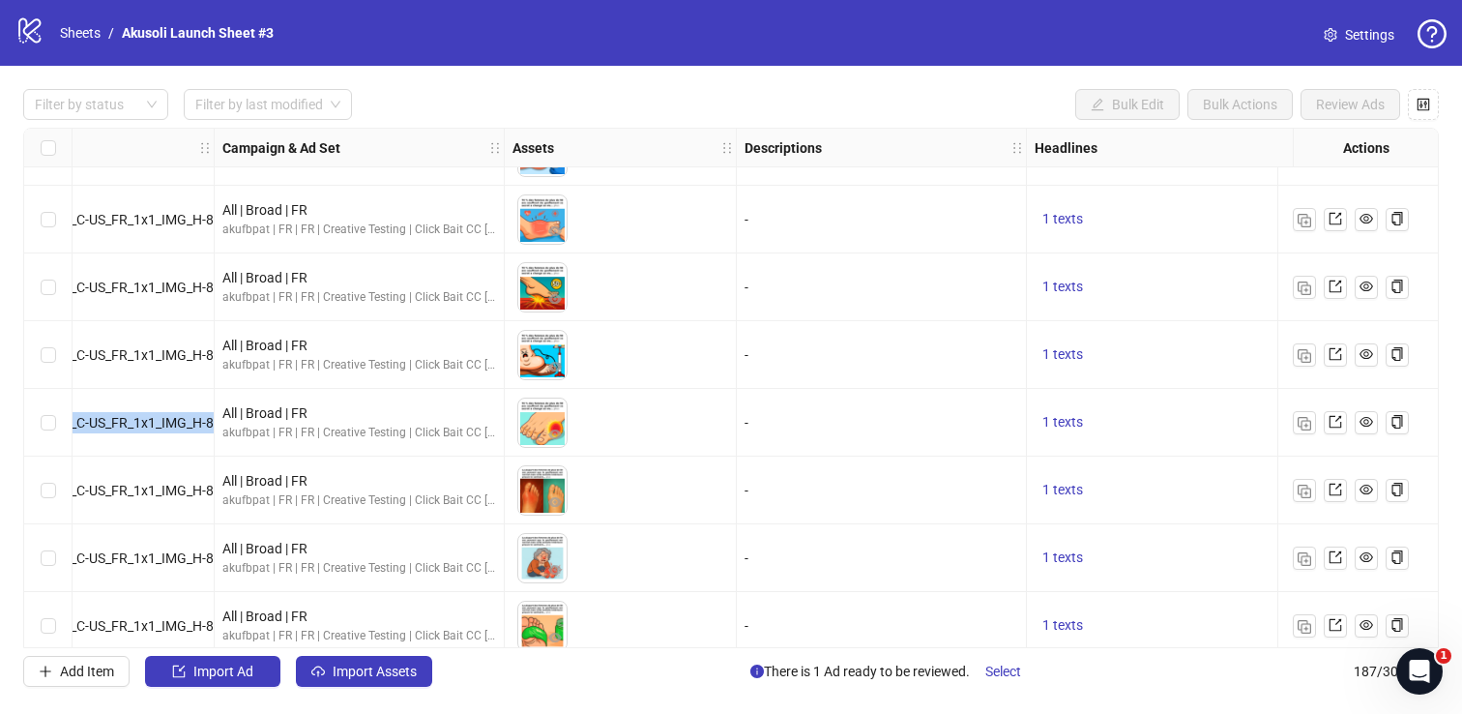
copy span "25w34_A-Pain_Women-over-50_5_S-DJ_C-US_FR_1x1_IMG_H-897_HK-00"
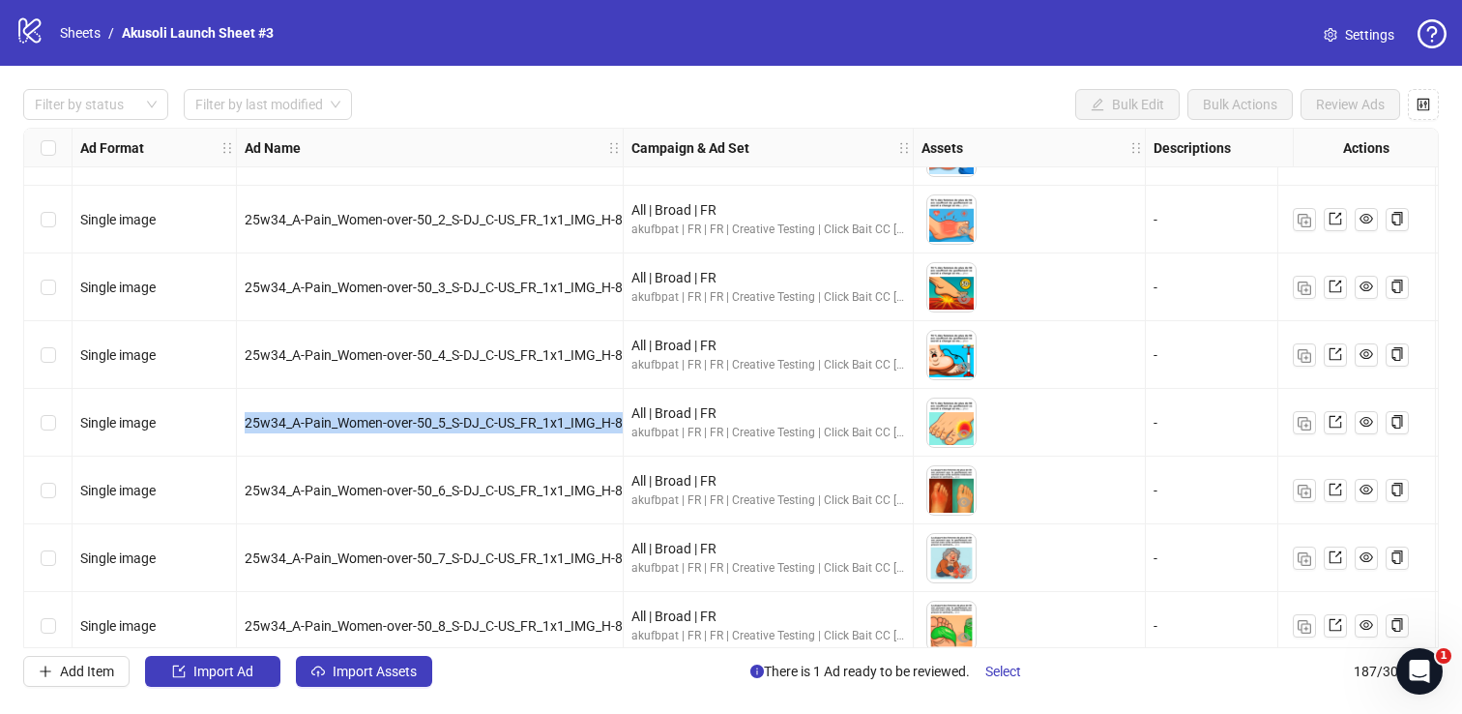
click at [417, 489] on span "25w34_A-Pain_Women-over-50_6_S-DJ_C-US_FR_1x1_IMG_H-898_HK-00" at bounding box center [463, 490] width 437 height 15
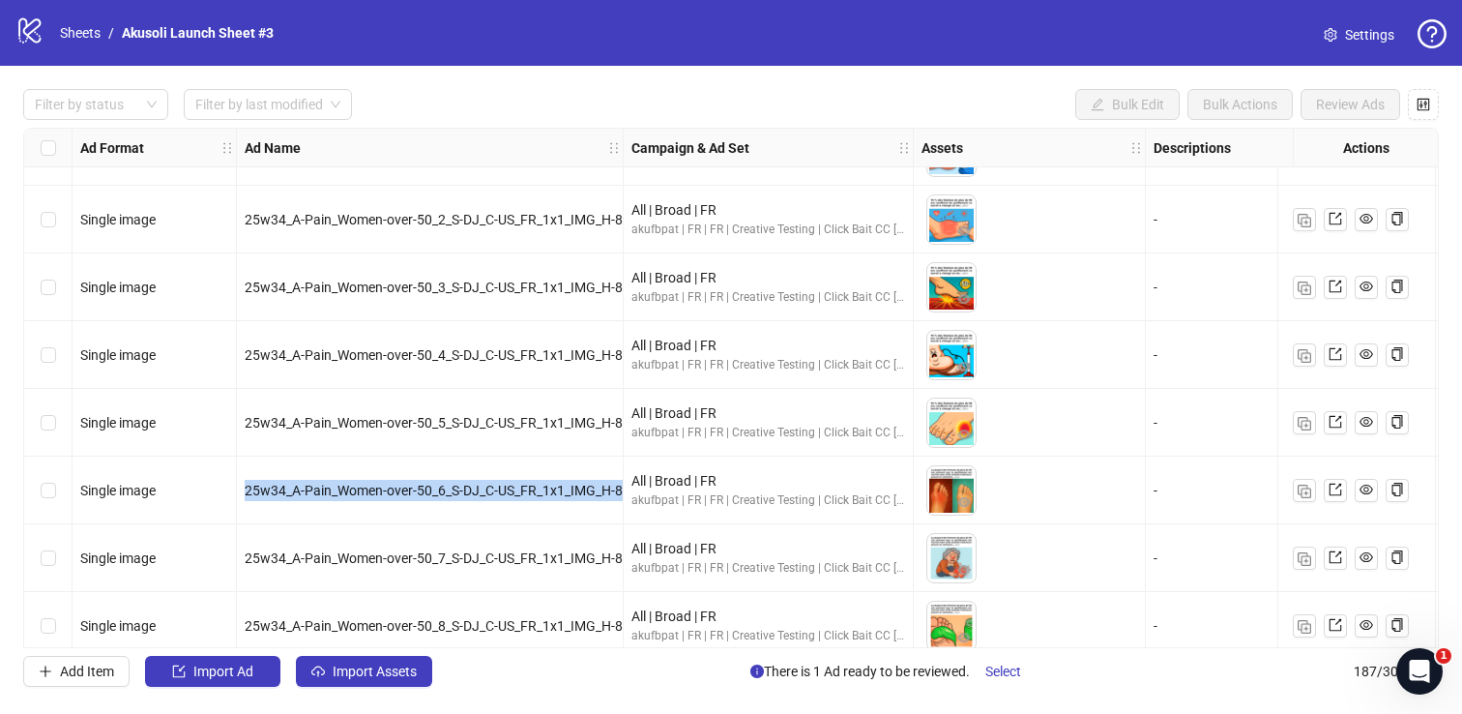
copy span "25w34_A-Pain_Women-over-50_6_S-DJ_C-US_FR_1x1_IMG_H-898_HK-00"
click at [381, 487] on span "25w34_A-Pain_Women-over-50_6_S-DJ_C-US_FR_1x1_IMG_H-898_HK-00" at bounding box center [463, 490] width 437 height 15
drag, startPoint x: 454, startPoint y: 489, endPoint x: 535, endPoint y: 489, distance: 81.2
click at [535, 489] on span "25w34_A-Pain_Women-over-50_6_S-DJ_C-US_FR_1x1_IMG_H-898_HK-00" at bounding box center [463, 490] width 437 height 15
copy span "S-DJ_C-US_FR"
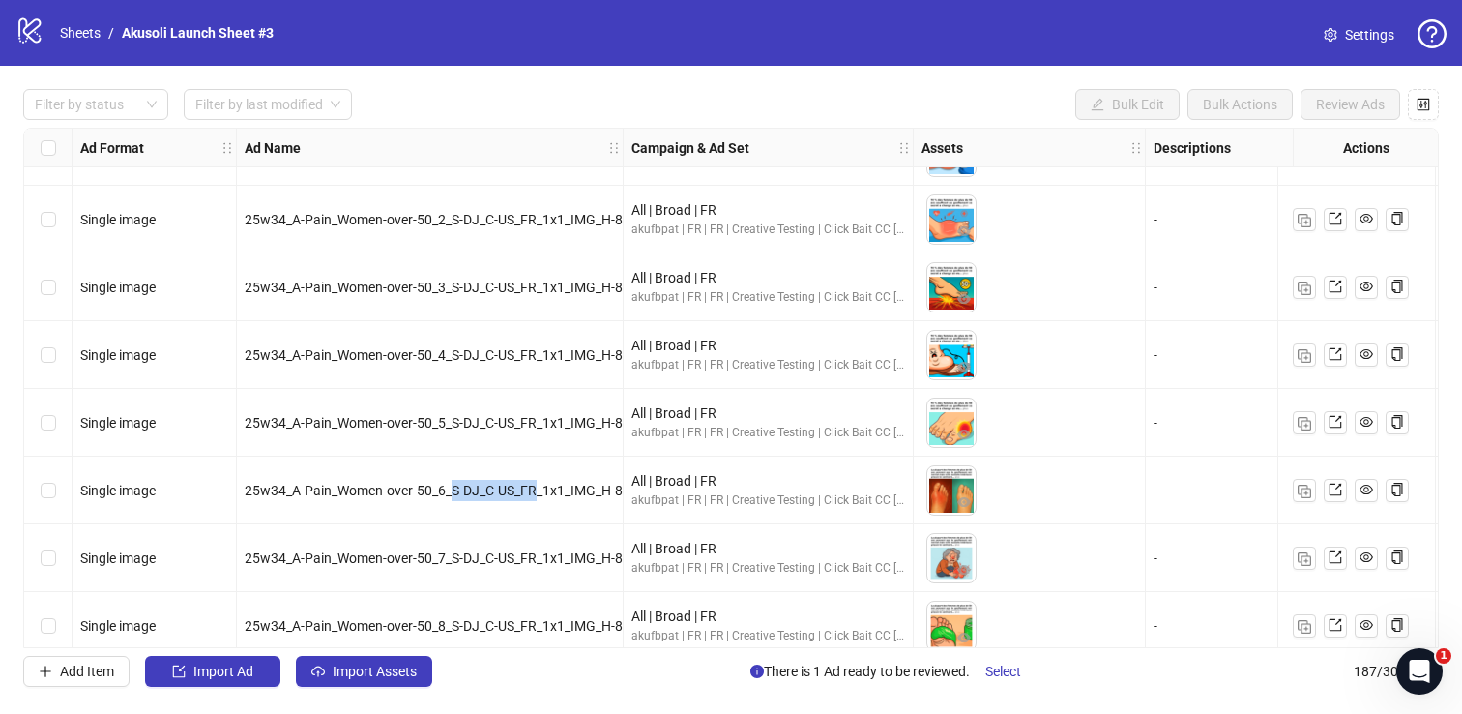
click at [879, 95] on div "Filter by status Filter by last modified Bulk Edit Bulk Actions Review Ads" at bounding box center [731, 104] width 1416 height 31
